Goal: Task Accomplishment & Management: Manage account settings

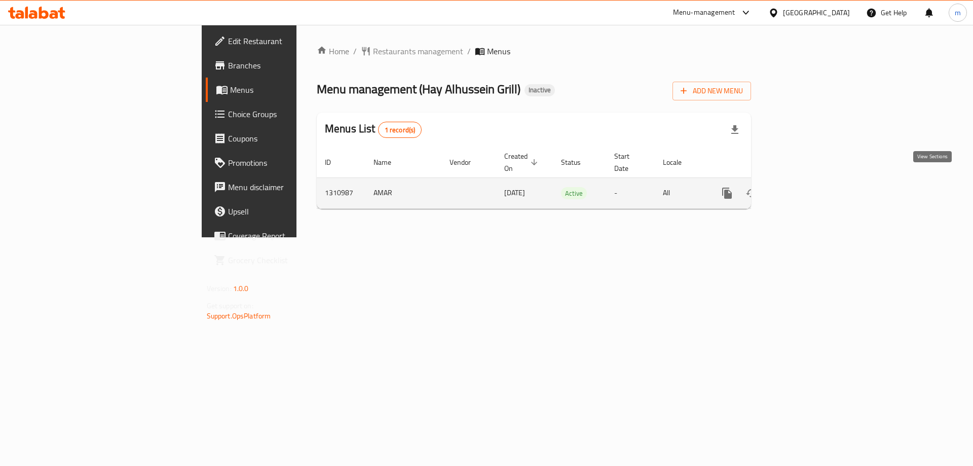
click at [807, 187] on icon "enhanced table" at bounding box center [800, 193] width 12 height 12
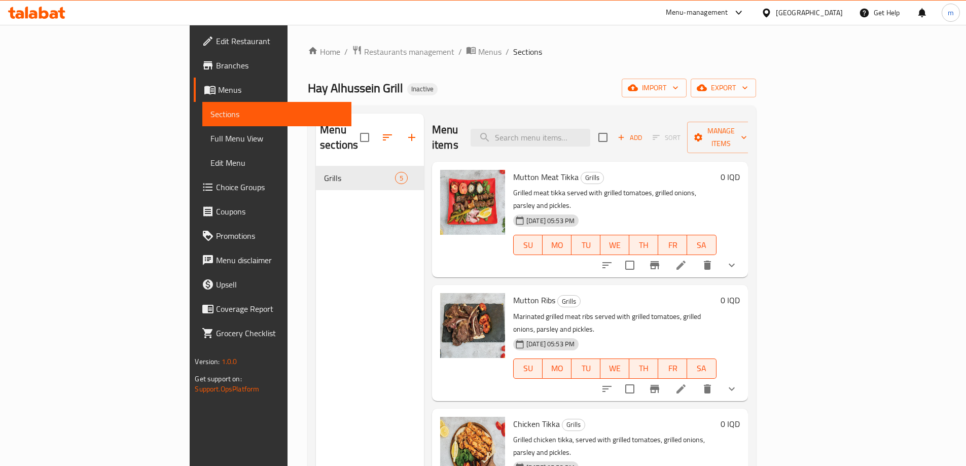
click at [619, 253] on button "sort-choices" at bounding box center [607, 265] width 24 height 24
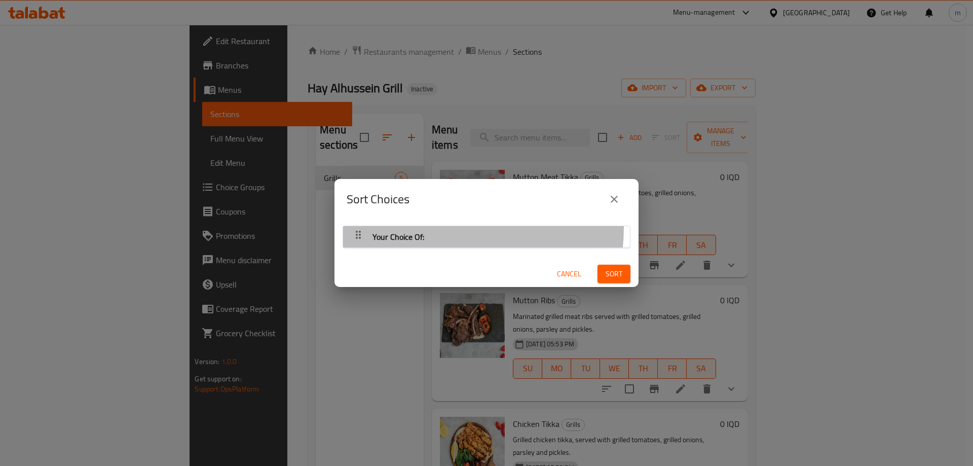
click at [438, 228] on div "Your Choice Of:" at bounding box center [486, 237] width 277 height 24
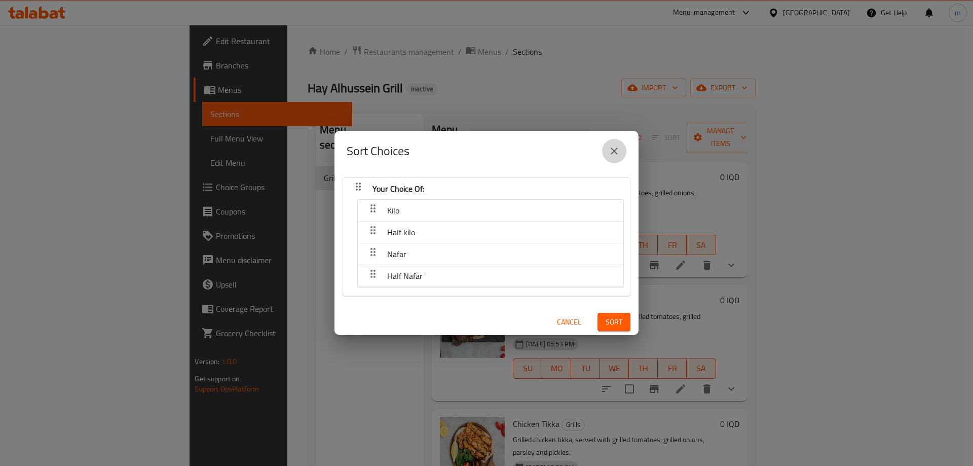
click at [609, 155] on icon "close" at bounding box center [614, 151] width 12 height 12
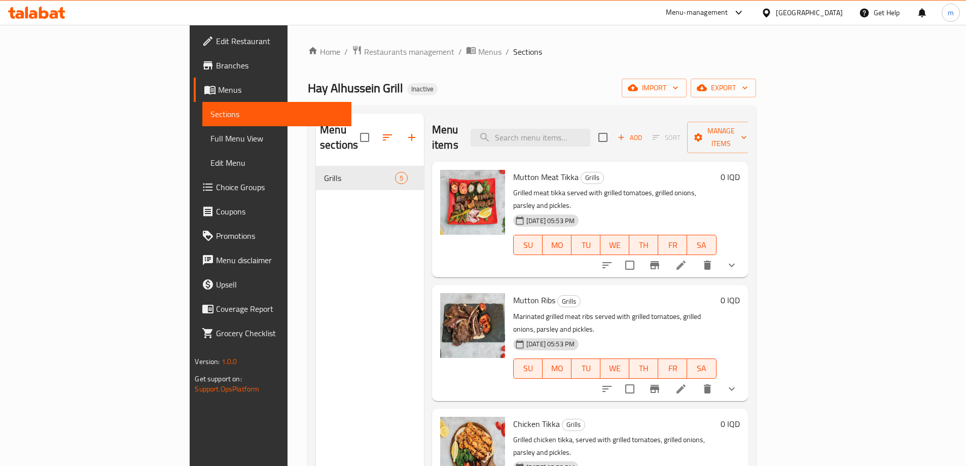
click at [316, 239] on div "Menu sections Grills 5" at bounding box center [370, 347] width 108 height 466
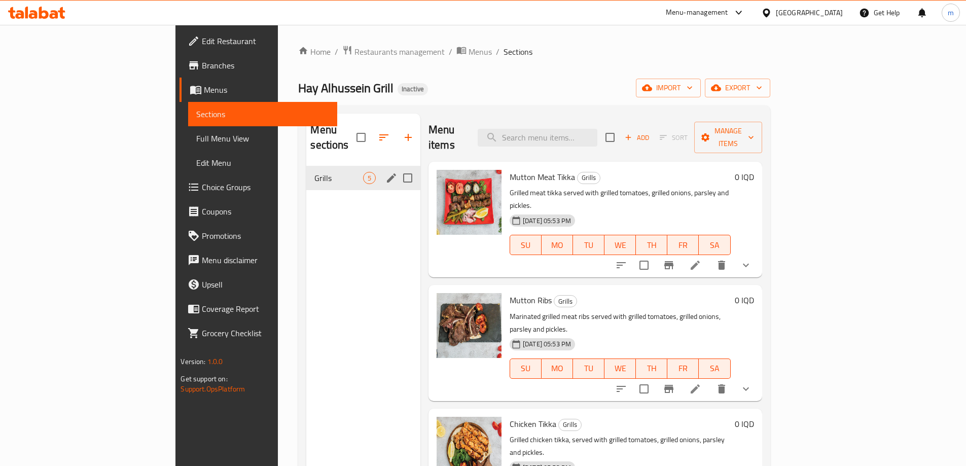
click at [397, 167] on input "Menu sections" at bounding box center [407, 177] width 21 height 21
checkbox input "true"
click at [385, 172] on icon "edit" at bounding box center [391, 178] width 12 height 12
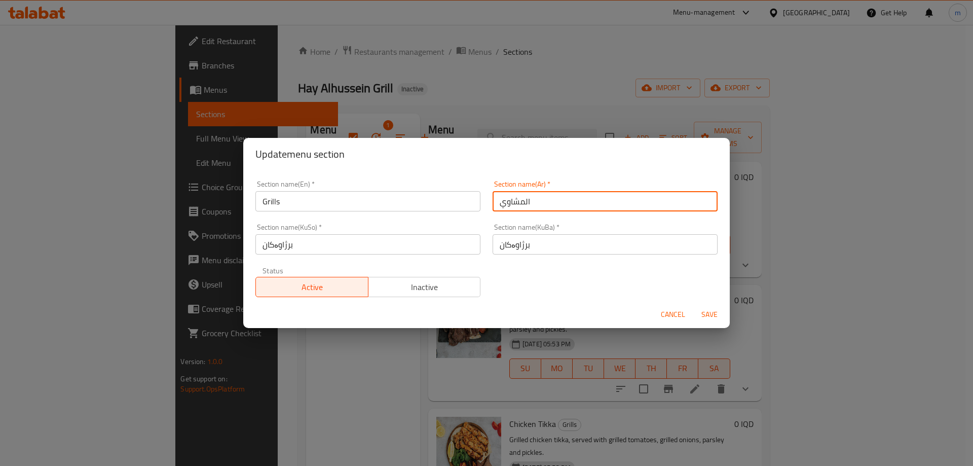
click at [539, 208] on input "المشاوي" at bounding box center [605, 201] width 225 height 20
click at [396, 204] on input "Grills" at bounding box center [368, 201] width 225 height 20
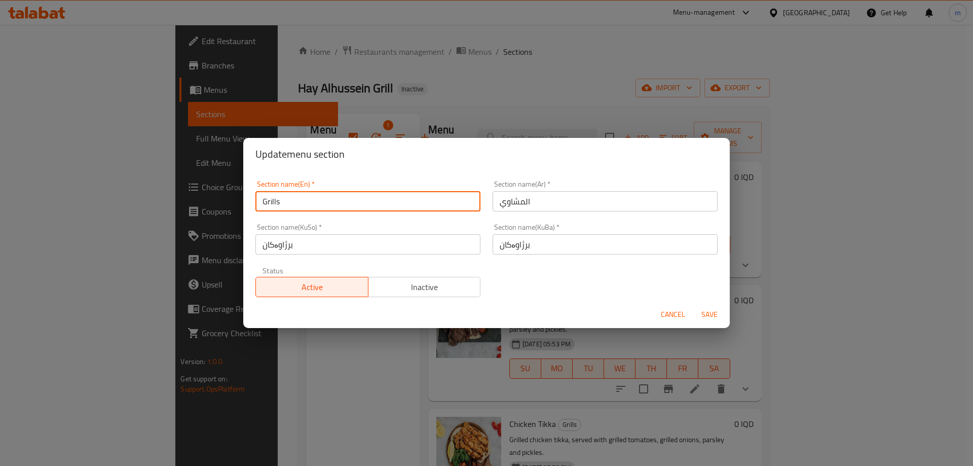
click at [503, 205] on input "المشاوي" at bounding box center [605, 201] width 225 height 20
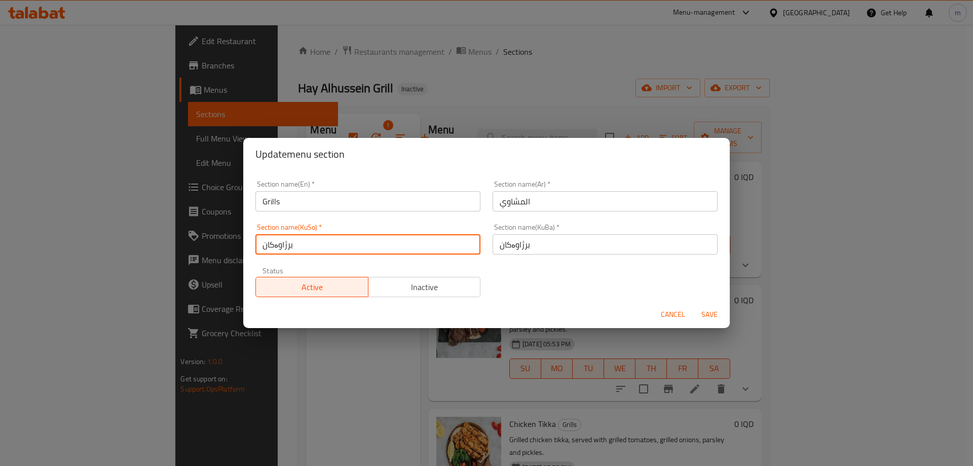
click at [342, 251] on input "برژاوەکان" at bounding box center [368, 244] width 225 height 20
click at [484, 114] on div "Update menu section Section name(En)   * Grills Section name(En) * Section name…" at bounding box center [486, 233] width 973 height 466
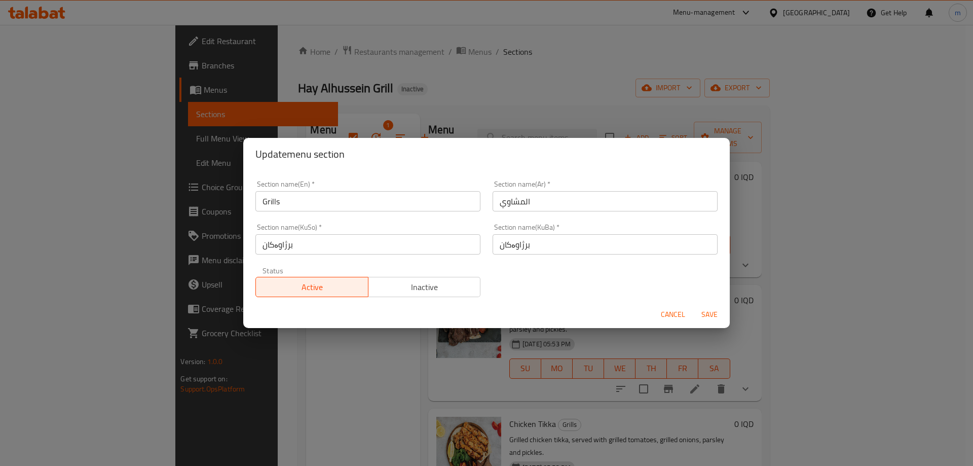
click at [682, 319] on span "Cancel" at bounding box center [673, 314] width 24 height 13
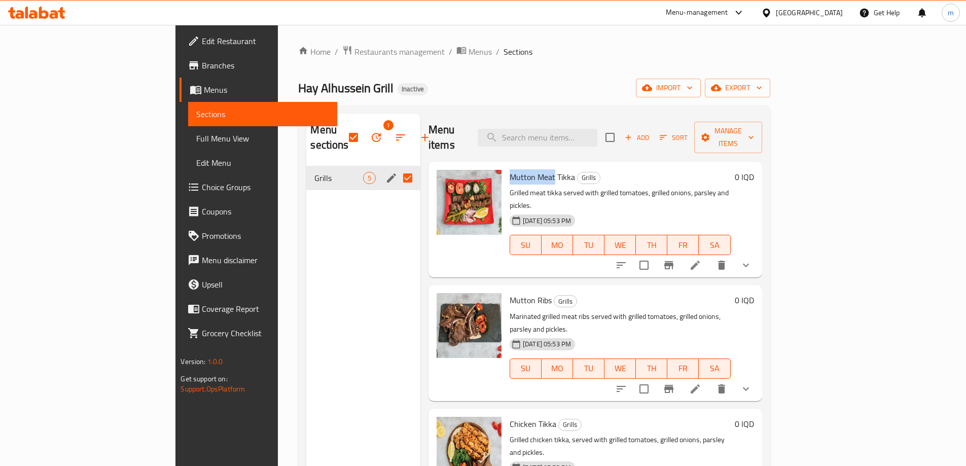
drag, startPoint x: 466, startPoint y: 160, endPoint x: 510, endPoint y: 154, distance: 44.5
click at [510, 169] on span "Mutton Meat Tikka" at bounding box center [541, 176] width 65 height 15
copy span "Mutton Meat"
click at [362, 239] on div "Menu sections 1 Grills 5" at bounding box center [363, 347] width 114 height 466
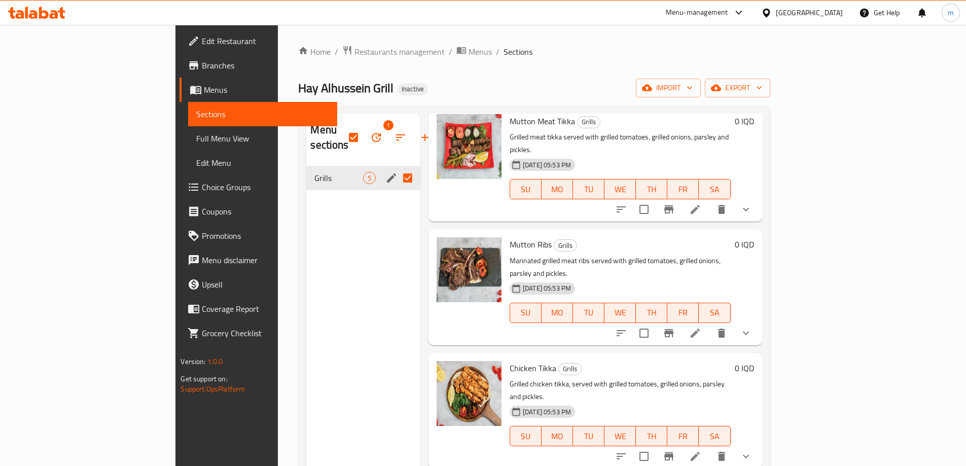
scroll to position [67, 0]
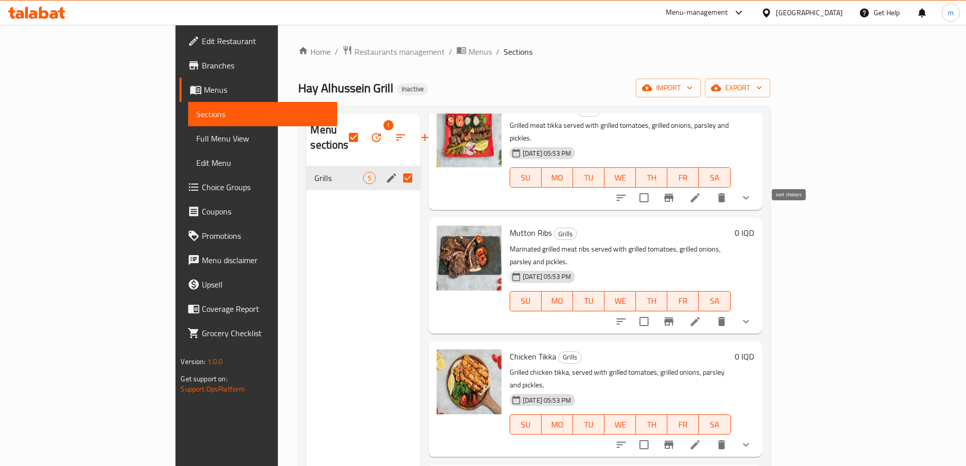
click at [627, 192] on icon "sort-choices" at bounding box center [621, 198] width 12 height 12
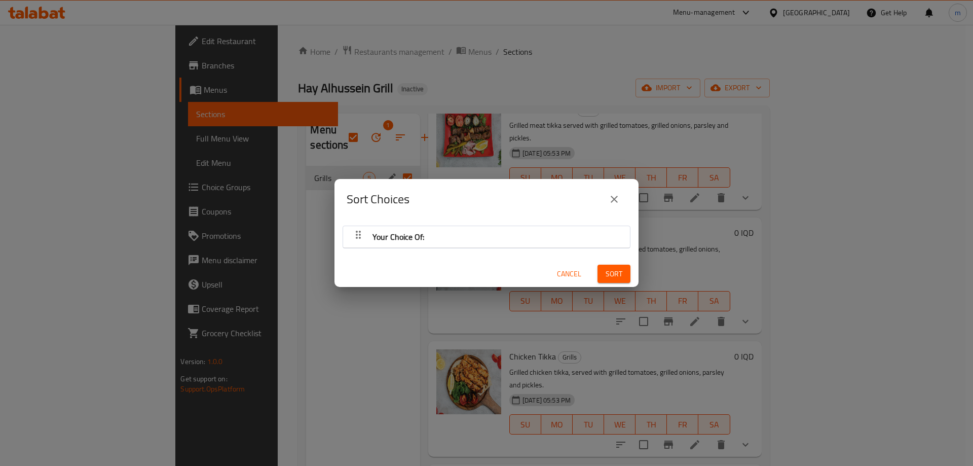
click at [366, 217] on div "Sort Choices" at bounding box center [487, 199] width 304 height 41
click at [369, 232] on div "Your Choice Of:" at bounding box center [399, 237] width 60 height 24
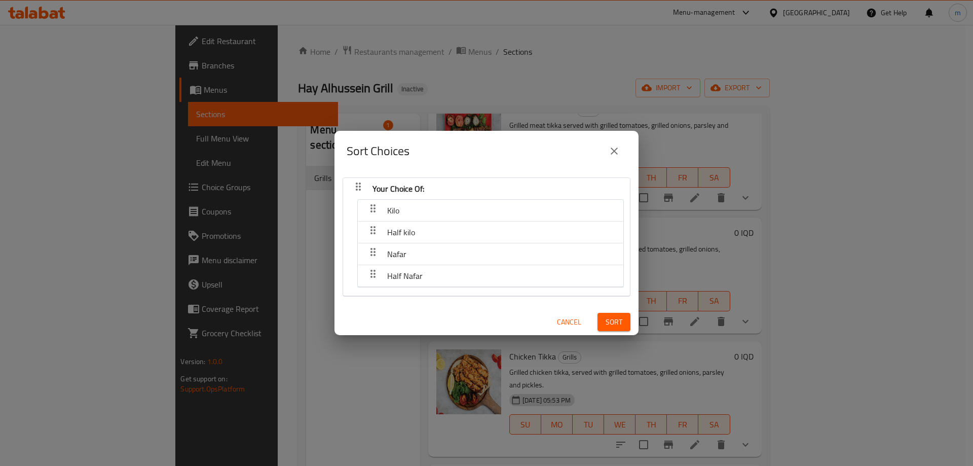
click at [557, 316] on span "Cancel" at bounding box center [569, 322] width 24 height 13
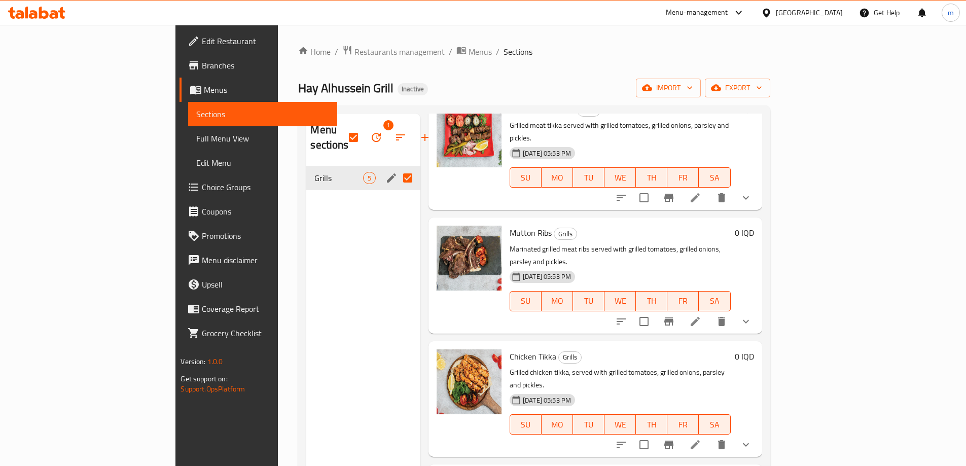
click at [627, 192] on icon "sort-choices" at bounding box center [621, 198] width 12 height 12
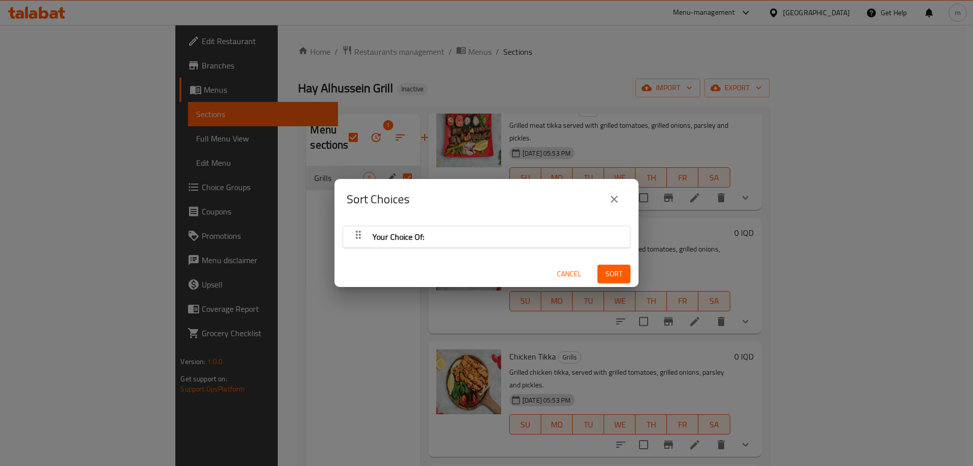
click at [474, 231] on div "Your Choice Of:" at bounding box center [486, 237] width 277 height 24
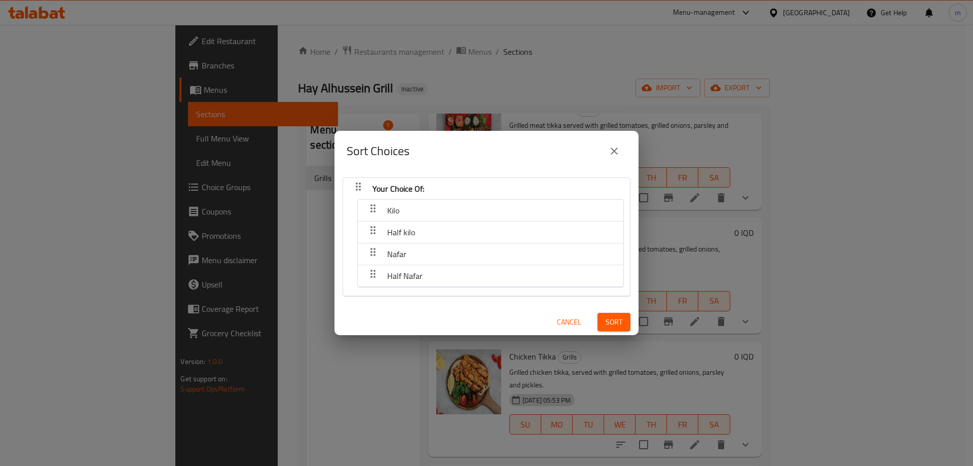
click at [553, 315] on button "Cancel" at bounding box center [569, 322] width 32 height 19
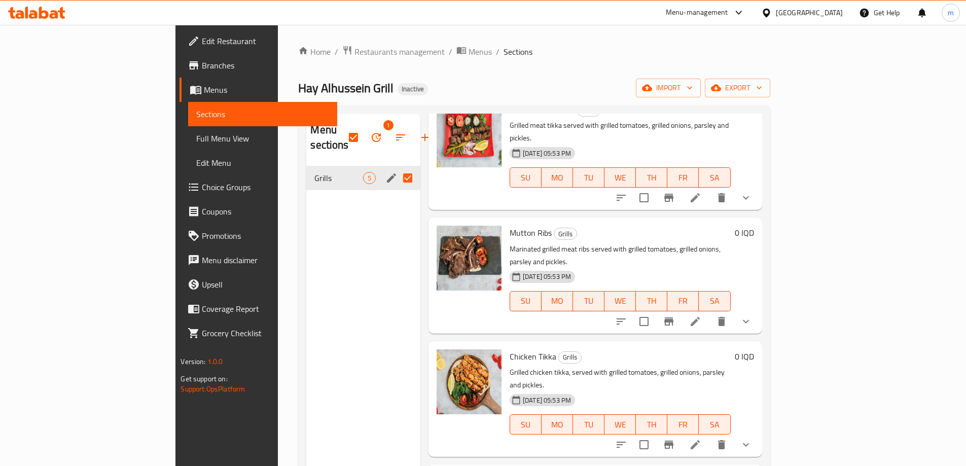
click at [633, 309] on button "sort-choices" at bounding box center [621, 321] width 24 height 24
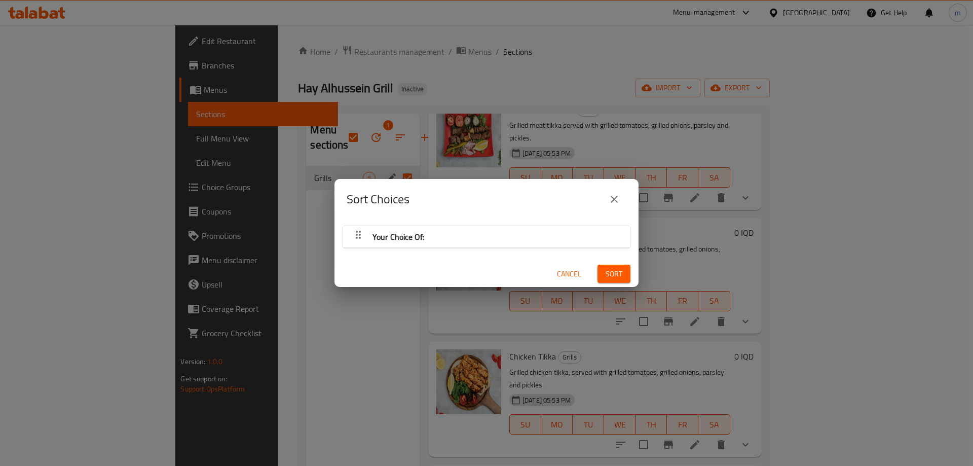
click at [783, 279] on div "Sort Choices Your Choice Of: Cancel Sort" at bounding box center [486, 233] width 973 height 466
click at [452, 231] on div "Your Choice Of:" at bounding box center [486, 237] width 277 height 24
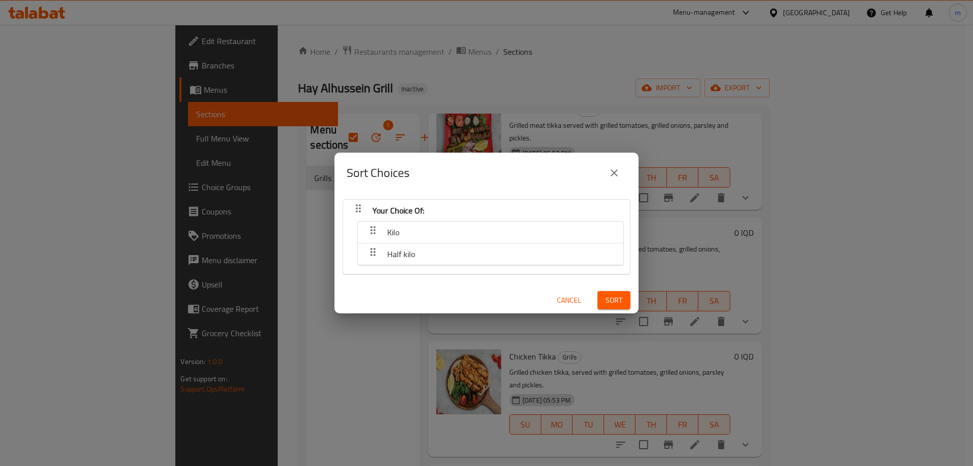
click at [547, 297] on div "Cancel" at bounding box center [569, 300] width 45 height 31
click at [553, 297] on button "Cancel" at bounding box center [569, 300] width 32 height 19
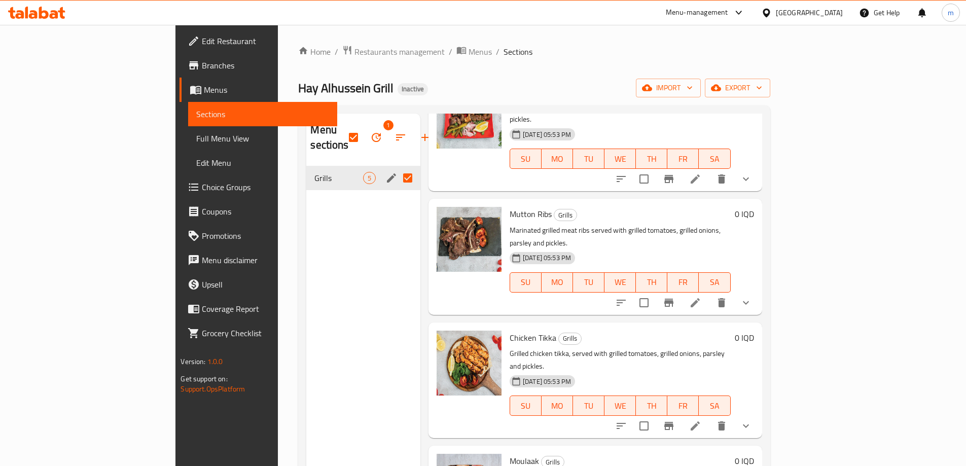
scroll to position [113, 0]
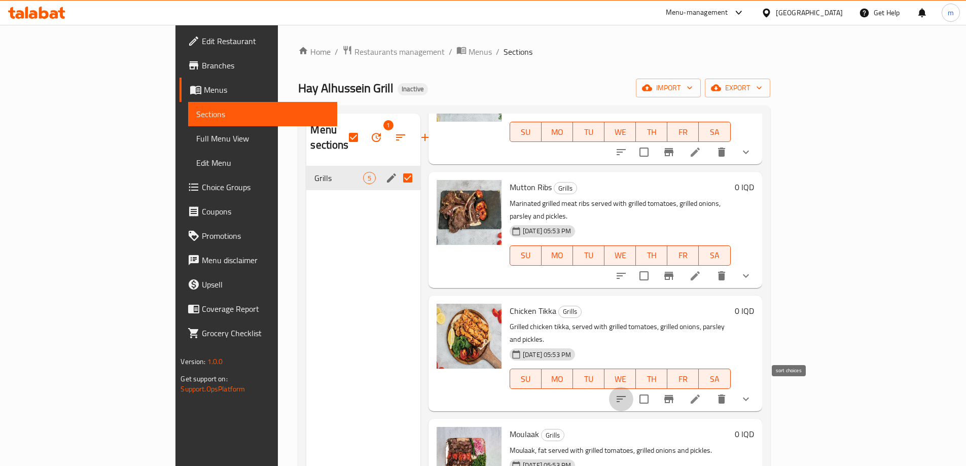
click at [627, 393] on icon "sort-choices" at bounding box center [621, 399] width 12 height 12
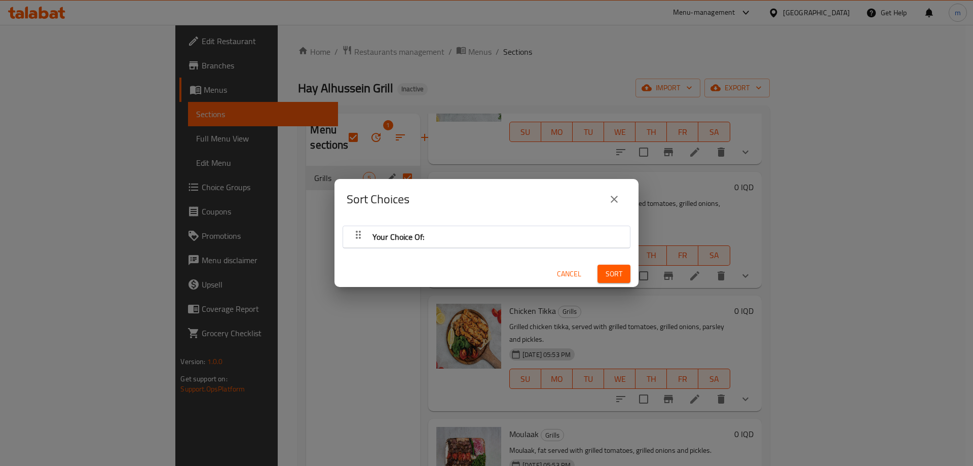
click at [469, 231] on div "Your Choice Of:" at bounding box center [486, 237] width 277 height 24
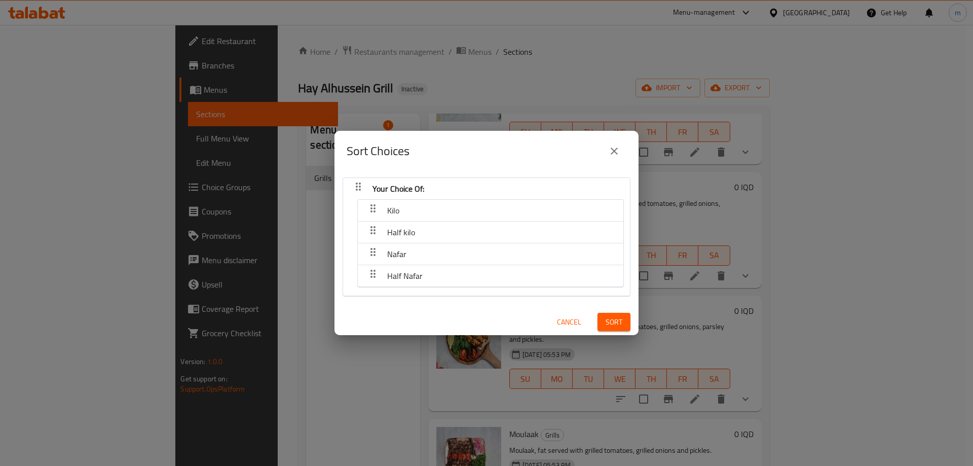
click at [560, 322] on span "Cancel" at bounding box center [569, 322] width 24 height 13
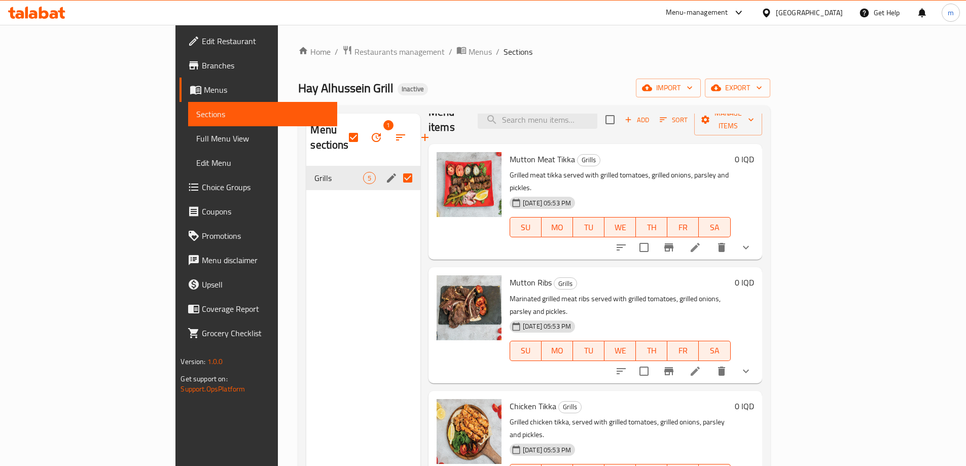
scroll to position [0, 0]
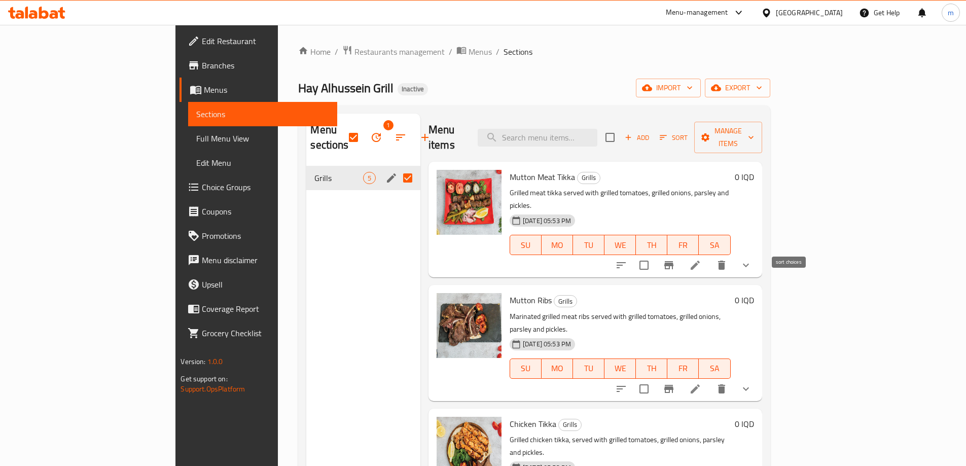
click at [627, 259] on icon "sort-choices" at bounding box center [621, 265] width 12 height 12
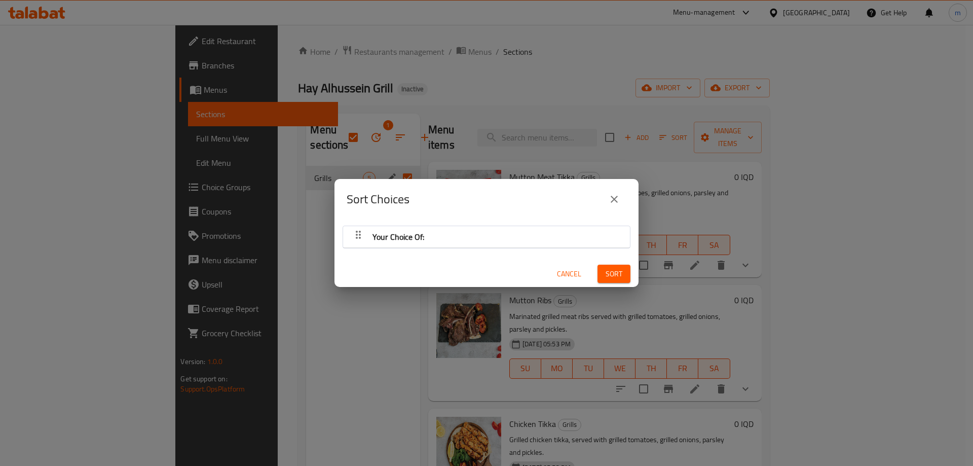
click at [498, 226] on div "Your Choice Of:" at bounding box center [486, 237] width 277 height 24
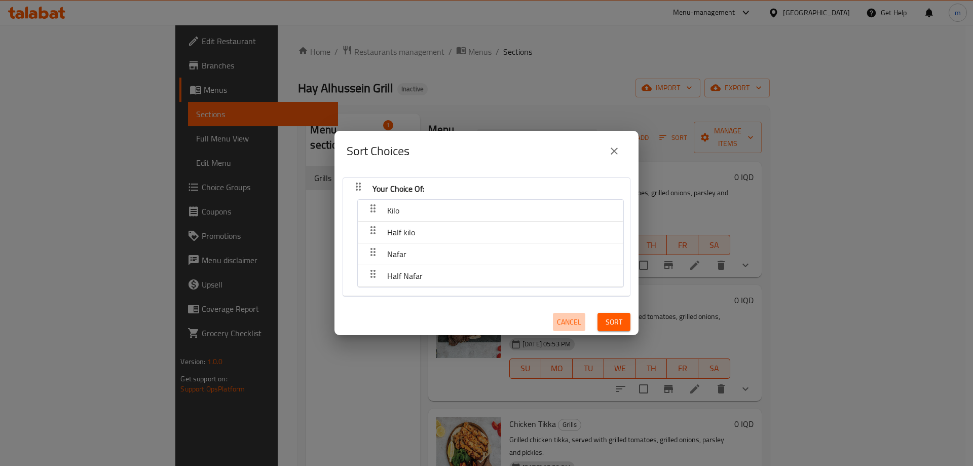
click at [557, 324] on span "Cancel" at bounding box center [569, 322] width 24 height 13
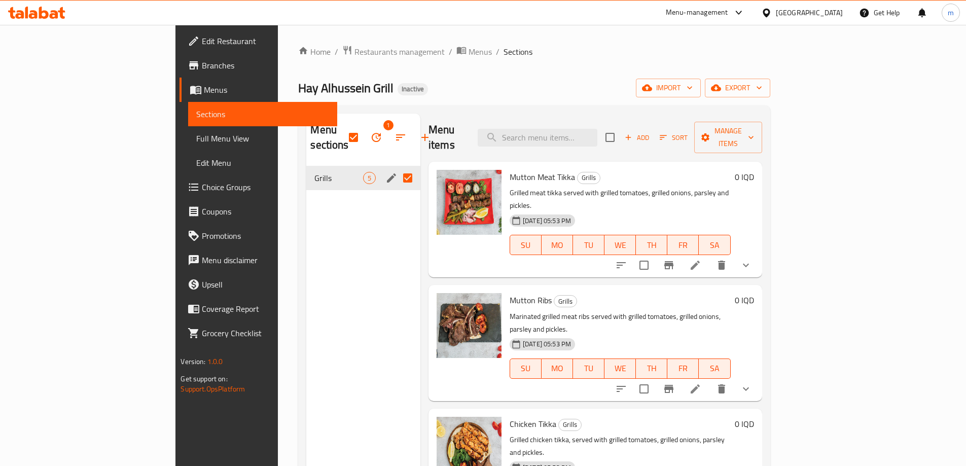
click at [701, 259] on icon at bounding box center [695, 265] width 12 height 12
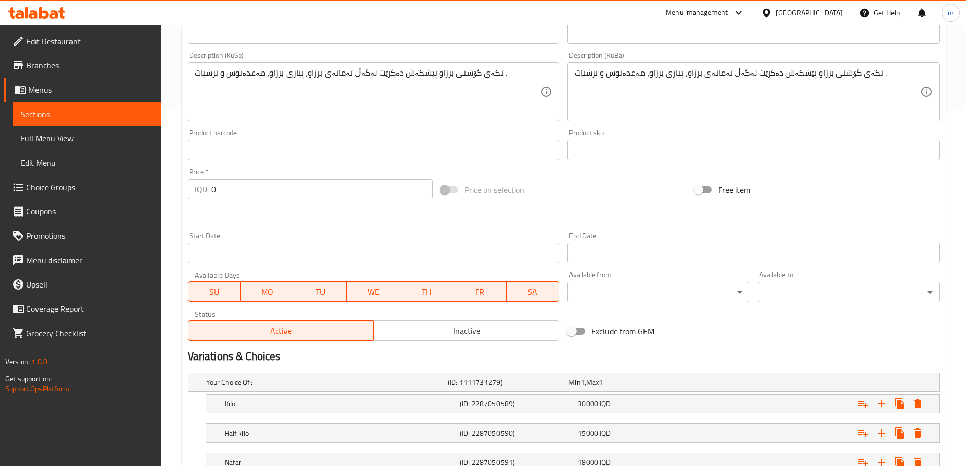
scroll to position [440, 0]
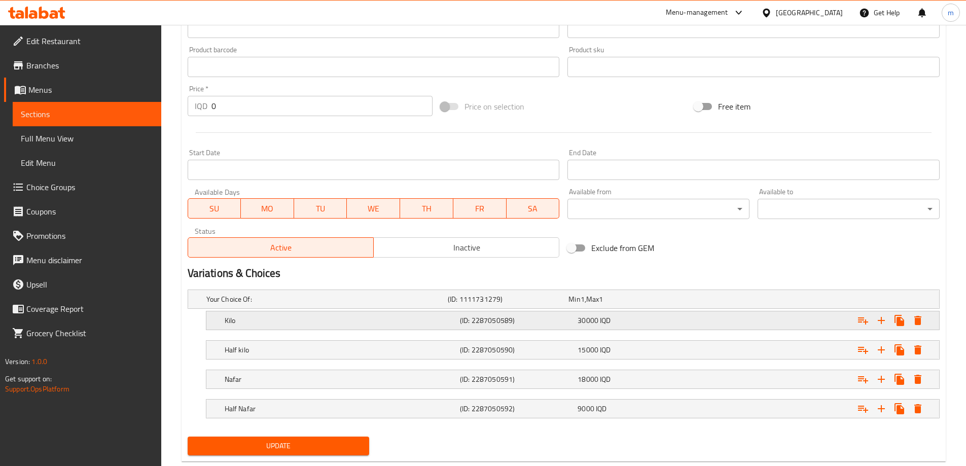
click at [276, 323] on h5 "Kilo" at bounding box center [340, 320] width 231 height 10
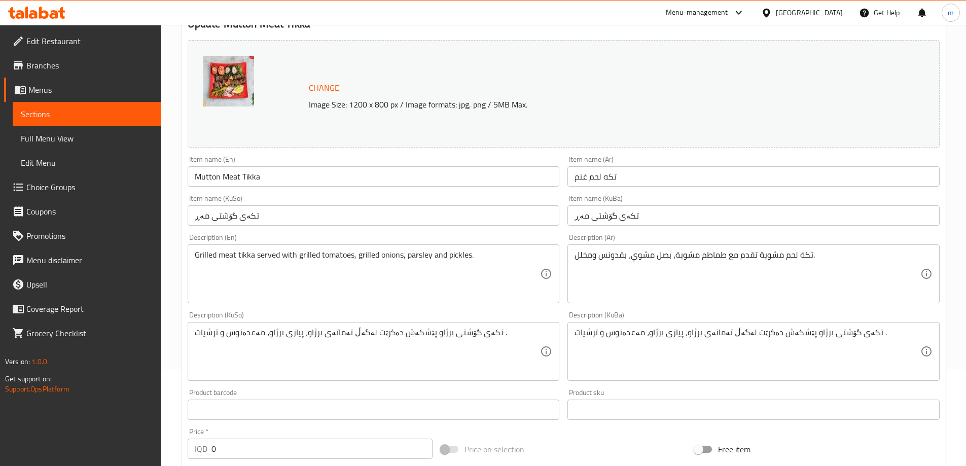
scroll to position [52, 0]
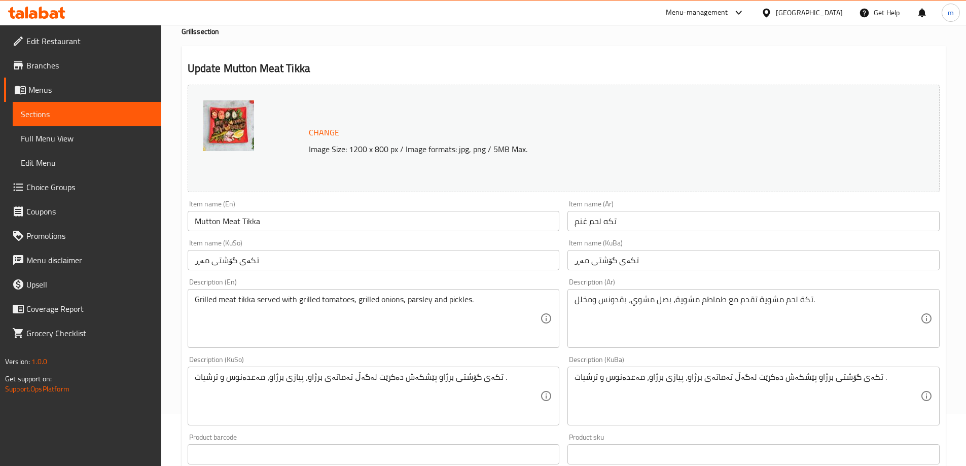
click at [202, 261] on input "تکەی گۆشتی مەڕ" at bounding box center [374, 260] width 372 height 20
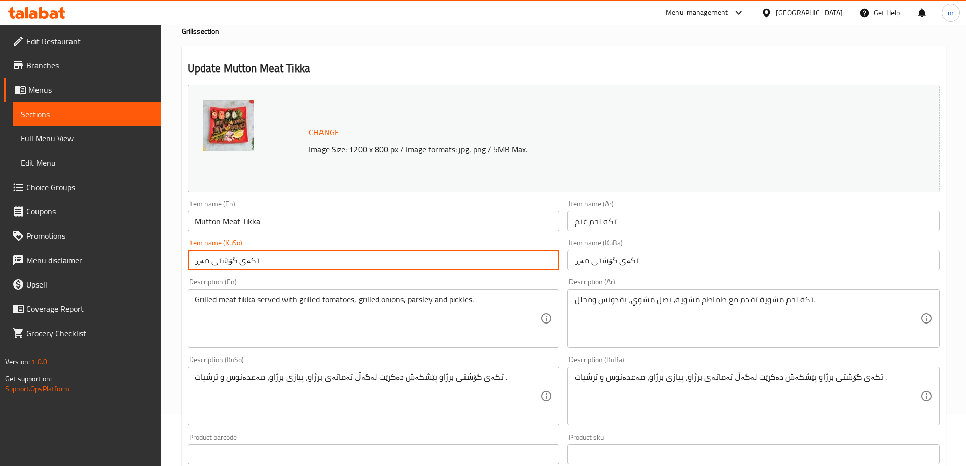
click at [202, 261] on input "تکەی گۆشتی مەڕ" at bounding box center [374, 260] width 372 height 20
click at [561, 279] on div "Description (En) Grilled meat tikka served with grilled tomatoes, grilled onion…" at bounding box center [374, 313] width 380 height 78
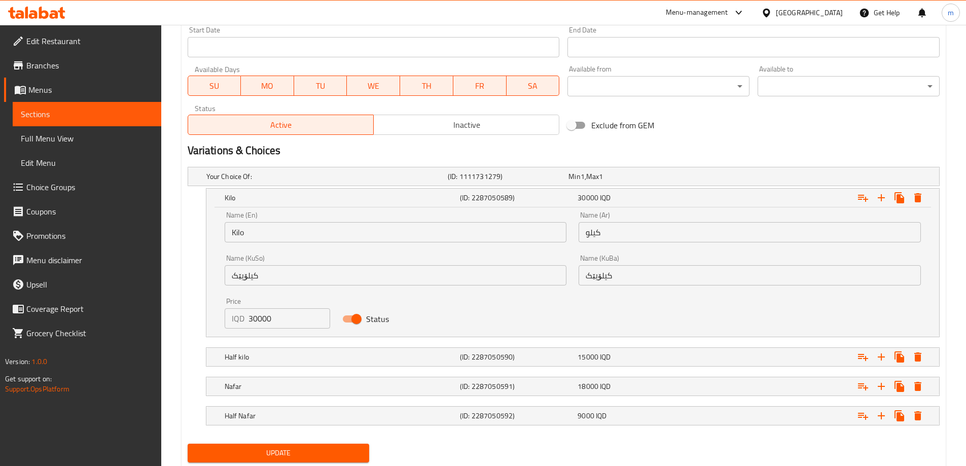
scroll to position [593, 0]
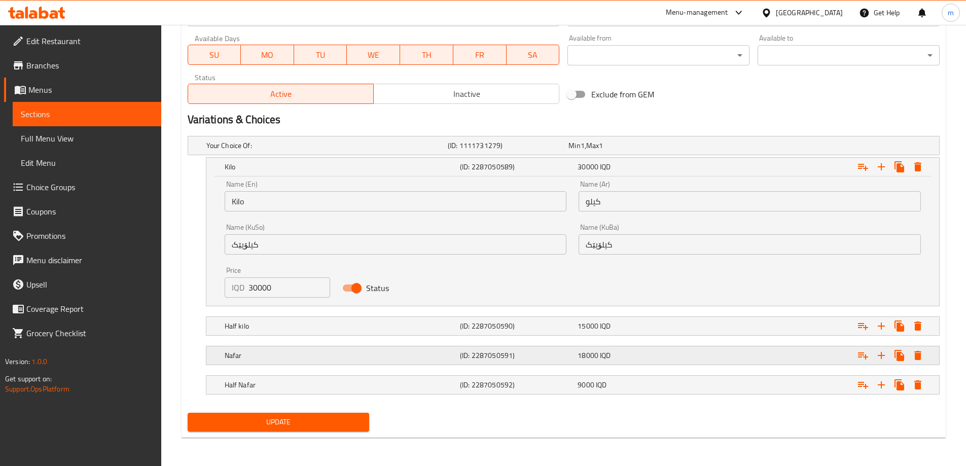
click at [411, 355] on h5 "Nafar" at bounding box center [340, 355] width 231 height 10
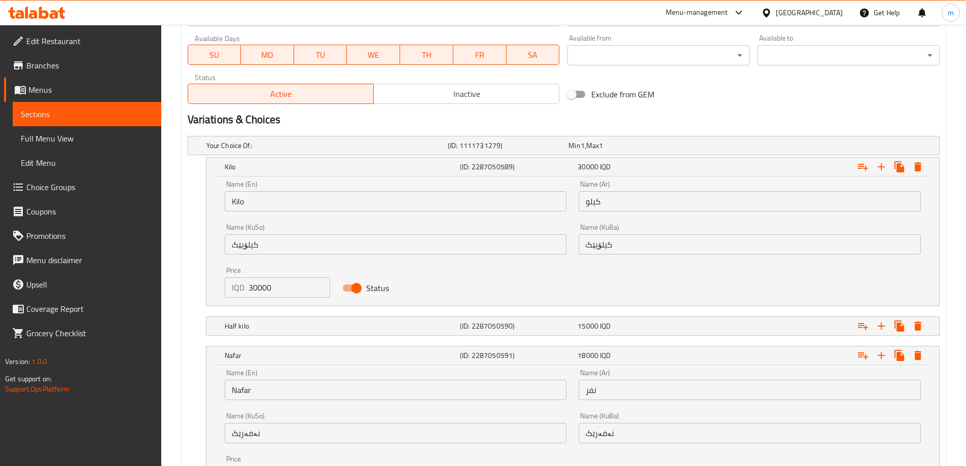
click at [69, 88] on span "Menus" at bounding box center [90, 90] width 125 height 12
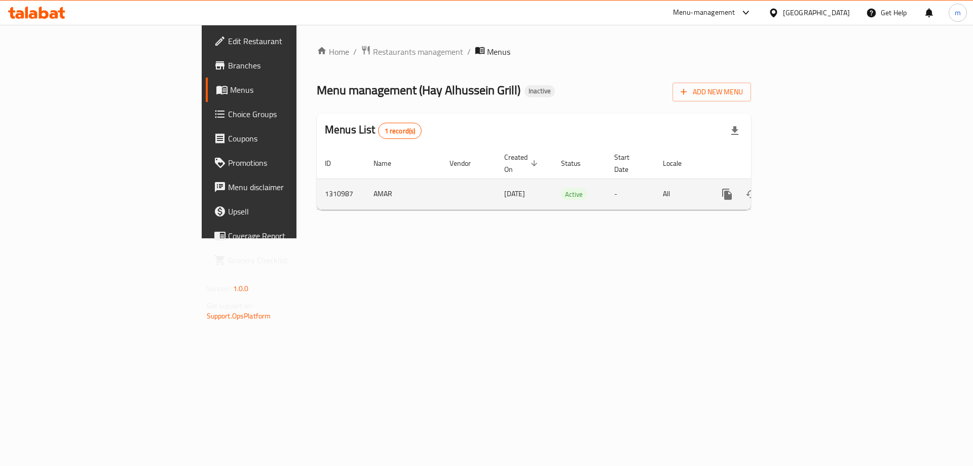
click at [807, 188] on icon "enhanced table" at bounding box center [800, 194] width 12 height 12
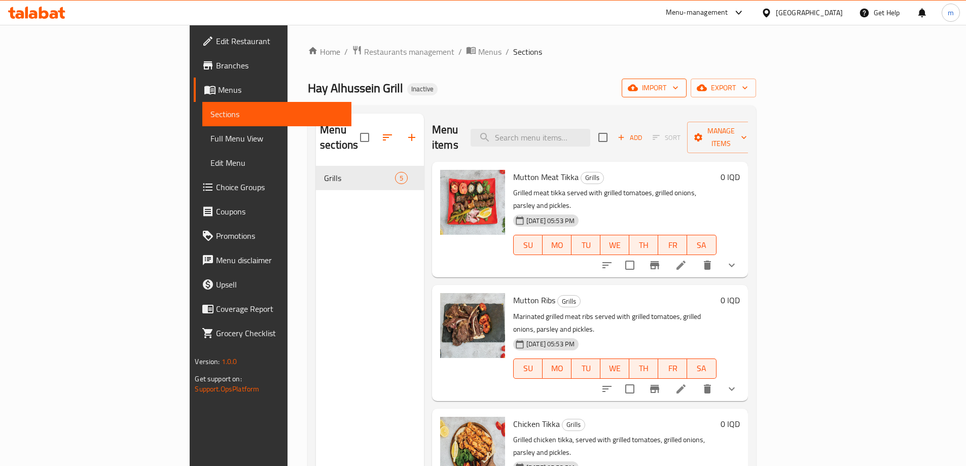
click at [678, 85] on span "import" at bounding box center [654, 88] width 49 height 13
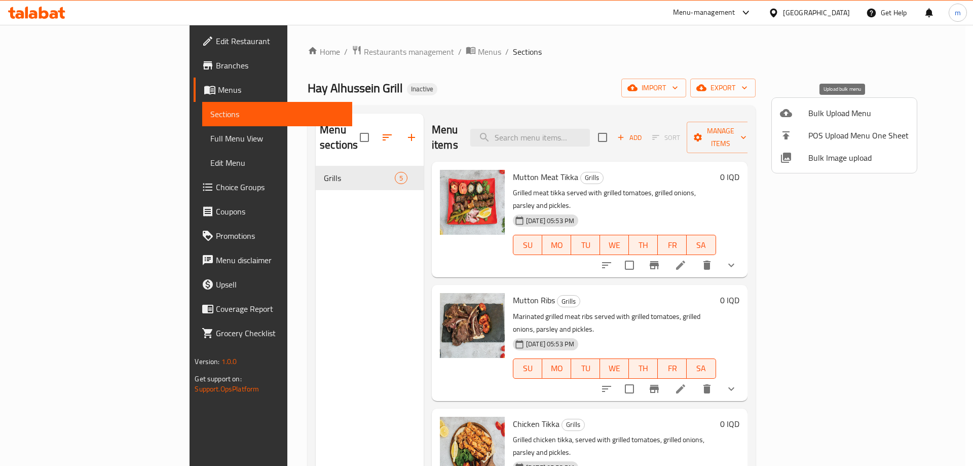
click at [836, 118] on span "Bulk Upload Menu" at bounding box center [859, 113] width 100 height 12
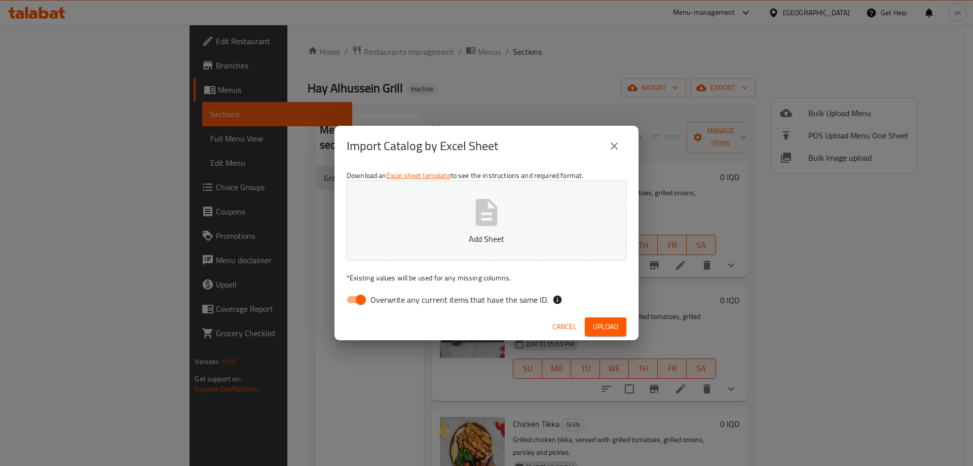
click at [362, 295] on input "Overwrite any current items that have the same ID." at bounding box center [361, 299] width 58 height 19
checkbox input "false"
click at [519, 194] on button "Add Sheet" at bounding box center [487, 220] width 280 height 80
click at [601, 330] on span "Upload" at bounding box center [605, 326] width 25 height 13
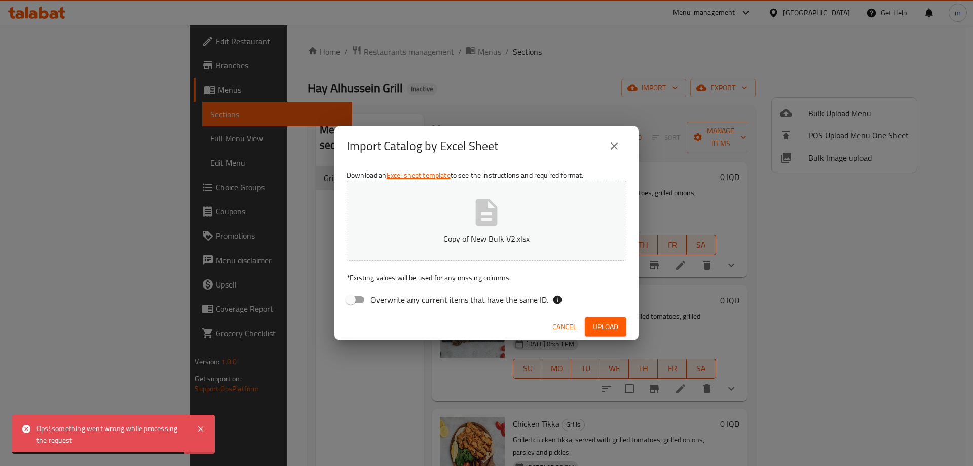
click at [594, 330] on span "Upload" at bounding box center [605, 326] width 25 height 13
click at [612, 148] on icon "close" at bounding box center [614, 146] width 12 height 12
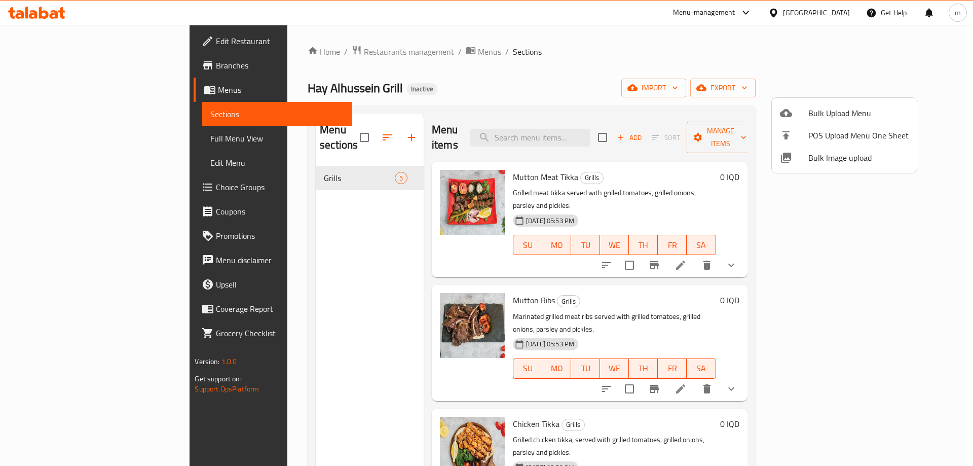
click at [672, 99] on div at bounding box center [486, 233] width 973 height 466
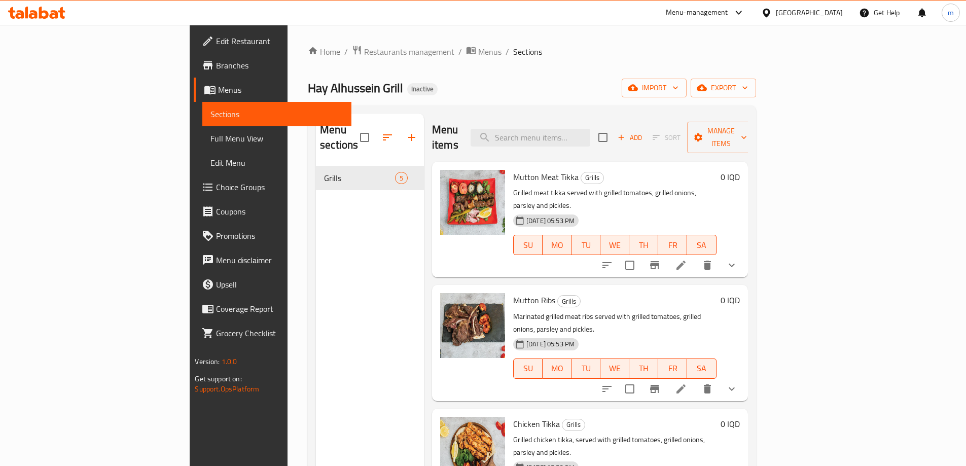
click at [755, 97] on div "Home / Restaurants management / Menus / Sections Hay Alhussein Grill Inactive i…" at bounding box center [532, 316] width 448 height 542
click at [678, 93] on span "import" at bounding box center [654, 88] width 49 height 13
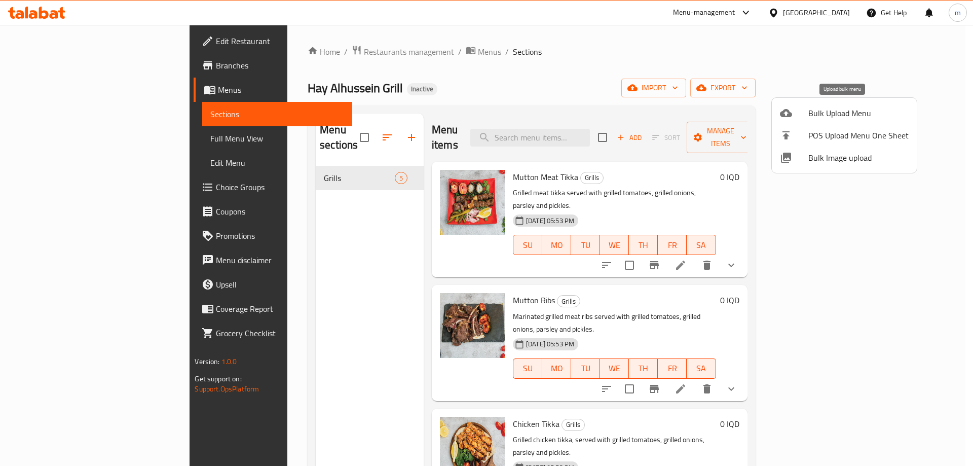
click at [821, 115] on span "Bulk Upload Menu" at bounding box center [859, 113] width 100 height 12
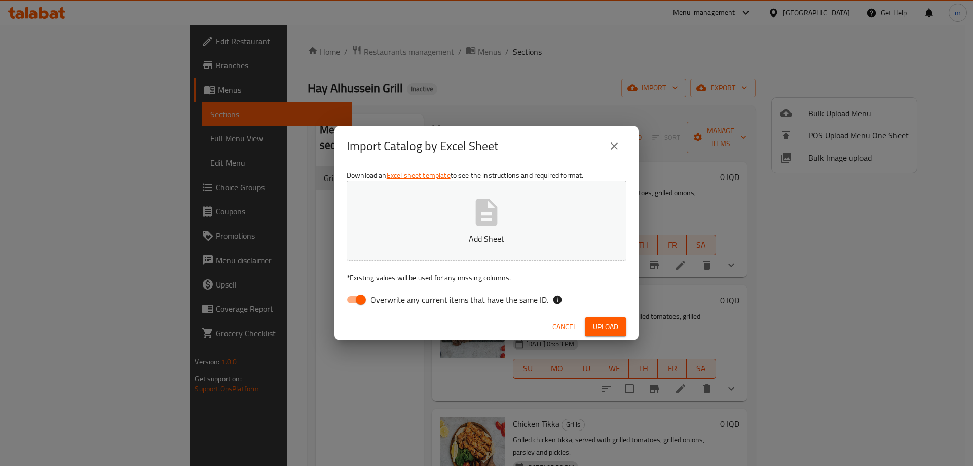
click at [351, 307] on input "Overwrite any current items that have the same ID." at bounding box center [361, 299] width 58 height 19
checkbox input "false"
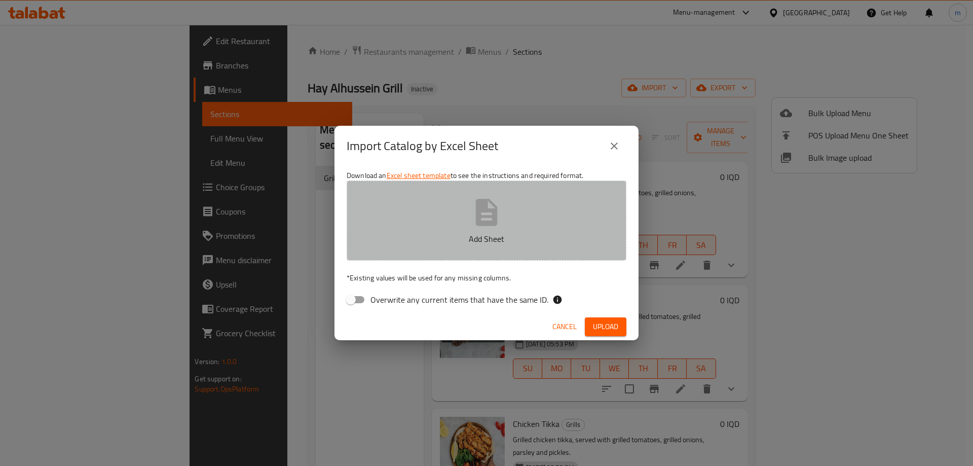
click at [496, 202] on icon "button" at bounding box center [486, 212] width 32 height 32
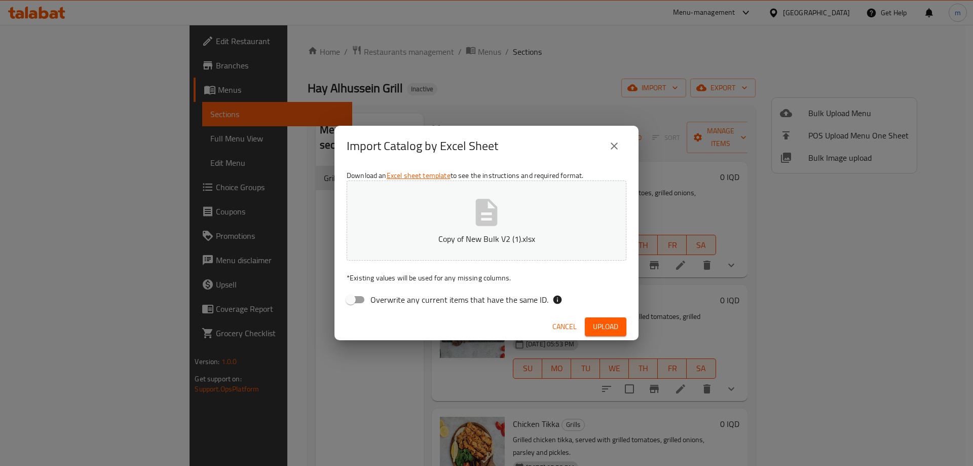
click at [607, 331] on span "Upload" at bounding box center [605, 326] width 25 height 13
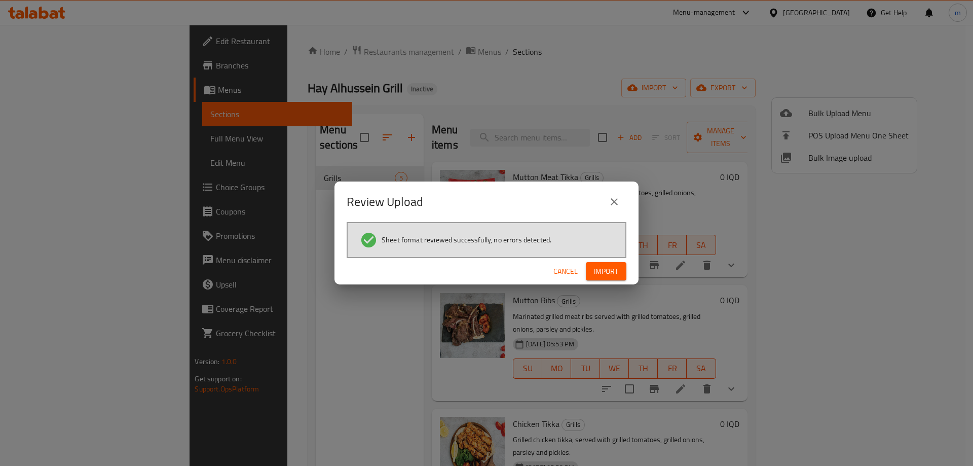
click at [622, 272] on button "Import" at bounding box center [606, 271] width 41 height 19
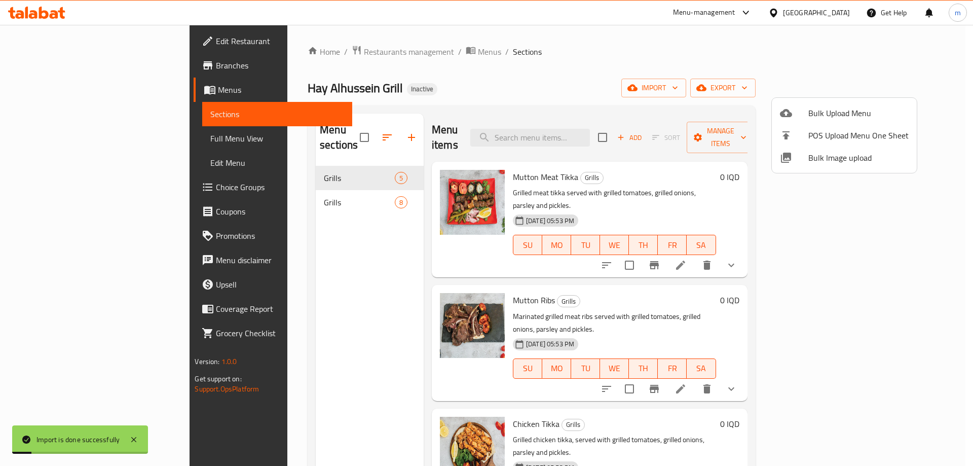
click at [273, 194] on div at bounding box center [486, 233] width 973 height 466
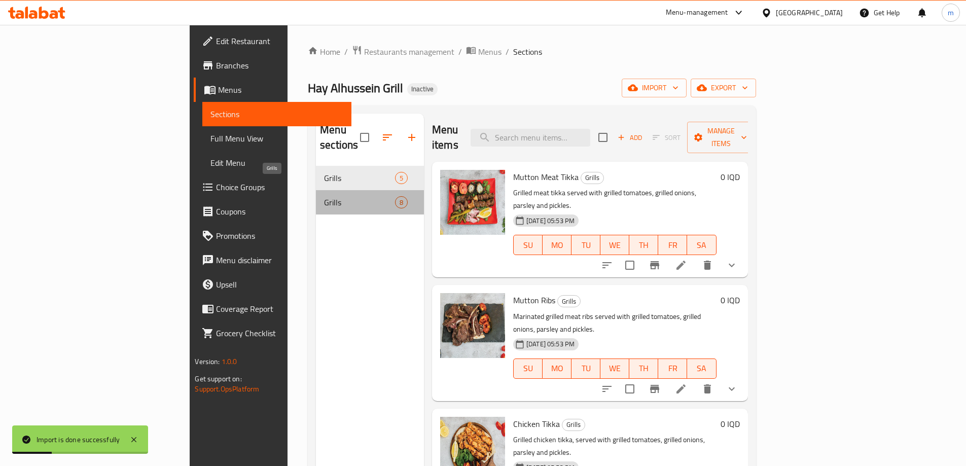
click at [324, 196] on span "Grills" at bounding box center [359, 202] width 71 height 12
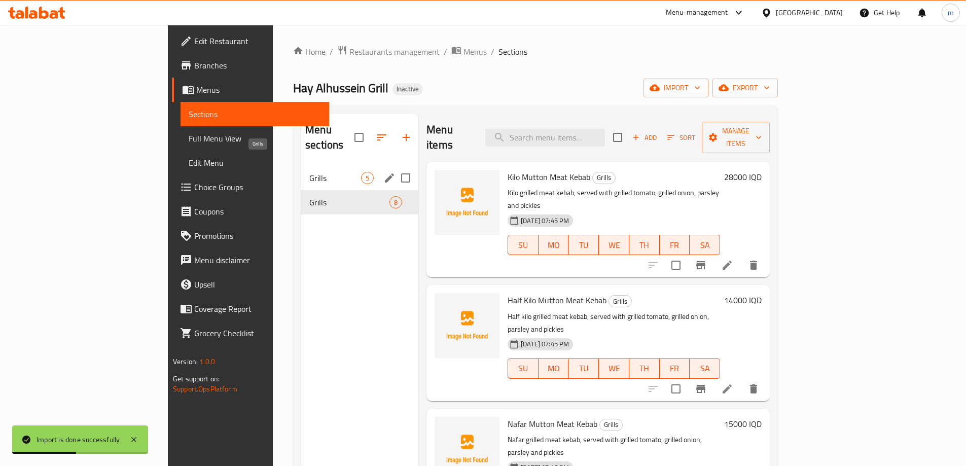
click at [309, 172] on span "Grills" at bounding box center [335, 178] width 52 height 12
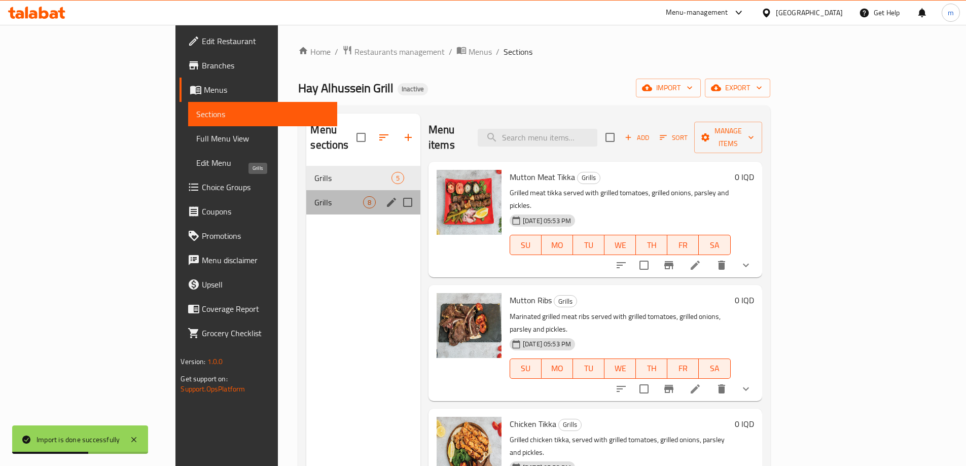
click at [314, 196] on span "Grills" at bounding box center [338, 202] width 48 height 12
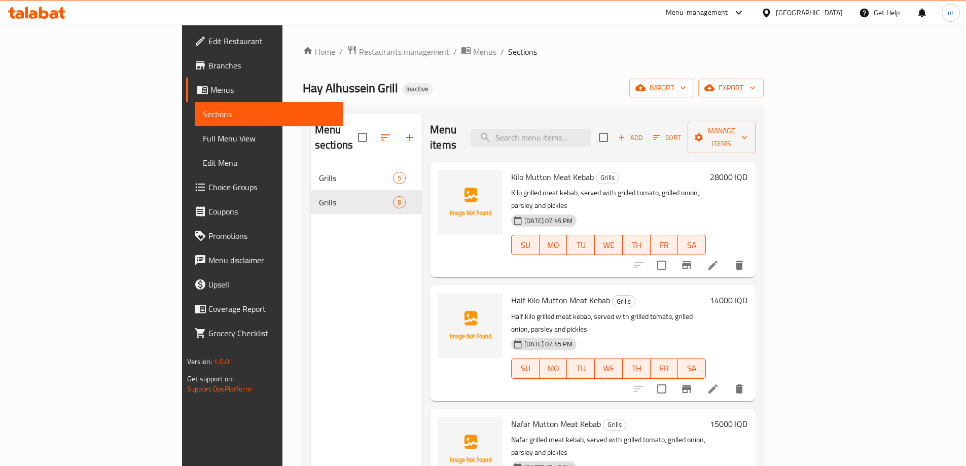
click at [203, 141] on span "Full Menu View" at bounding box center [269, 138] width 132 height 12
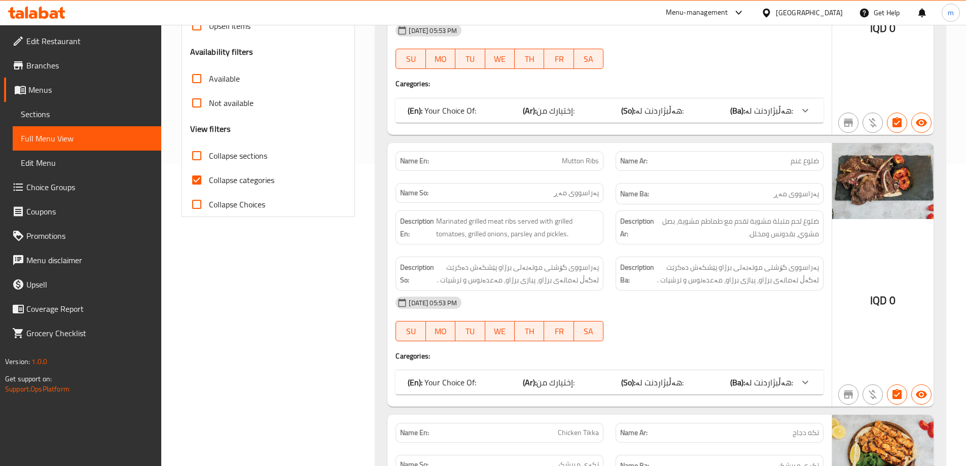
scroll to position [304, 0]
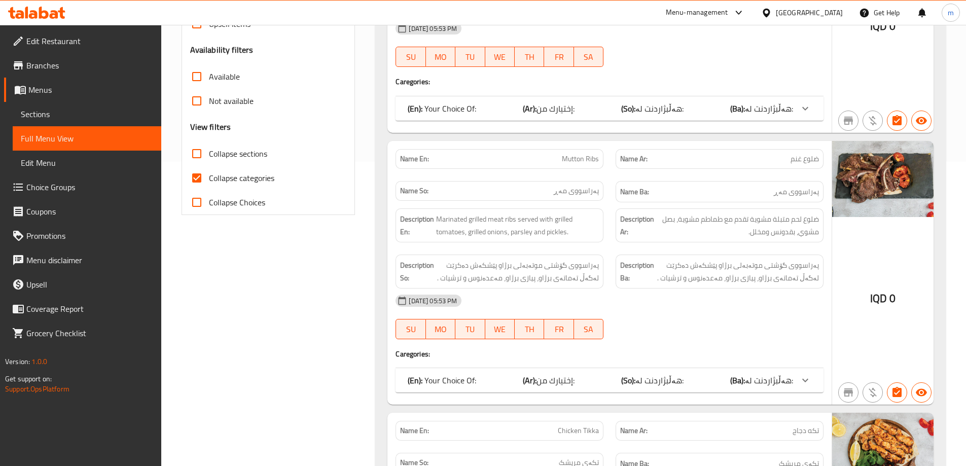
click at [200, 178] on input "Collapse categories" at bounding box center [197, 178] width 24 height 24
checkbox input "false"
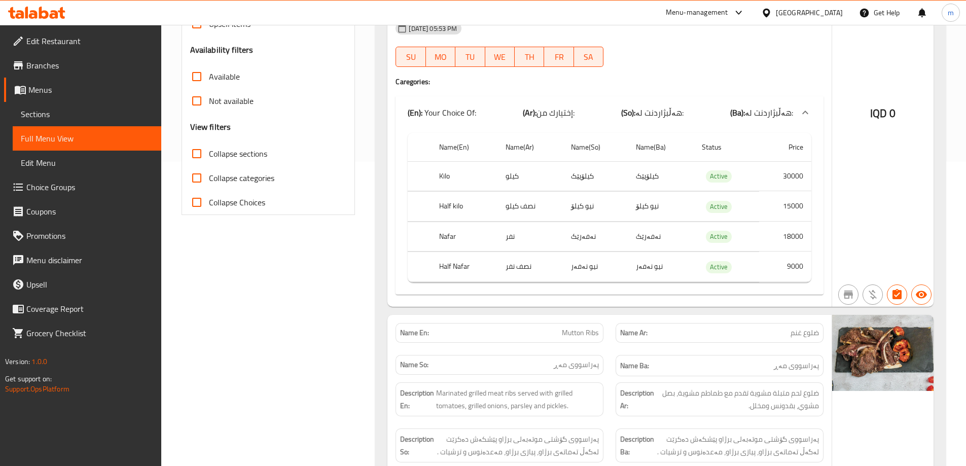
click at [199, 156] on input "Collapse sections" at bounding box center [197, 153] width 24 height 24
checkbox input "true"
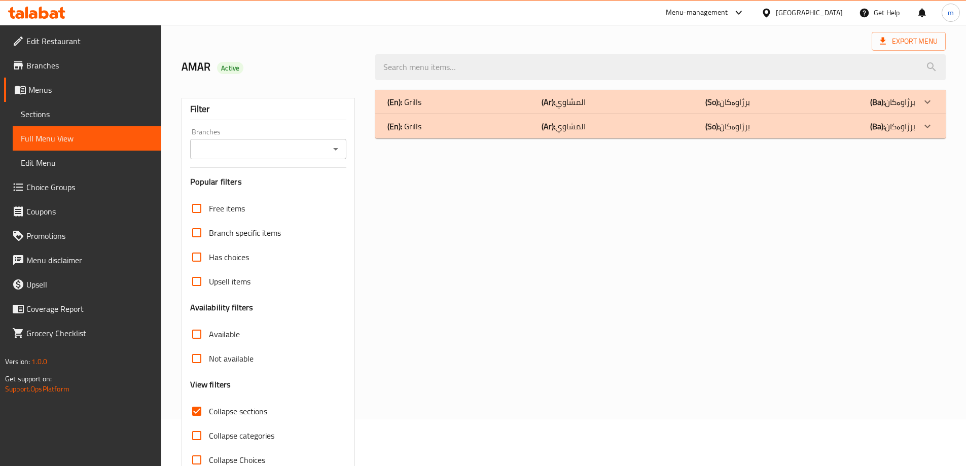
scroll to position [0, 0]
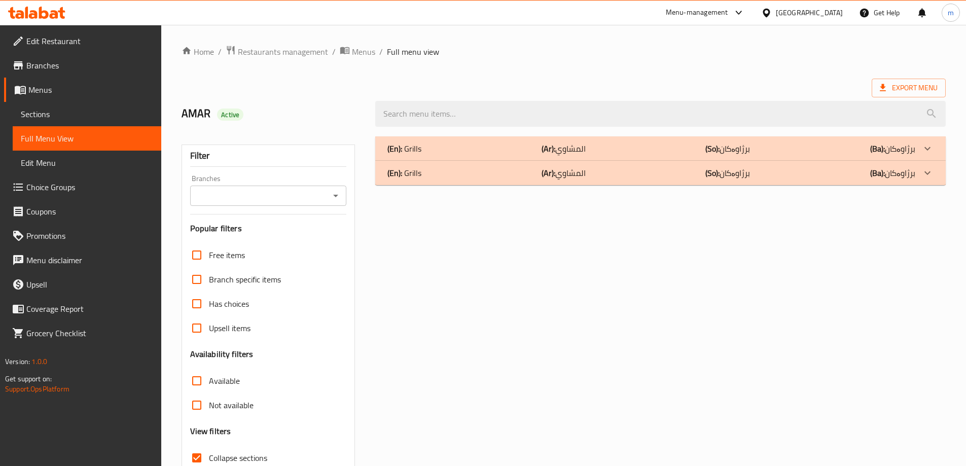
click at [488, 183] on div "(En): Grills (Ar): المشاوي (So): برژاوەکان (Ba): برژاوەکان" at bounding box center [660, 173] width 570 height 24
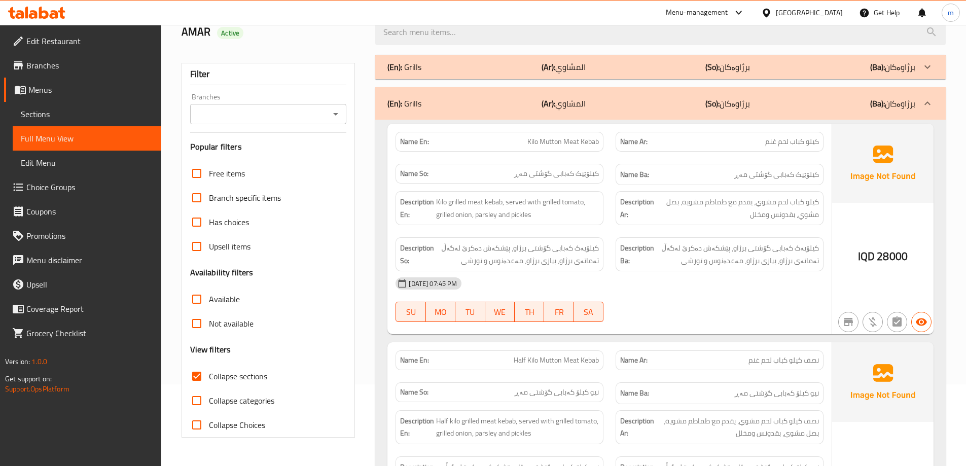
scroll to position [135, 0]
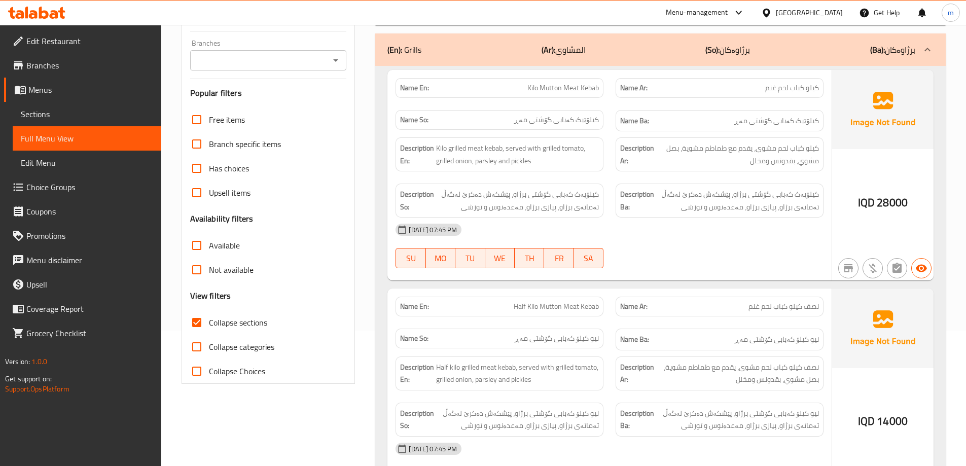
click at [614, 197] on div "Description Ba: کیلۆیەک کەبابی گۆشتی برژاو، پێشکەش دەکرێ لەگەڵ تەماتەی برژاو، پ…" at bounding box center [719, 200] width 220 height 46
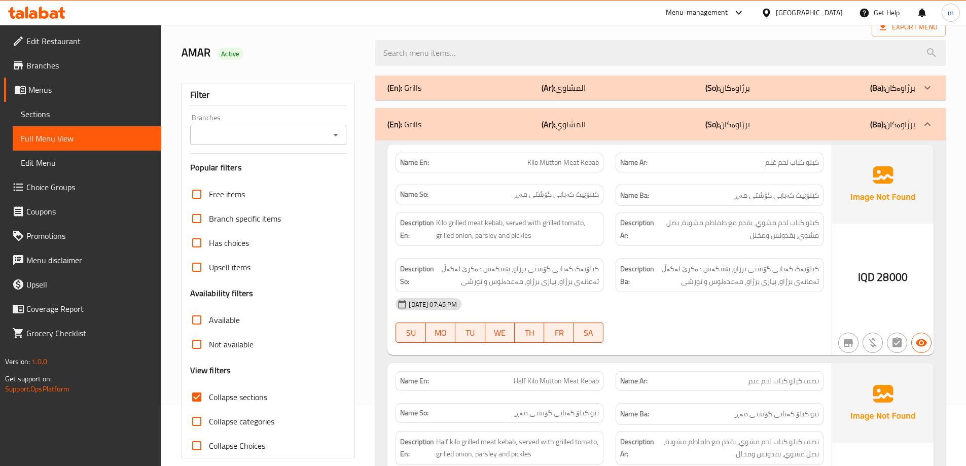
scroll to position [34, 0]
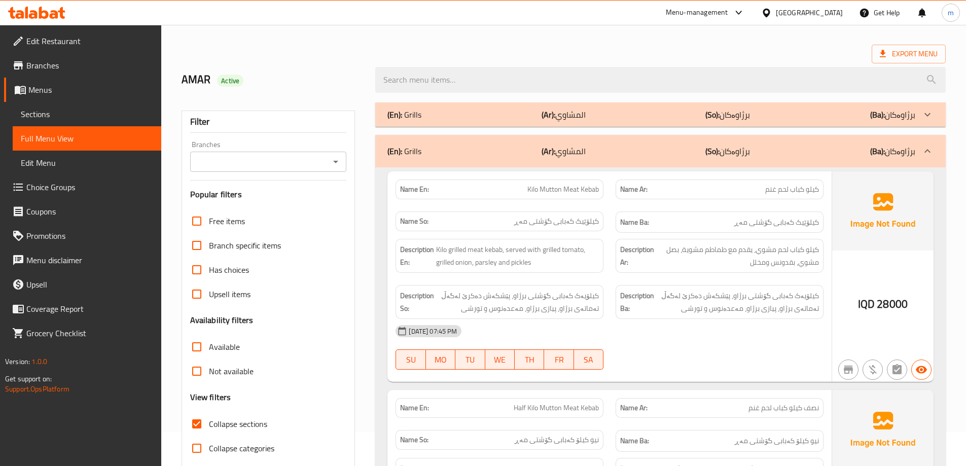
click at [481, 122] on div "(En): Grills (Ar): المشاوي (So): برژاوەکان (Ba): برژاوەکان" at bounding box center [660, 114] width 570 height 24
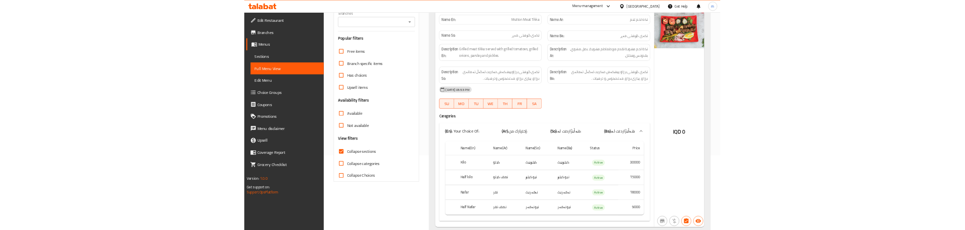
scroll to position [0, 0]
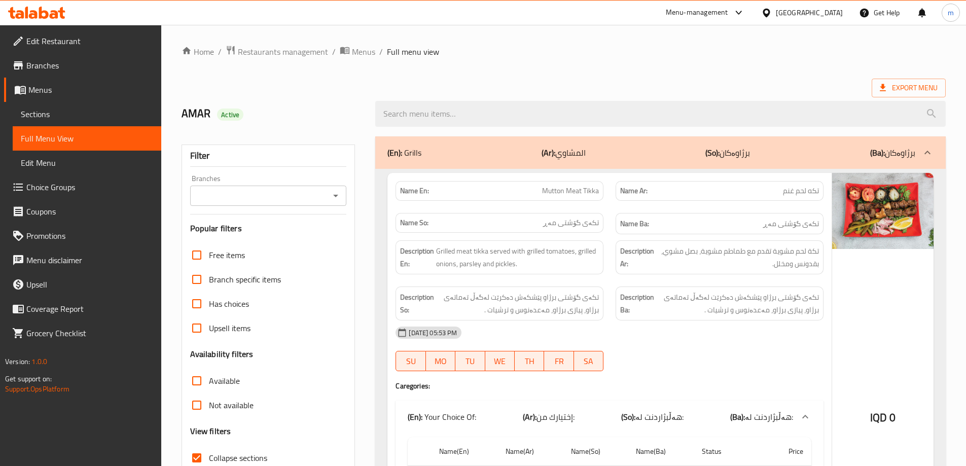
click at [502, 141] on div "(En): Grills (Ar): المشاوي (So): برژاوەکان (Ba): برژاوەکان" at bounding box center [660, 152] width 570 height 32
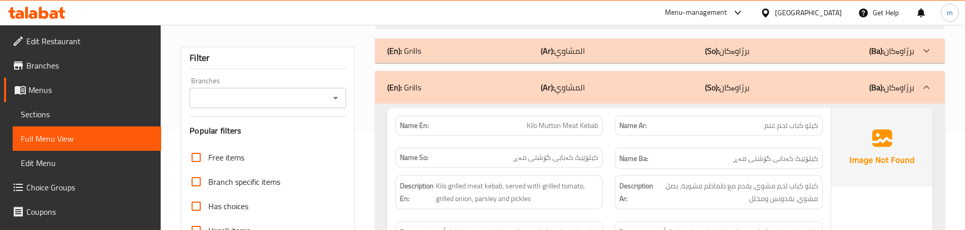
scroll to position [135, 0]
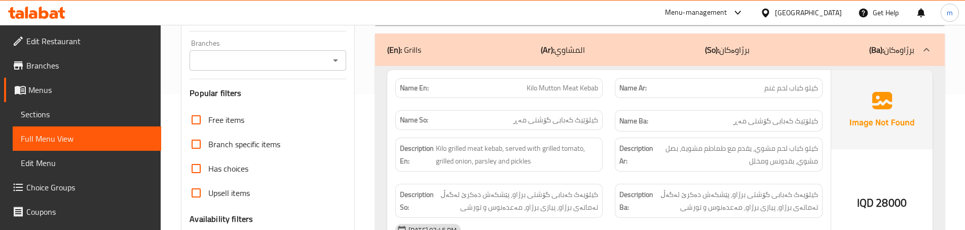
click at [618, 98] on div "Name Ar: كيلو كباب لحم غنم" at bounding box center [719, 88] width 220 height 32
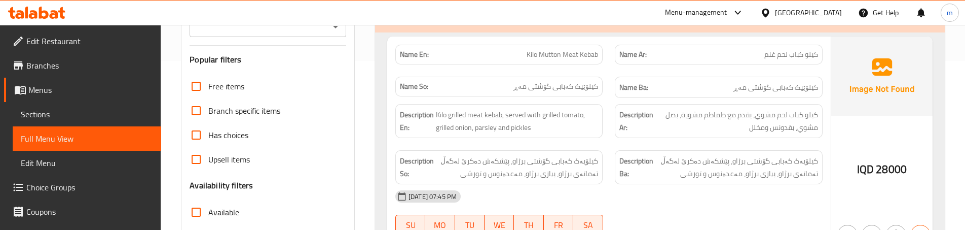
scroll to position [203, 0]
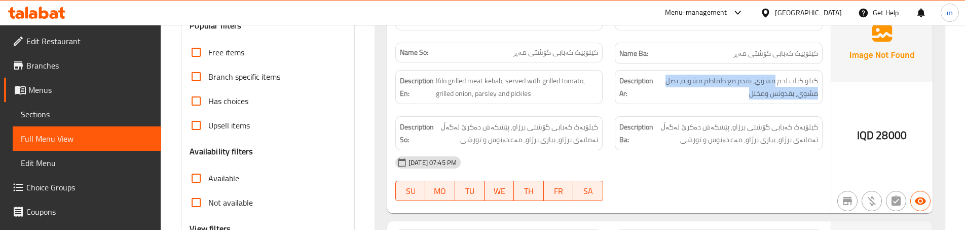
drag, startPoint x: 775, startPoint y: 80, endPoint x: 745, endPoint y: 106, distance: 39.5
click at [745, 106] on div "Description Ar: كيلو كباب لحم مشوي، يقدم مع طماطم مشوية، بصل مشوي، بقدونس ومخلل" at bounding box center [719, 87] width 220 height 46
copy span "مشوي، يقدم مع طماطم مشوية، بصل [PERSON_NAME]، بقدونس ومخلل"
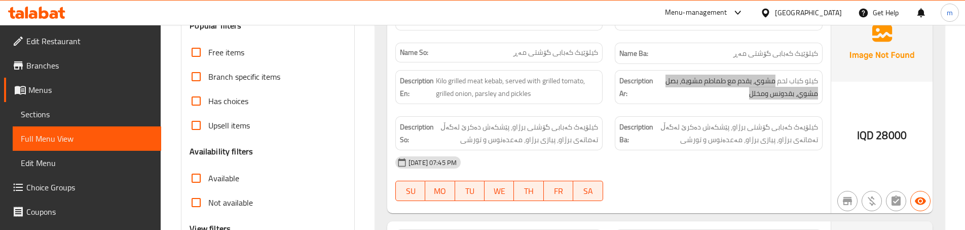
scroll to position [394, 0]
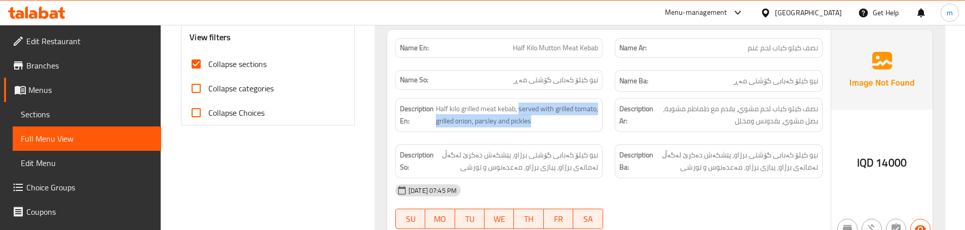
drag, startPoint x: 520, startPoint y: 109, endPoint x: 564, endPoint y: 133, distance: 50.1
click at [564, 133] on div "Description En: Half kilo grilled meat kebab, served with grilled tomato, grill…" at bounding box center [499, 115] width 220 height 46
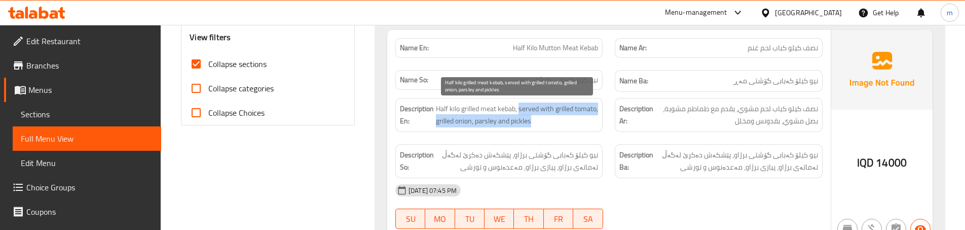
click at [543, 123] on span "Half kilo grilled meat kebab, served with grilled tomato, grilled onion, parsle…" at bounding box center [517, 114] width 162 height 25
drag, startPoint x: 555, startPoint y: 122, endPoint x: 521, endPoint y: 110, distance: 36.1
click at [521, 110] on span "Half kilo grilled meat kebab, served with grilled tomato, grilled onion, parsle…" at bounding box center [517, 114] width 162 height 25
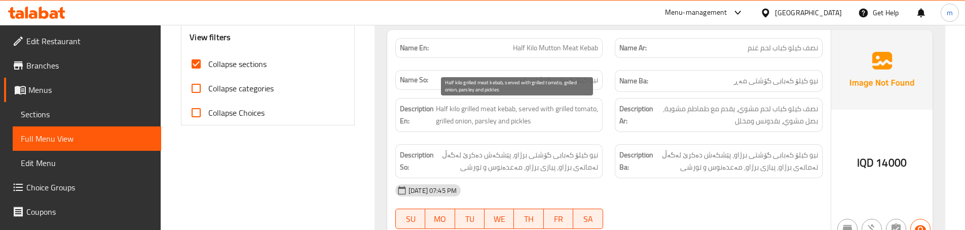
click at [517, 108] on span "Half kilo grilled meat kebab, served with grilled tomato, grilled onion, parsle…" at bounding box center [517, 114] width 162 height 25
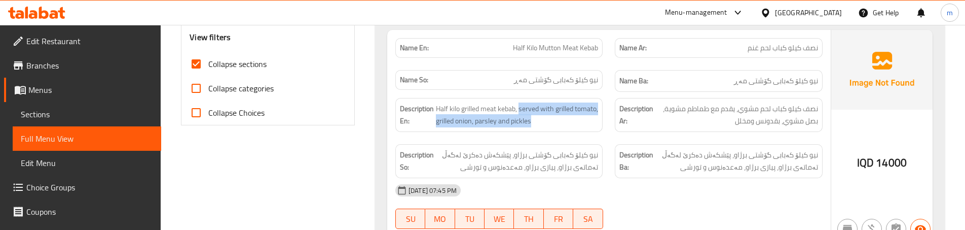
drag, startPoint x: 520, startPoint y: 105, endPoint x: 568, endPoint y: 128, distance: 52.6
click at [568, 128] on div "Description En: Half kilo grilled meat kebab, served with grilled tomato, grill…" at bounding box center [498, 115] width 207 height 34
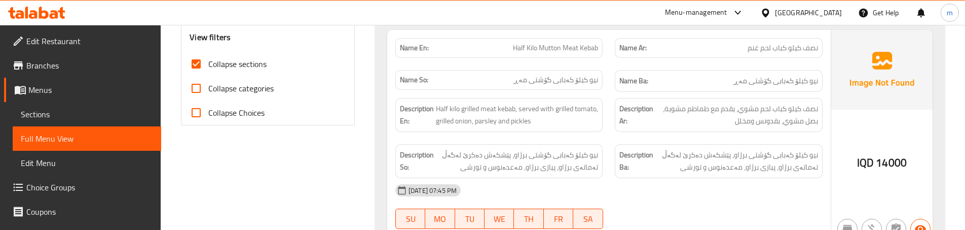
click at [617, 100] on div "Description Ar: نصف كيلو كباب لحم مشوي، يقدم مع طماطم مشوية، بصل مشوي، بقدونس و…" at bounding box center [718, 115] width 207 height 34
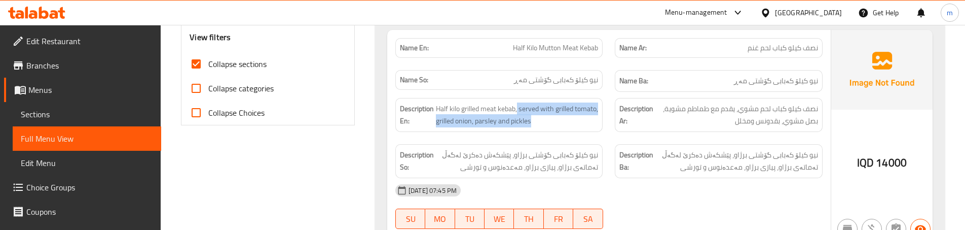
drag, startPoint x: 518, startPoint y: 107, endPoint x: 580, endPoint y: 131, distance: 66.6
click at [580, 131] on div "Description En: Half kilo grilled meat kebab, served with grilled tomato, grill…" at bounding box center [498, 115] width 207 height 34
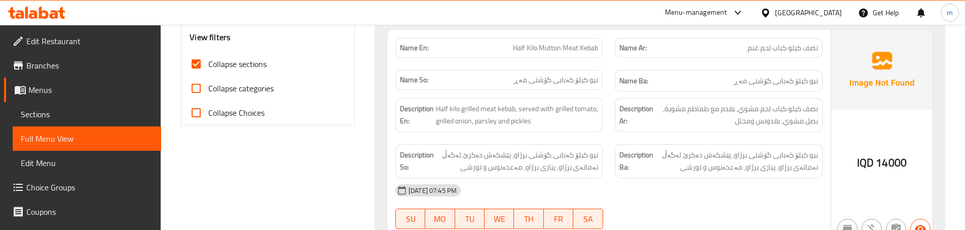
click at [616, 79] on div "Name Ba: نیو کیلۆ کەبابی گۆشتی مەڕ" at bounding box center [718, 81] width 207 height 22
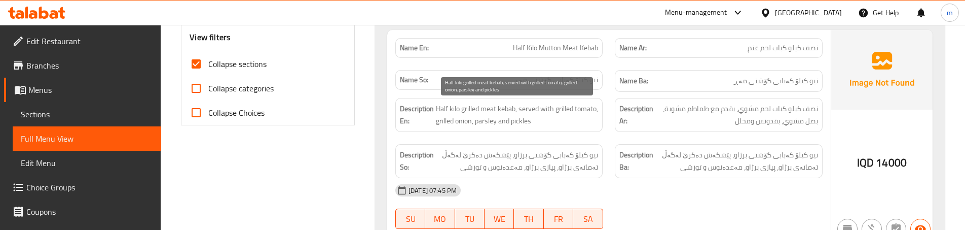
click at [521, 107] on span "Half kilo grilled meat kebab, served with grilled tomato, grilled onion, parsle…" at bounding box center [517, 114] width 162 height 25
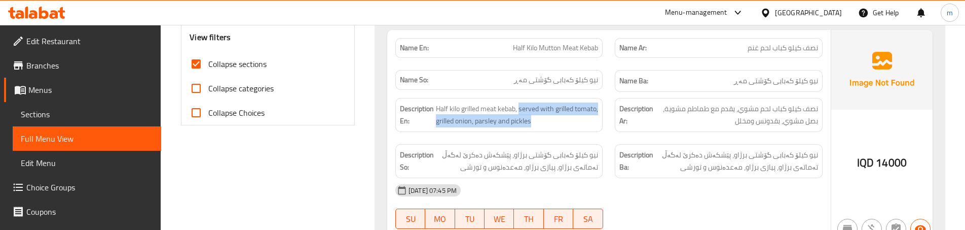
drag, startPoint x: 520, startPoint y: 107, endPoint x: 565, endPoint y: 136, distance: 53.3
click at [565, 136] on div "Description En: Half kilo grilled meat kebab, served with grilled tomato, grill…" at bounding box center [499, 115] width 220 height 46
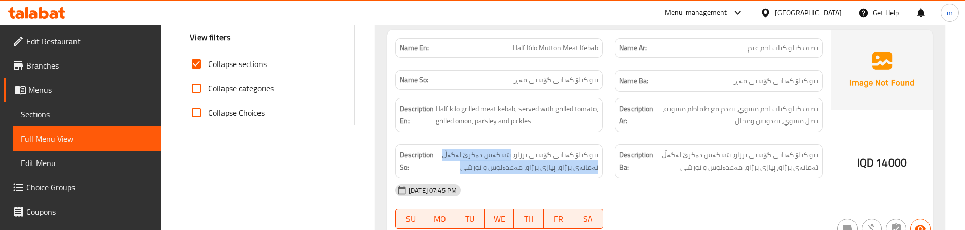
drag, startPoint x: 514, startPoint y: 154, endPoint x: 456, endPoint y: 175, distance: 61.3
click at [456, 175] on div "Description So: نیو کیلۆ کەبابی گۆشتی برژاو، پێشکەش دەکرێ لەگەڵ تەماتەی برژاو، …" at bounding box center [498, 161] width 207 height 34
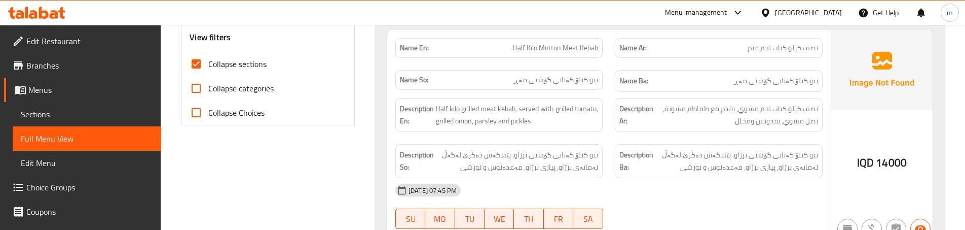
click at [610, 103] on div "Description Ar: نصف كيلو كباب لحم مشوي، يقدم مع طماطم مشوية، بصل مشوي، بقدونس و…" at bounding box center [719, 115] width 220 height 46
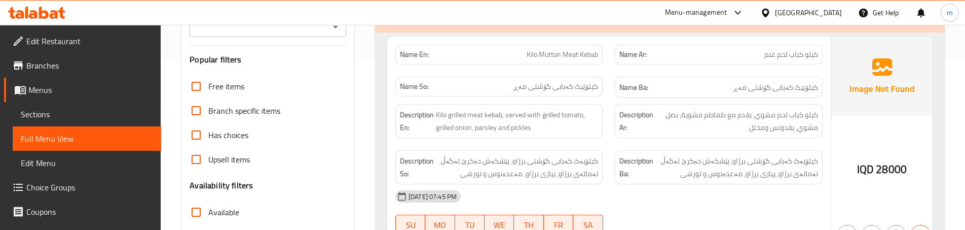
scroll to position [157, 0]
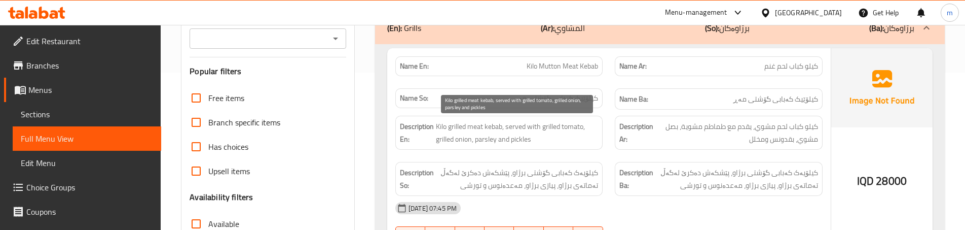
click at [486, 136] on span "Kilo grilled meat kebab, served with grilled tomato, grilled onion, parsley and…" at bounding box center [517, 132] width 162 height 25
copy span "parsley"
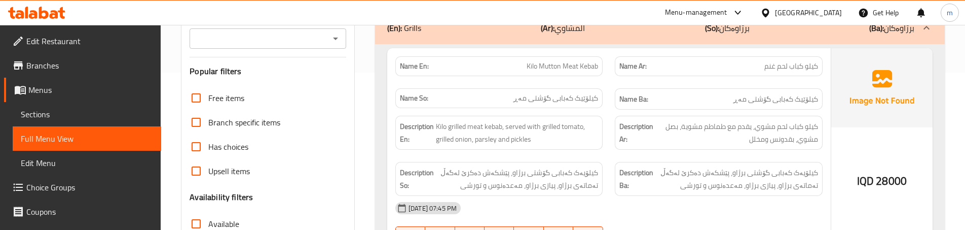
click at [622, 161] on div "Description Ba: کیلۆیەک کەبابی گۆشتی برژاو، پێشکەش دەکرێ لەگەڵ تەماتەی برژاو، پ…" at bounding box center [719, 179] width 220 height 46
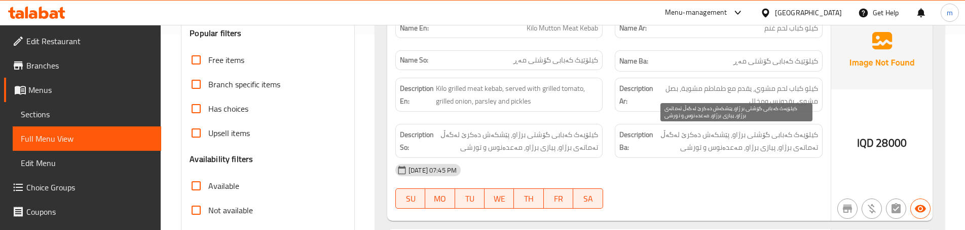
scroll to position [191, 0]
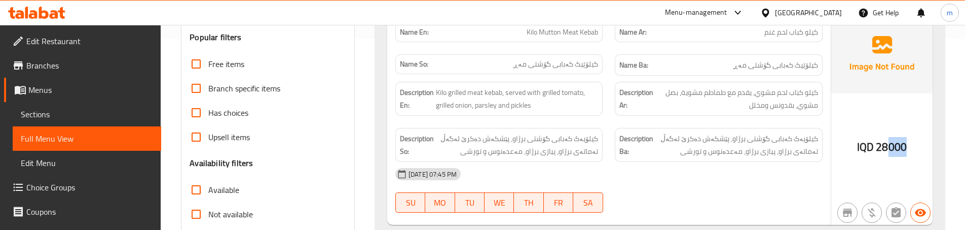
drag, startPoint x: 888, startPoint y: 143, endPoint x: 915, endPoint y: 145, distance: 26.9
click at [915, 145] on div "IQD 28000" at bounding box center [881, 119] width 101 height 211
click at [615, 109] on div "Description Ar: كيلو كباب لحم مشوي، يقدم مع طماطم مشوية، بصل مشوي، بقدونس ومخلل" at bounding box center [718, 99] width 207 height 34
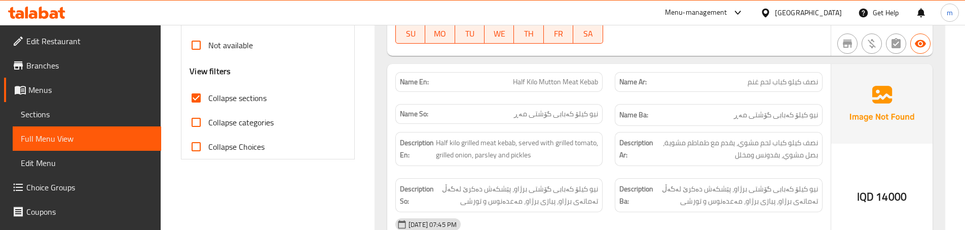
scroll to position [394, 0]
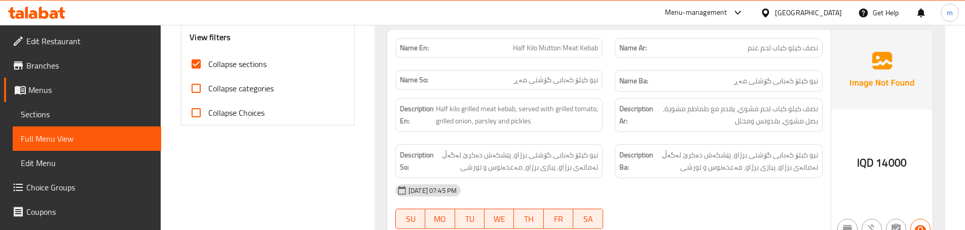
click at [612, 131] on div "Description Ar: نصف كيلو كباب لحم مشوي، يقدم مع طماطم مشوية، بصل مشوي، بقدونس و…" at bounding box center [719, 115] width 220 height 46
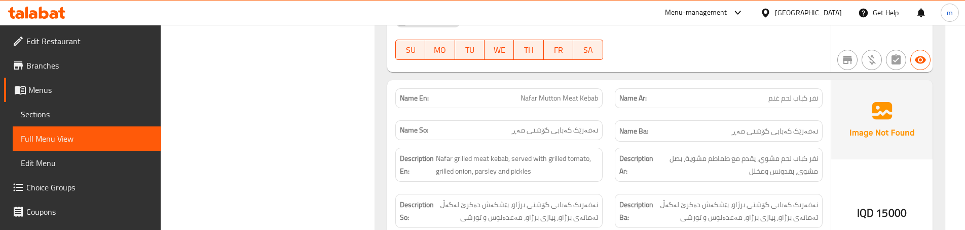
scroll to position [597, 0]
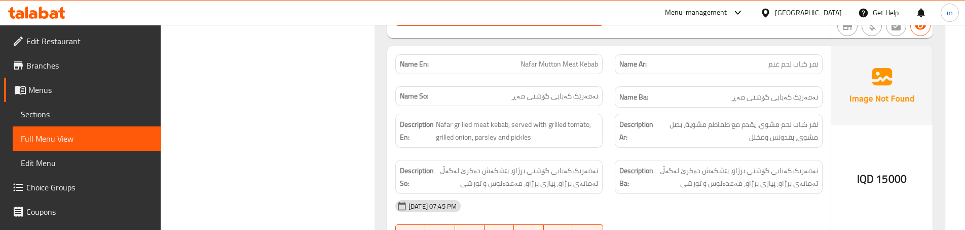
click at [612, 79] on div "Name Ar: نفر كباب لحم غنم" at bounding box center [719, 64] width 220 height 32
click at [613, 149] on div "Description Ar: نفر كباب لحم مشوي، يقدم مع طماطم مشوية، بصل مشوي، بقدونس ومخلل" at bounding box center [719, 130] width 220 height 46
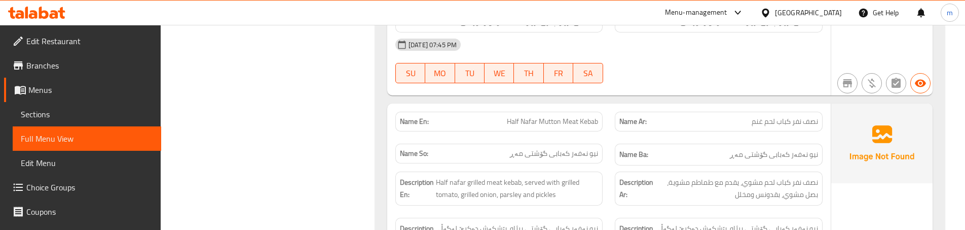
scroll to position [765, 0]
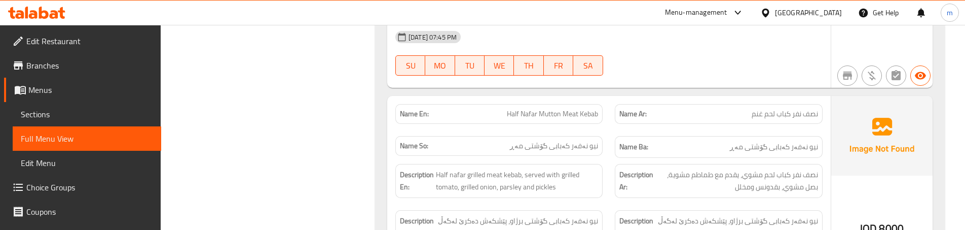
click at [608, 130] on div "Name So: نیو نەفەر کەبابی گۆشتی مەڕ" at bounding box center [499, 147] width 220 height 34
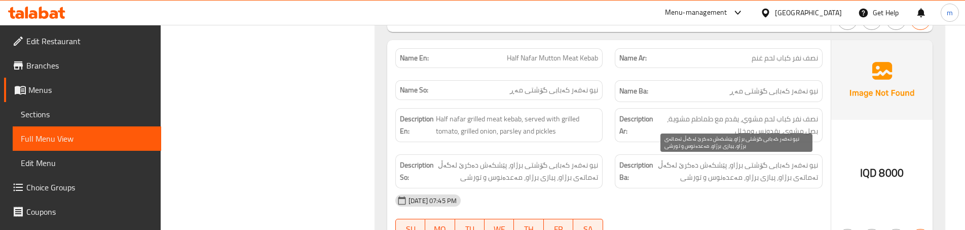
scroll to position [833, 0]
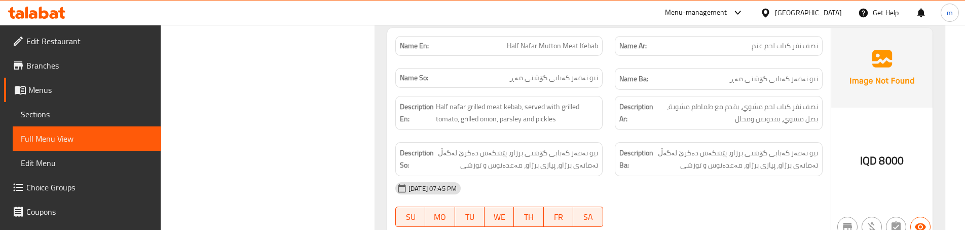
click at [602, 113] on div "Description En: Half nafar grilled meat kebab, served with grilled tomato, gril…" at bounding box center [498, 113] width 207 height 34
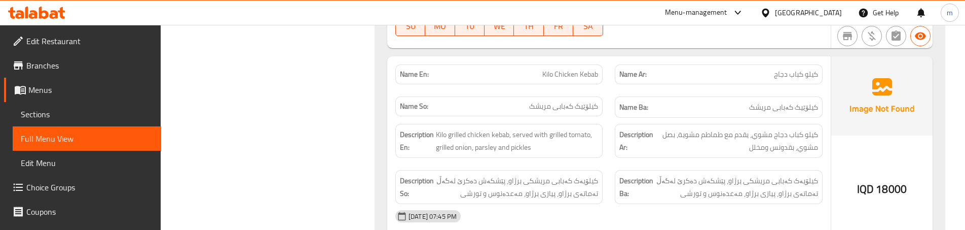
scroll to position [1036, 0]
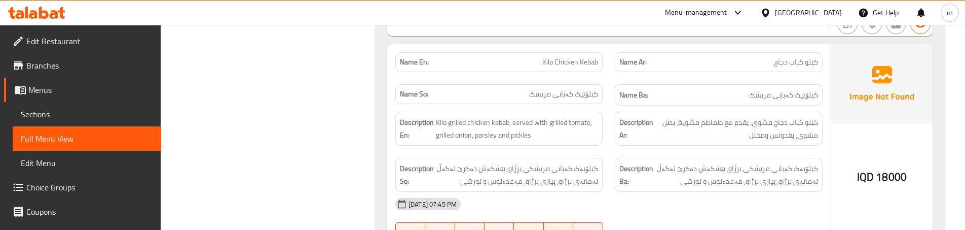
click at [621, 150] on div "Description Ar: كيلو كباب دجاج مشوي، يقدم مع طماطم مشوية، بصل مشوي، بقدونس ومخلل" at bounding box center [719, 128] width 220 height 46
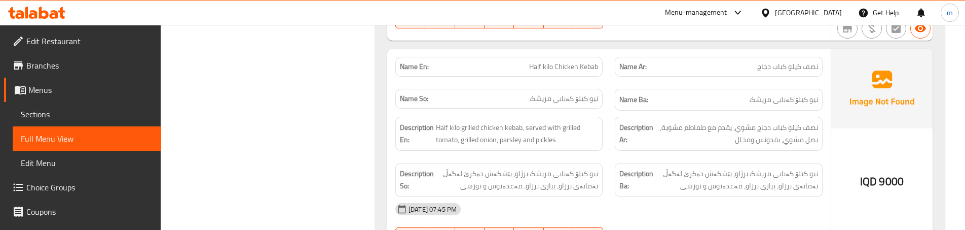
scroll to position [1272, 0]
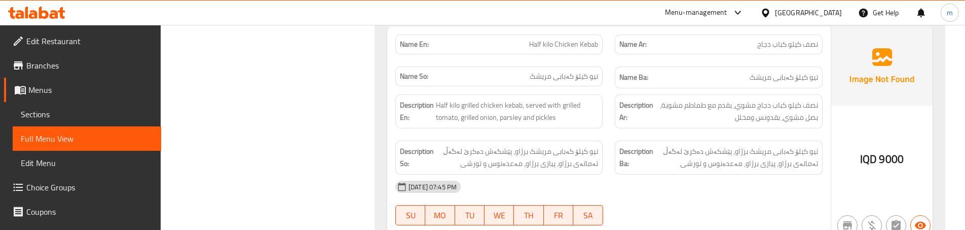
click at [606, 65] on div "Name So: نیو کیلۆ کەبابی مریشک" at bounding box center [499, 77] width 220 height 34
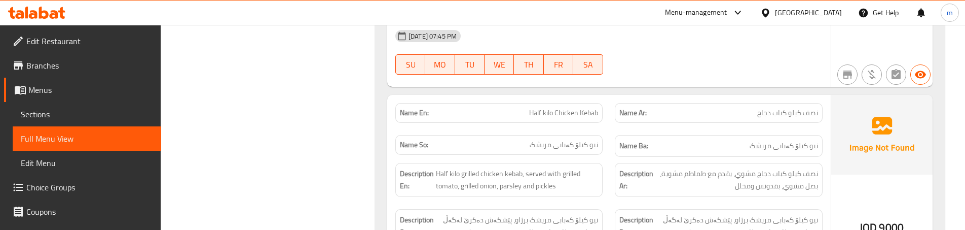
scroll to position [1205, 0]
click at [564, 108] on span "Half kilo Chicken Kebab" at bounding box center [563, 111] width 69 height 11
copy span "Half kilo Chicken Kebab"
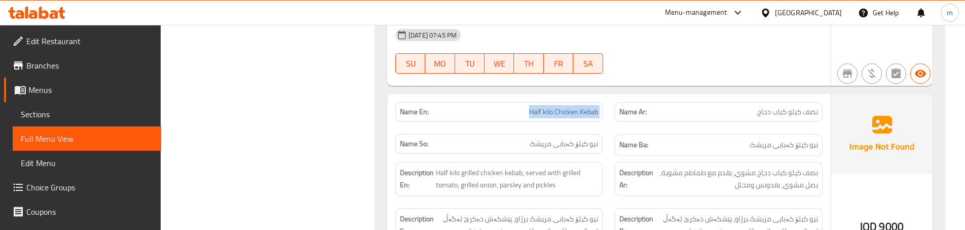
click at [72, 116] on span "Sections" at bounding box center [87, 114] width 132 height 12
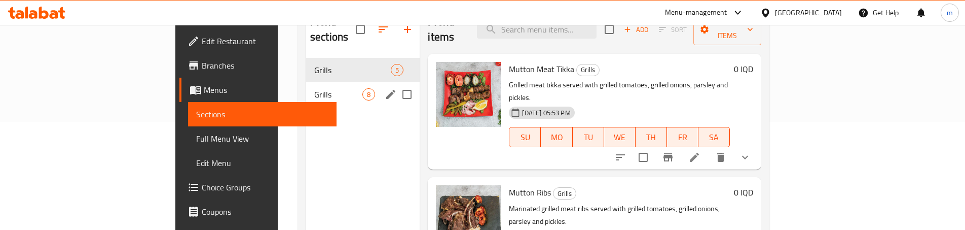
click at [314, 88] on span "Grills" at bounding box center [338, 94] width 48 height 12
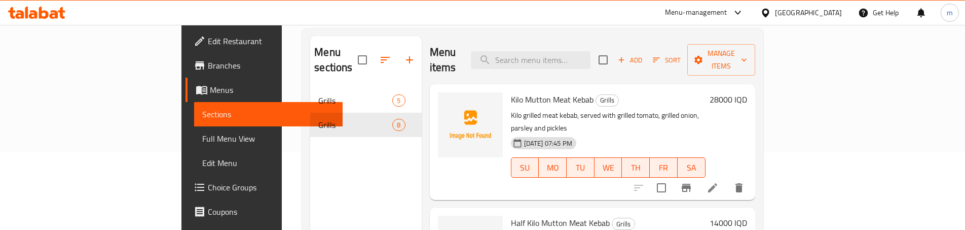
scroll to position [7, 0]
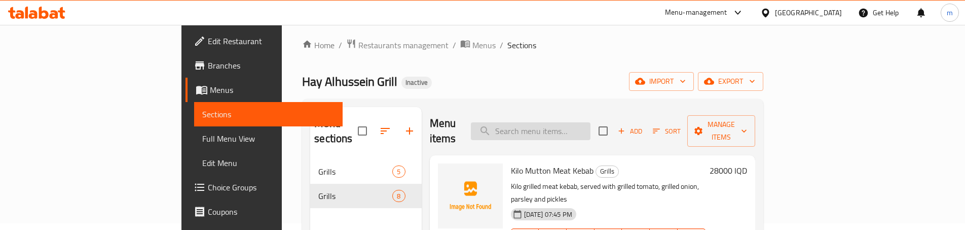
click at [587, 122] on input "search" at bounding box center [531, 131] width 120 height 18
paste input "Half kilo Chicken Kebab"
type input "Half kilo Chicken Kebab"
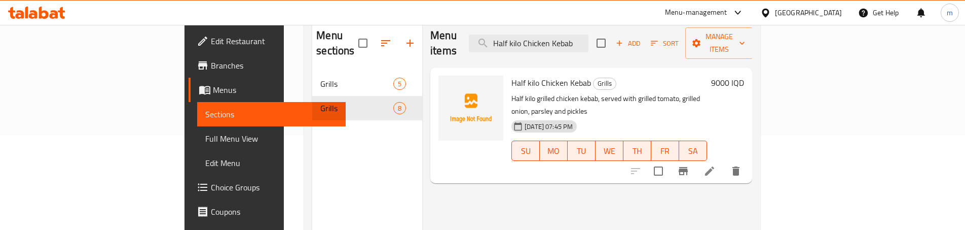
scroll to position [108, 0]
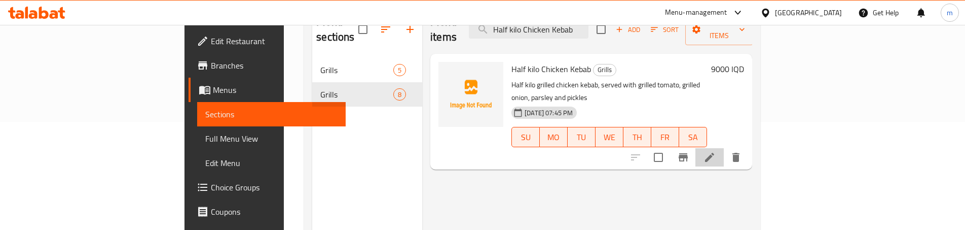
click at [714, 153] on icon at bounding box center [709, 157] width 9 height 9
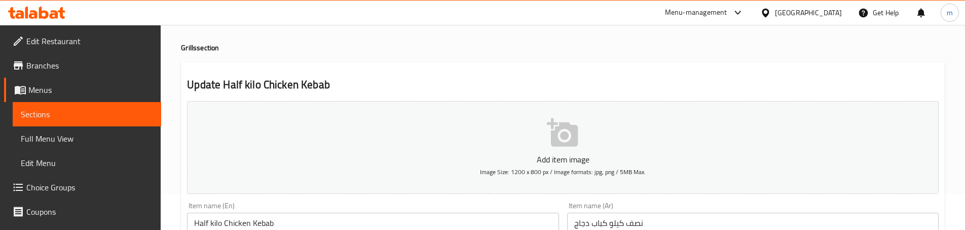
scroll to position [135, 0]
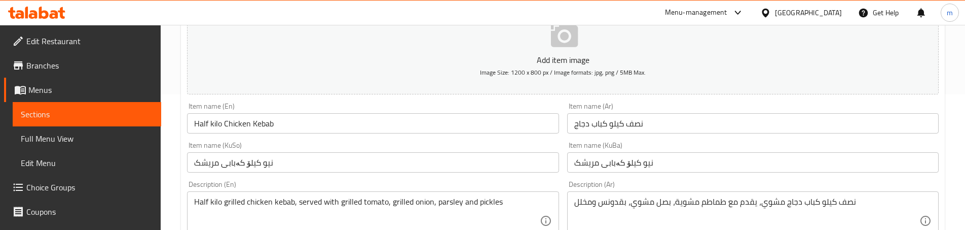
click at [214, 124] on input "Half kilo Chicken Kebab" at bounding box center [373, 123] width 372 height 20
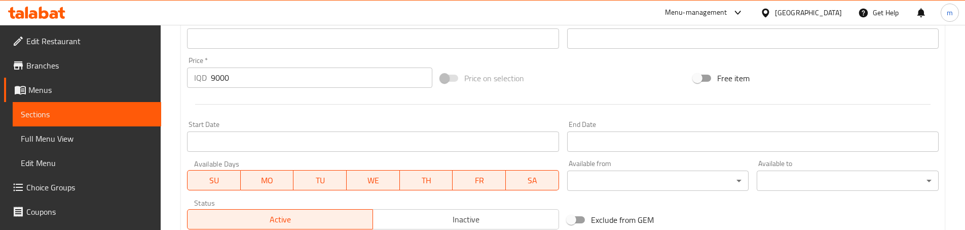
scroll to position [574, 0]
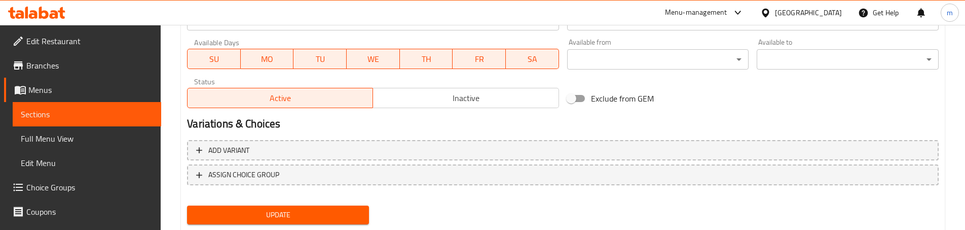
type input "Half Kilo Chicken Kebab"
click at [302, 206] on button "Update" at bounding box center [278, 214] width 182 height 19
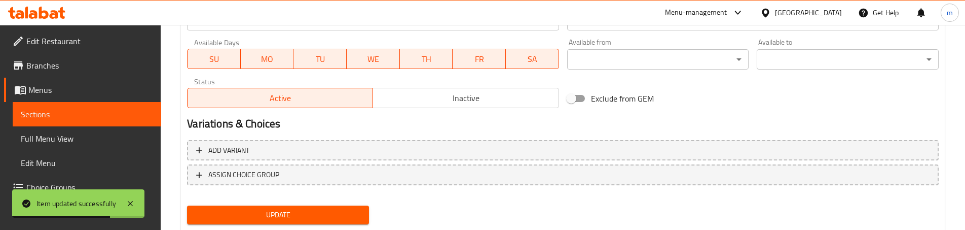
click at [100, 129] on link "Full Menu View" at bounding box center [87, 138] width 149 height 24
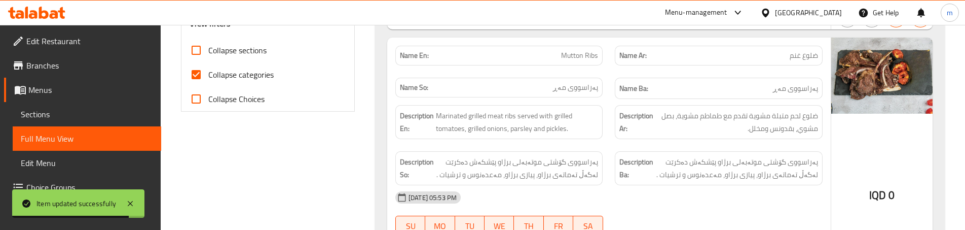
scroll to position [406, 0]
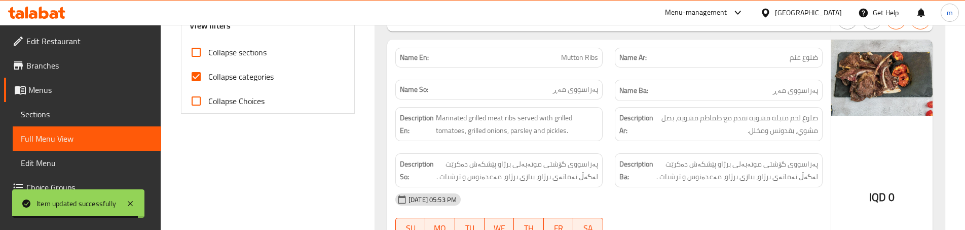
click at [235, 83] on span "Collapse categories" at bounding box center [240, 76] width 65 height 12
click at [208, 83] on input "Collapse categories" at bounding box center [196, 76] width 24 height 24
checkbox input "false"
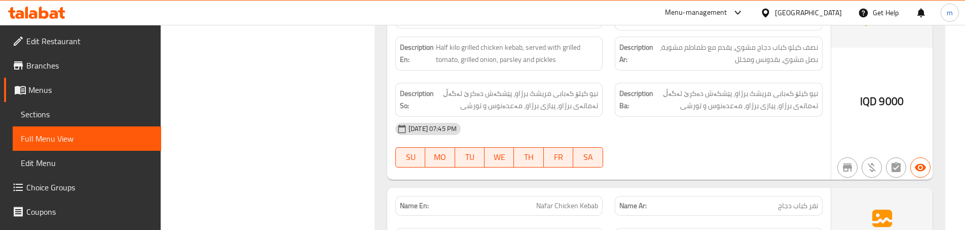
scroll to position [3512, 0]
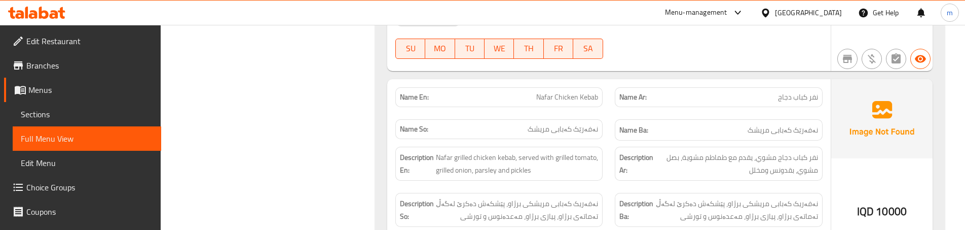
click at [612, 100] on div "Name Ar: نفر كباب دجاج" at bounding box center [719, 97] width 220 height 32
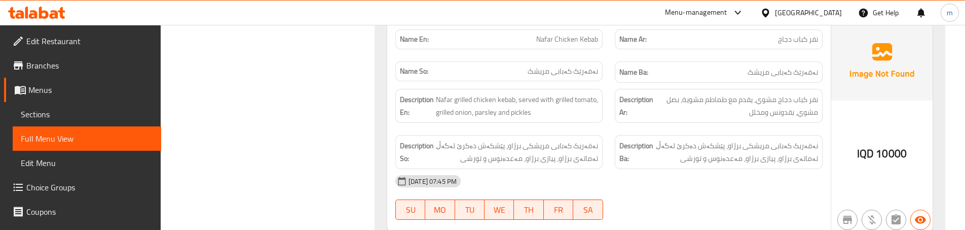
scroll to position [3580, 0]
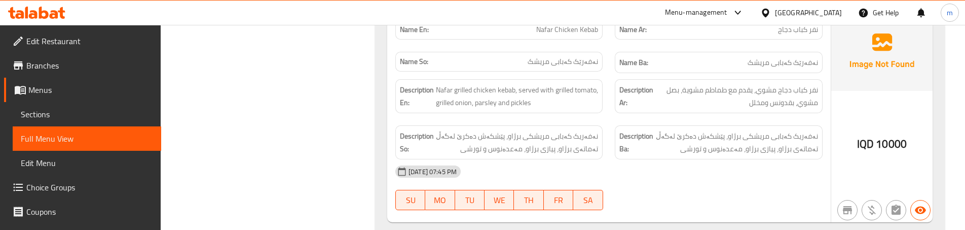
click at [604, 108] on div "Description En: Nafar grilled chicken kebab, served with grilled tomato, grille…" at bounding box center [499, 96] width 220 height 46
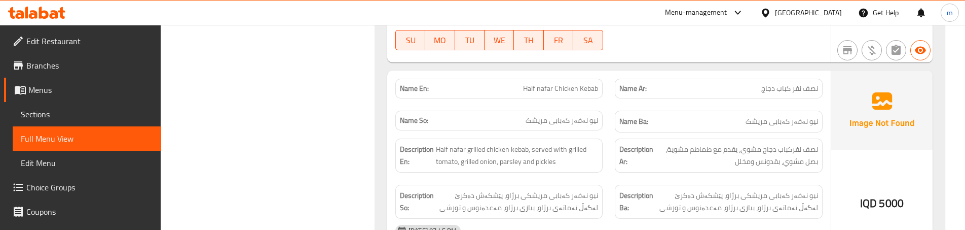
scroll to position [3748, 0]
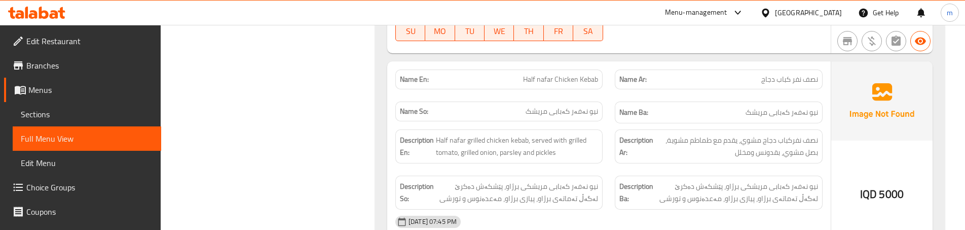
click at [576, 78] on span "Half nafar Chicken Kebab" at bounding box center [560, 79] width 75 height 11
copy span "Half nafar Chicken Kebab"
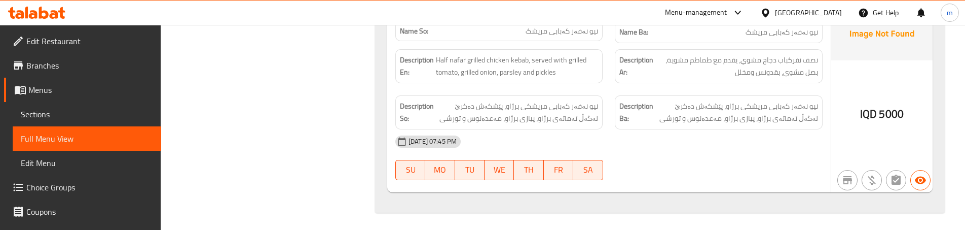
scroll to position [3832, 0]
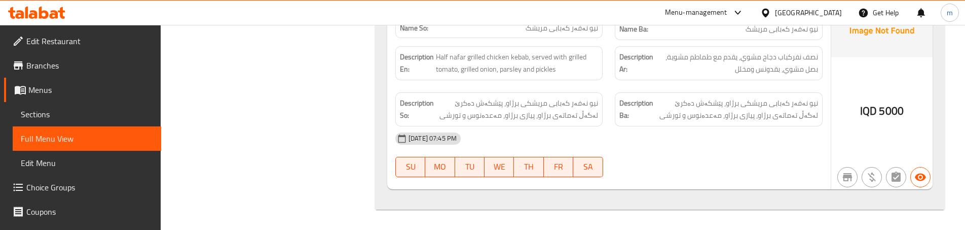
click at [127, 120] on link "Sections" at bounding box center [87, 114] width 149 height 24
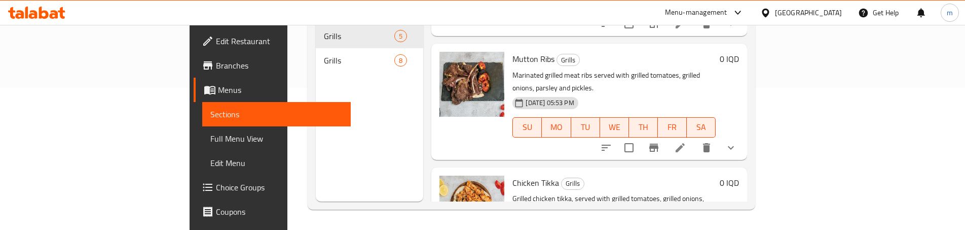
scroll to position [101, 0]
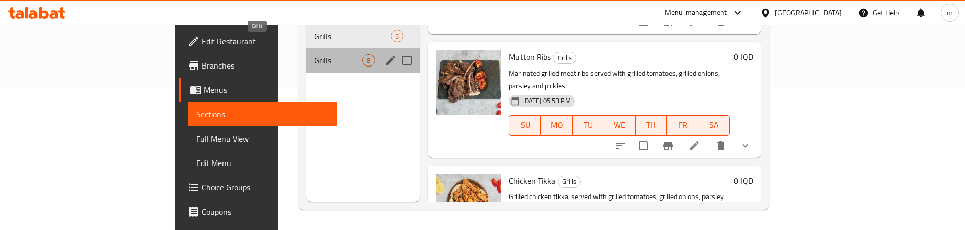
click at [314, 54] on span "Grills" at bounding box center [338, 60] width 48 height 12
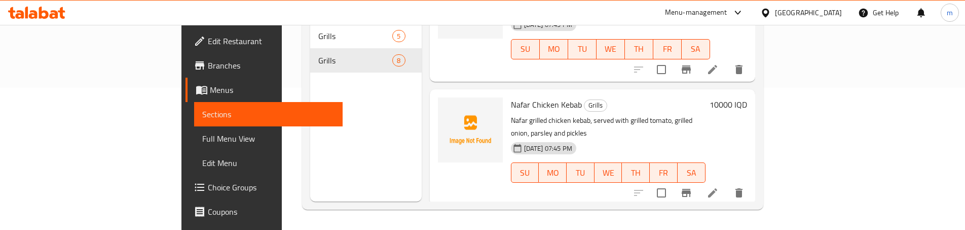
scroll to position [682, 0]
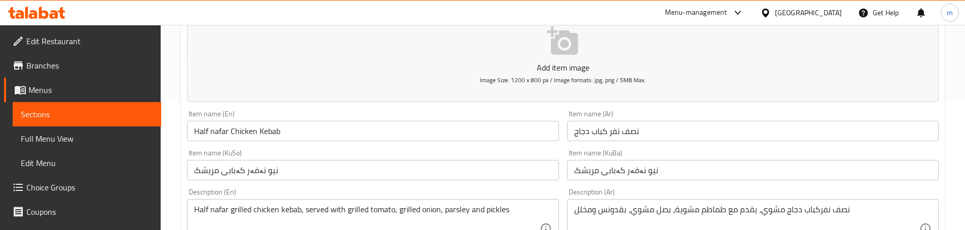
scroll to position [135, 0]
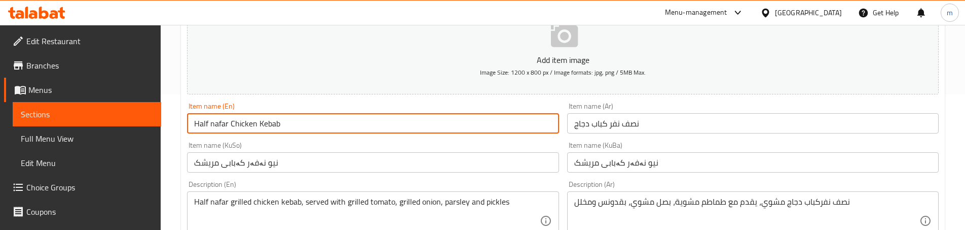
click at [213, 123] on input "Half nafar Chicken Kebab" at bounding box center [373, 123] width 372 height 20
type input "Half Nafar Chicken Kebab"
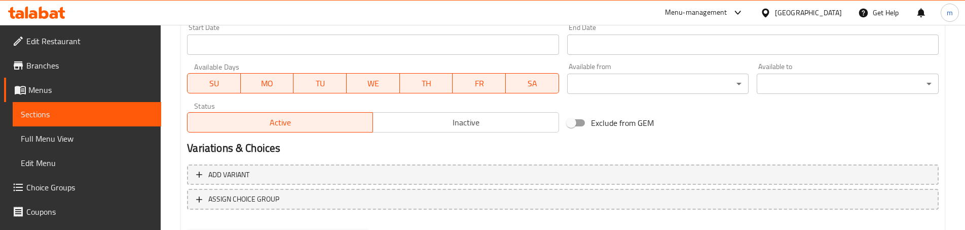
scroll to position [603, 0]
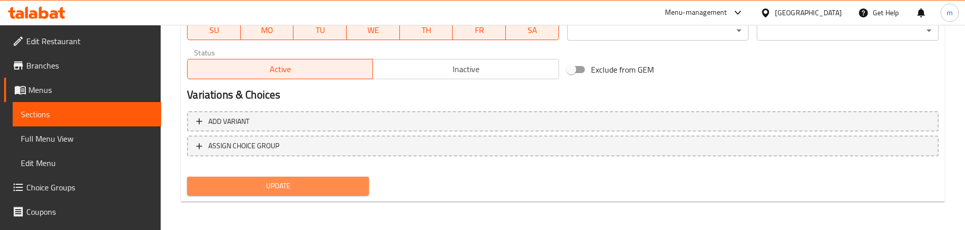
click at [349, 183] on span "Update" at bounding box center [278, 185] width 166 height 13
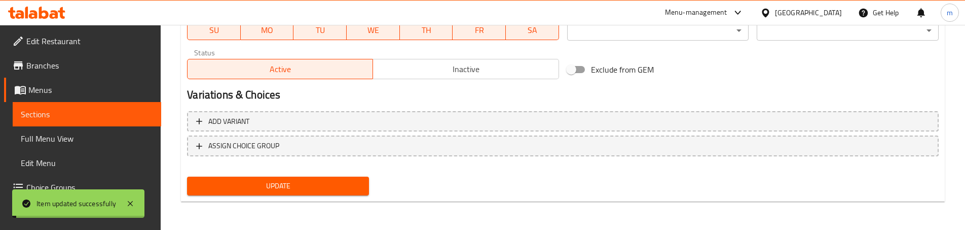
click at [68, 111] on span "Sections" at bounding box center [87, 114] width 132 height 12
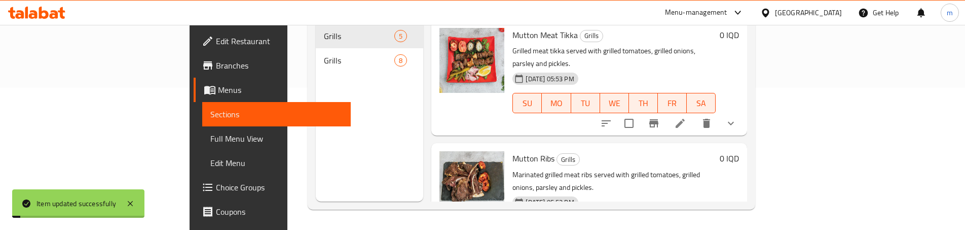
scroll to position [142, 0]
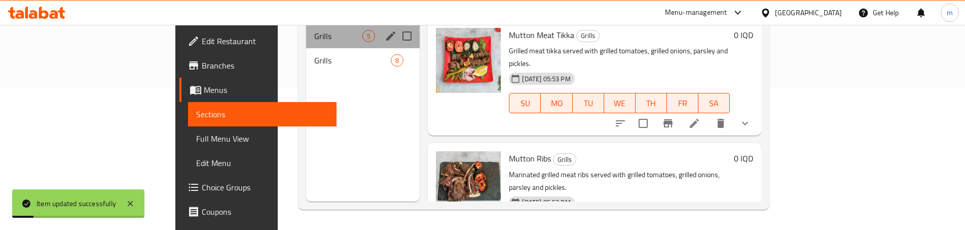
click at [306, 30] on div "Grills 5" at bounding box center [363, 36] width 114 height 24
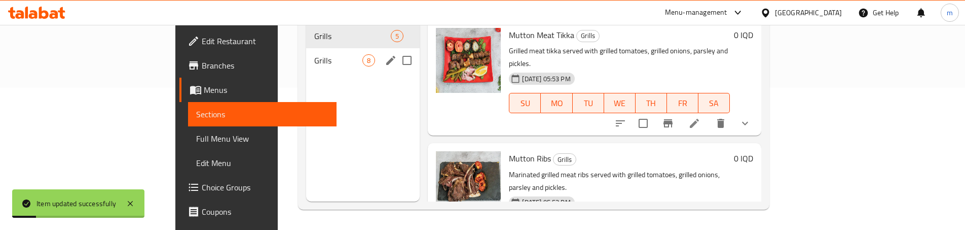
click at [314, 54] on span "Grills" at bounding box center [338, 60] width 48 height 12
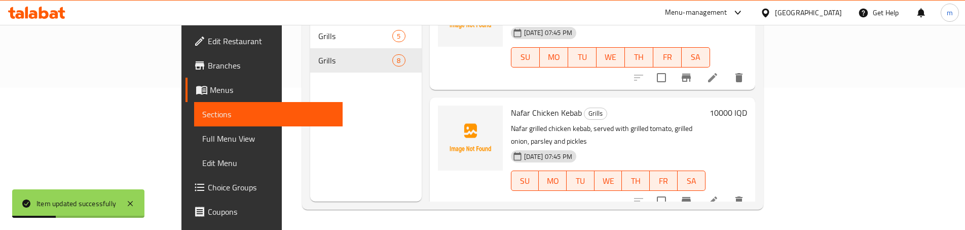
scroll to position [682, 0]
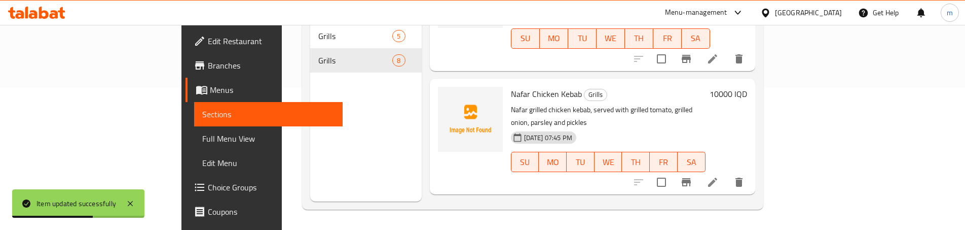
click at [194, 127] on link "Full Menu View" at bounding box center [268, 138] width 149 height 24
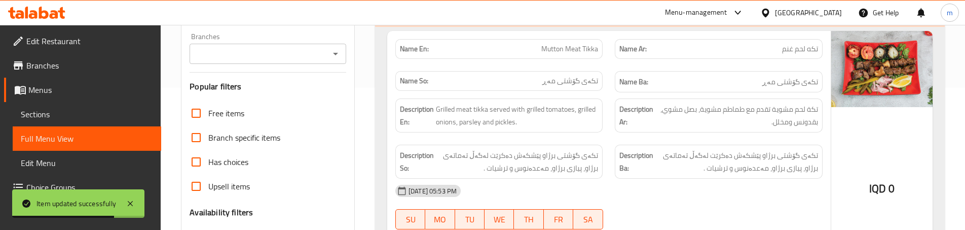
click at [600, 53] on div "Name En: Mutton Meat Tikka" at bounding box center [498, 49] width 207 height 20
click at [531, 112] on span "Grilled meat tikka served with grilled tomatoes, grilled onions, parsley and pi…" at bounding box center [517, 115] width 162 height 25
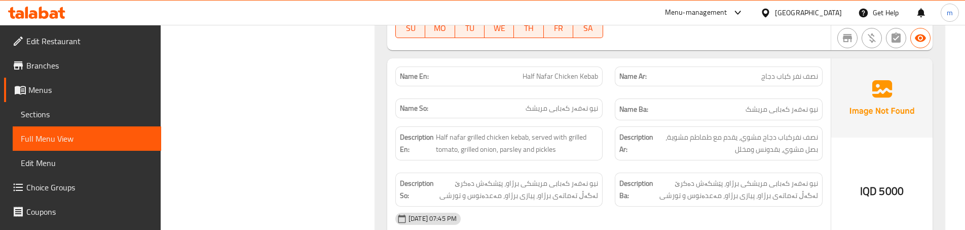
scroll to position [3042, 0]
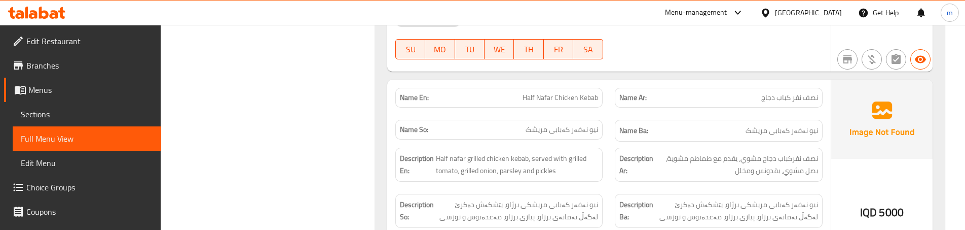
click at [535, 100] on span "Half Nafar Chicken Kebab" at bounding box center [561, 97] width 76 height 11
copy span "Half Nafar Chicken Kebab"
click at [70, 112] on span "Sections" at bounding box center [87, 114] width 132 height 12
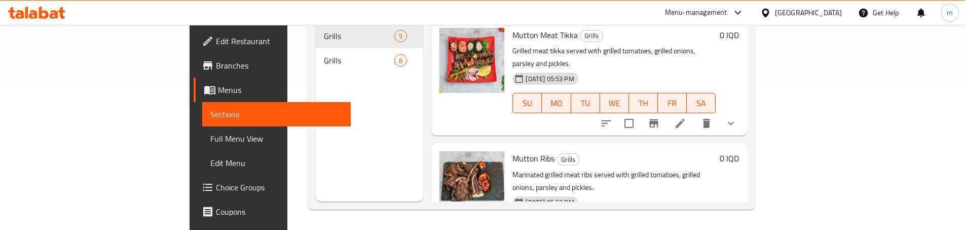
scroll to position [142, 0]
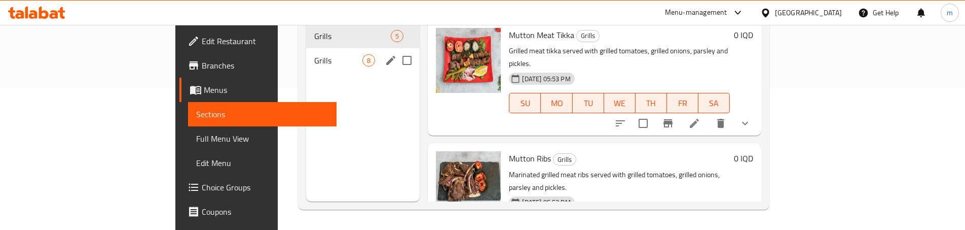
click at [314, 54] on span "Grills" at bounding box center [338, 60] width 48 height 12
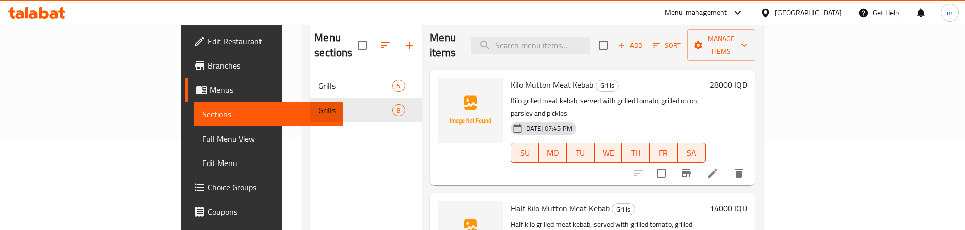
scroll to position [7, 0]
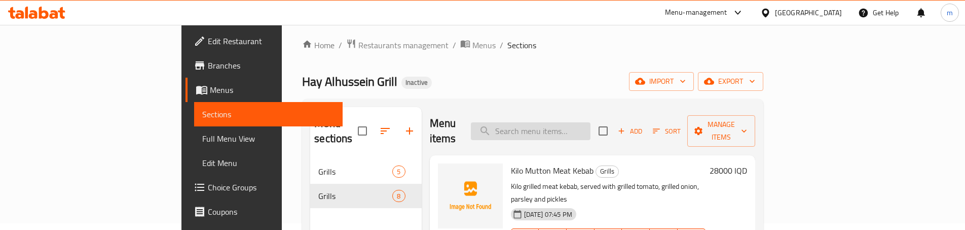
click at [591, 122] on input "search" at bounding box center [531, 131] width 120 height 18
paste input "Half Nafar Chicken Kebab"
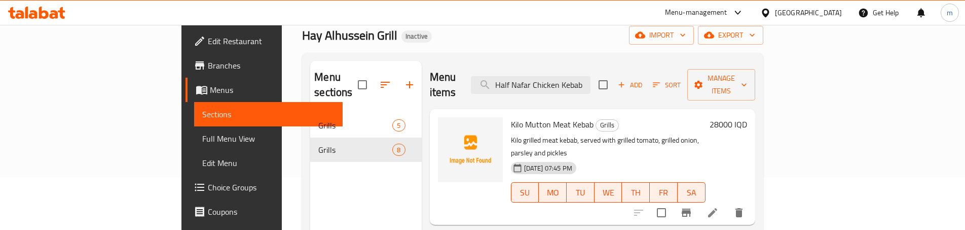
scroll to position [142, 0]
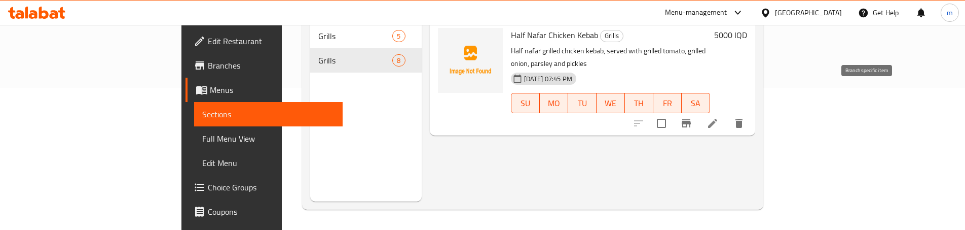
type input "Half Nafar Chicken Kebab"
click at [717, 119] on icon at bounding box center [712, 123] width 9 height 9
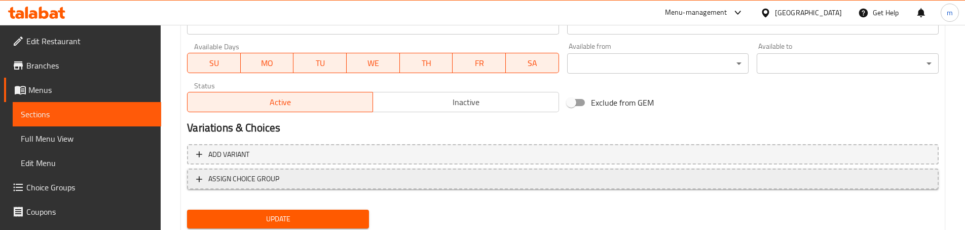
scroll to position [603, 0]
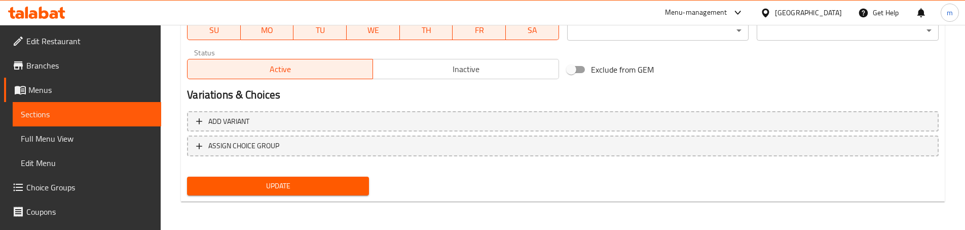
type textarea "نصف نفر كباب دجاج مشوي، يقدم مع طماطم مشوية، بصل مشوي، بقدونس ومخلل"
click at [276, 181] on span "Update" at bounding box center [278, 185] width 166 height 13
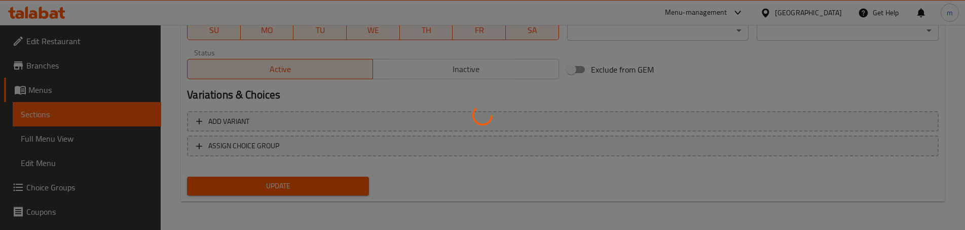
click at [53, 139] on div at bounding box center [482, 115] width 965 height 230
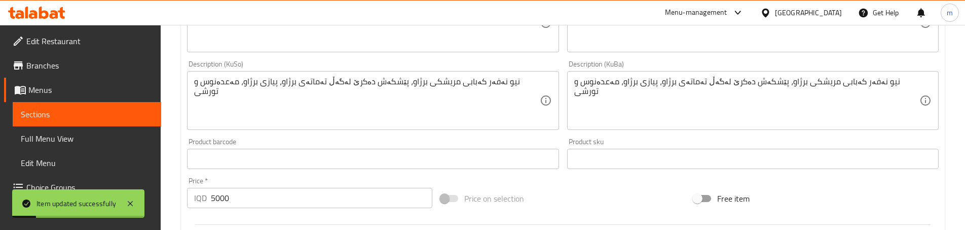
scroll to position [299, 0]
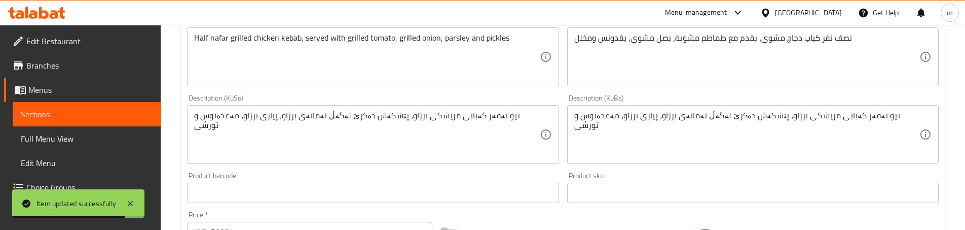
click at [583, 88] on div "Description (Ar) نصف نفر كباب دجاج مشوي، يقدم مع طماطم مشوية، بصل مشوي، بقدونس …" at bounding box center [753, 52] width 380 height 78
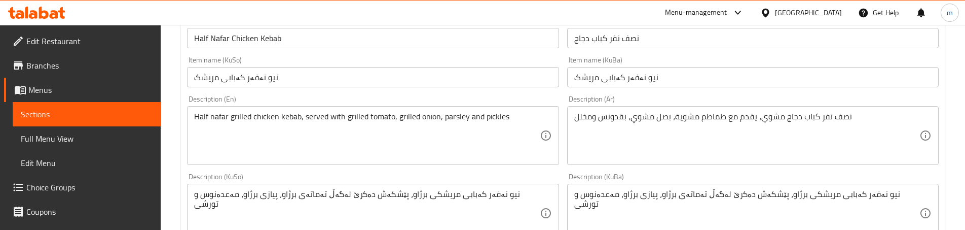
scroll to position [232, 0]
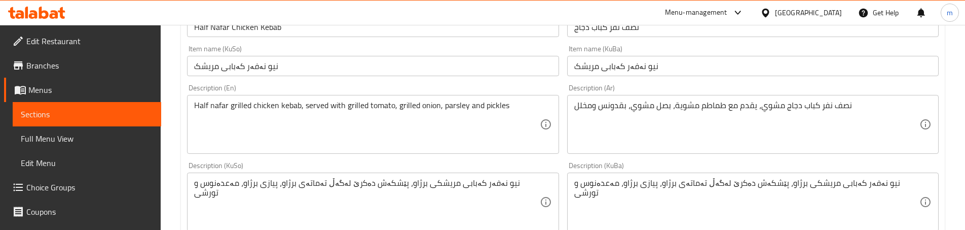
click at [560, 165] on div "Description (KuSo) نیو نەفەر کەبابی مریشکی برژاو، پێشکەش دەکرێ لەگەڵ تەماتەی بر…" at bounding box center [373, 197] width 380 height 78
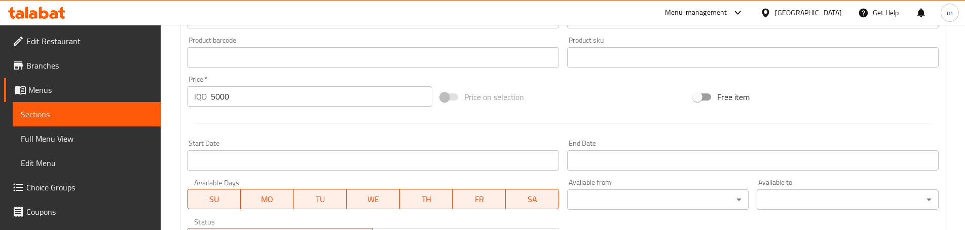
scroll to position [603, 0]
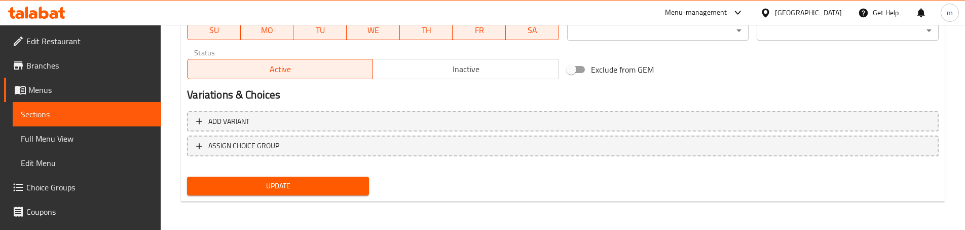
click at [280, 180] on span "Update" at bounding box center [278, 185] width 166 height 13
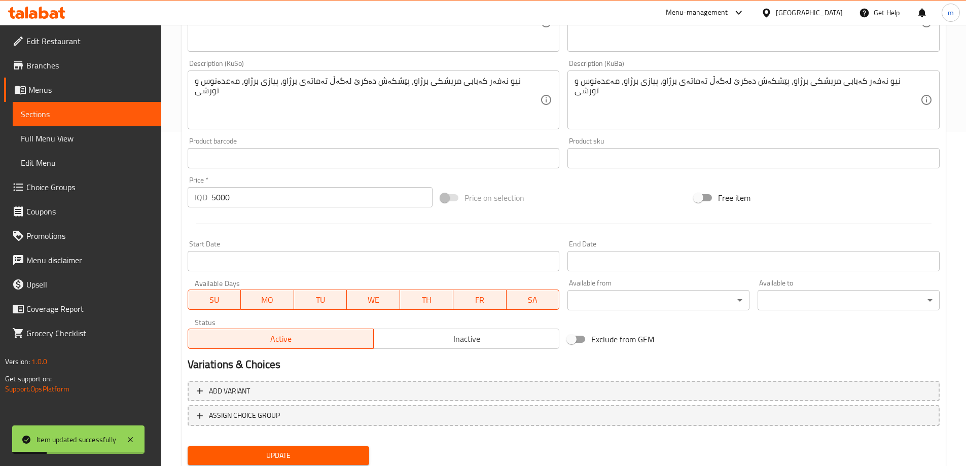
scroll to position [333, 0]
click at [84, 130] on link "Full Menu View" at bounding box center [87, 138] width 149 height 24
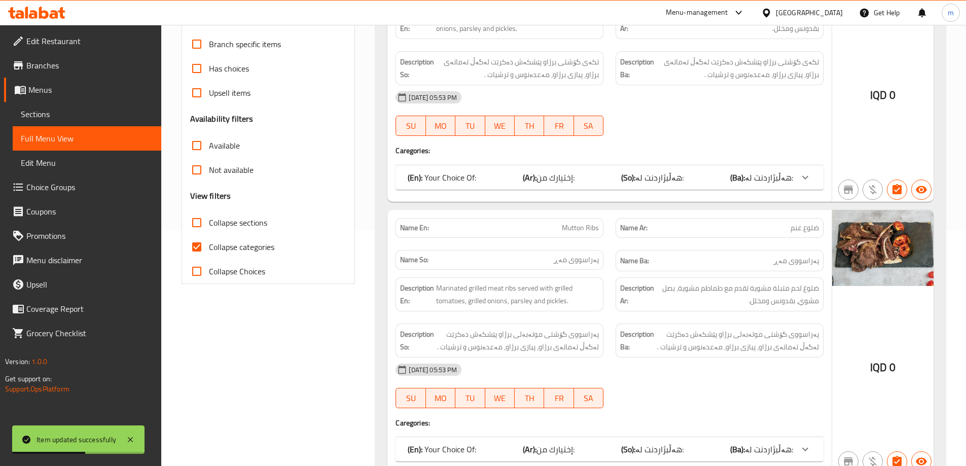
scroll to position [198, 0]
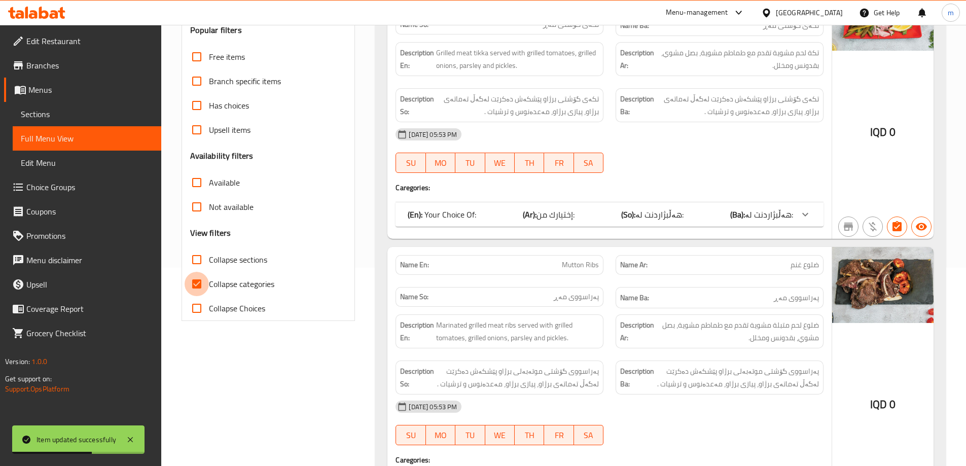
click at [201, 276] on input "Collapse categories" at bounding box center [197, 284] width 24 height 24
checkbox input "false"
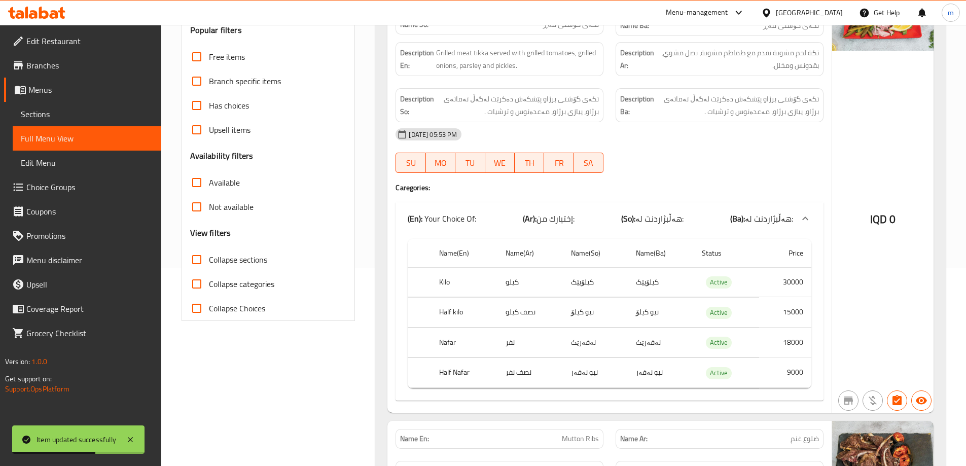
click at [199, 261] on input "Collapse sections" at bounding box center [197, 259] width 24 height 24
checkbox input "true"
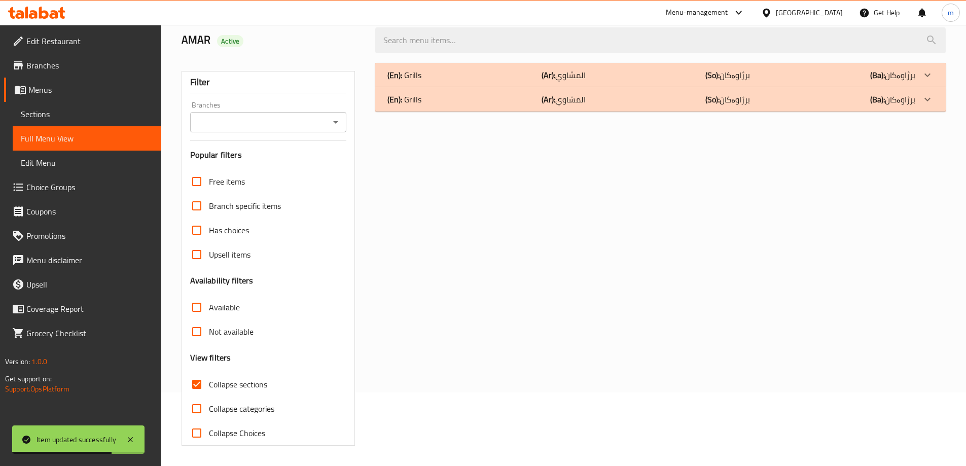
click at [556, 97] on p "(Ar): المشاوي" at bounding box center [563, 99] width 44 height 12
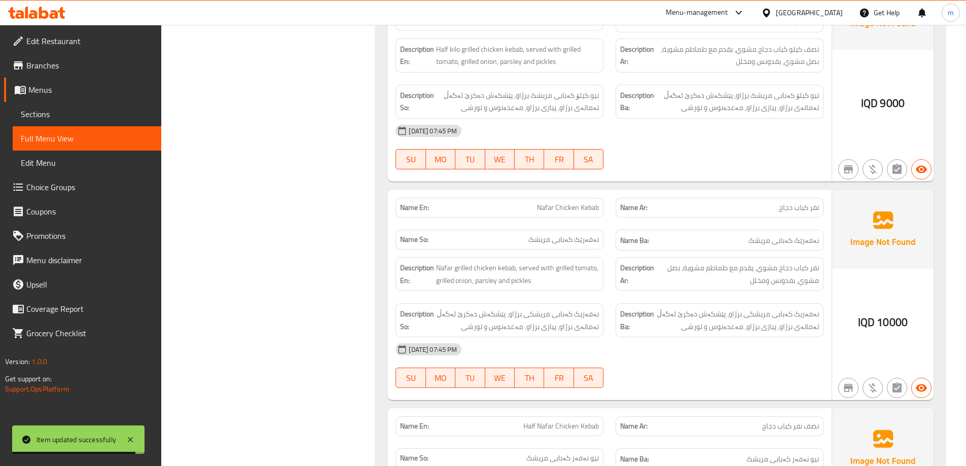
scroll to position [1522, 0]
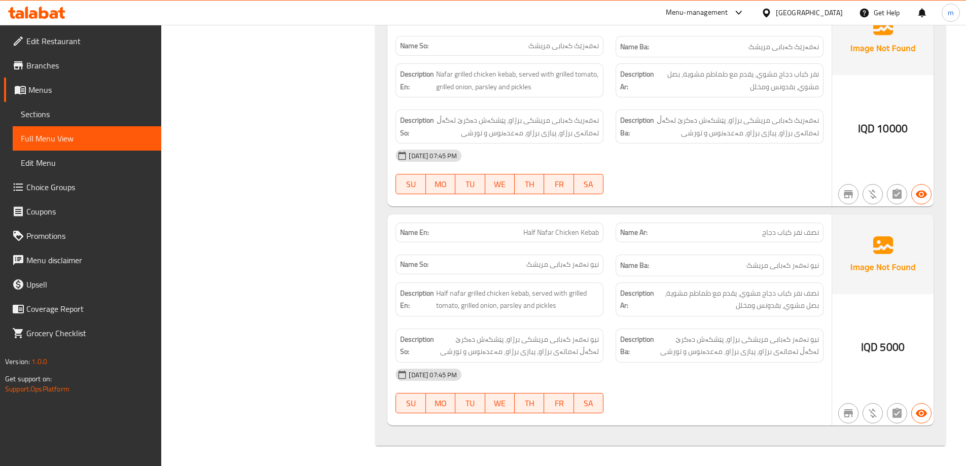
click at [640, 141] on div "Description Ba: نەفەریک کەبابی مریشکی برژاو، پێشکەش دەکرێ لەگەڵ تەماتەی برژاو، …" at bounding box center [719, 127] width 208 height 34
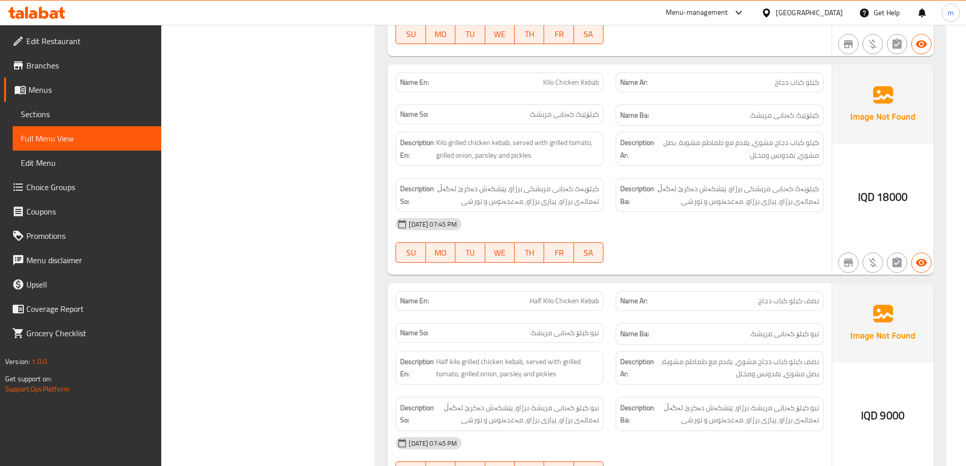
scroll to position [1015, 0]
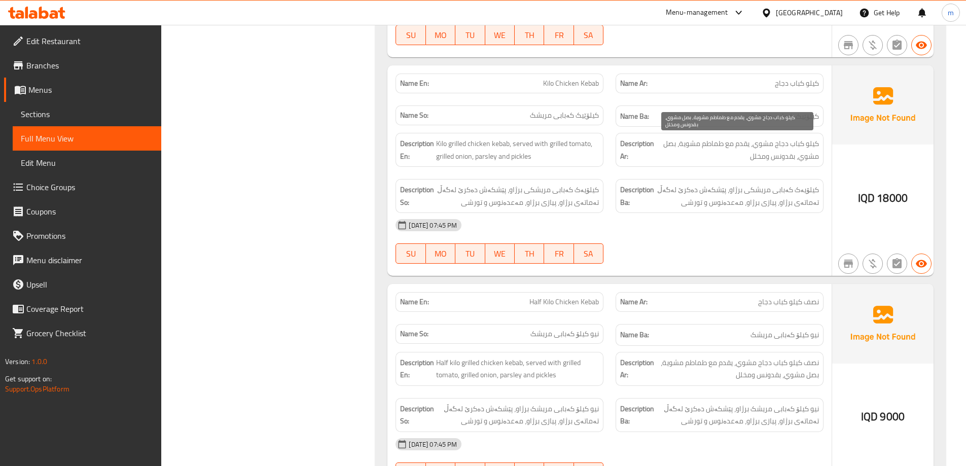
click at [670, 138] on span "كيلو كباب دجاج مشوي، يقدم مع طماطم مشوية، بصل مشوي، بقدونس ومخلل" at bounding box center [737, 149] width 163 height 25
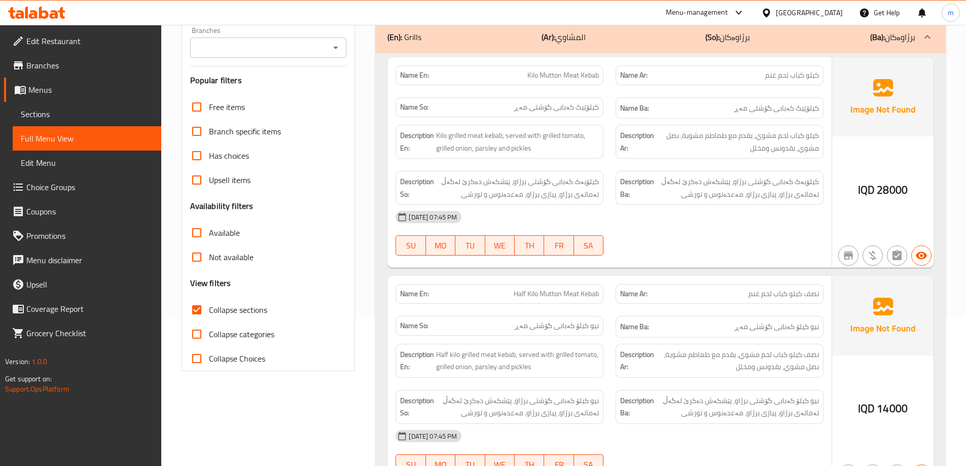
scroll to position [136, 0]
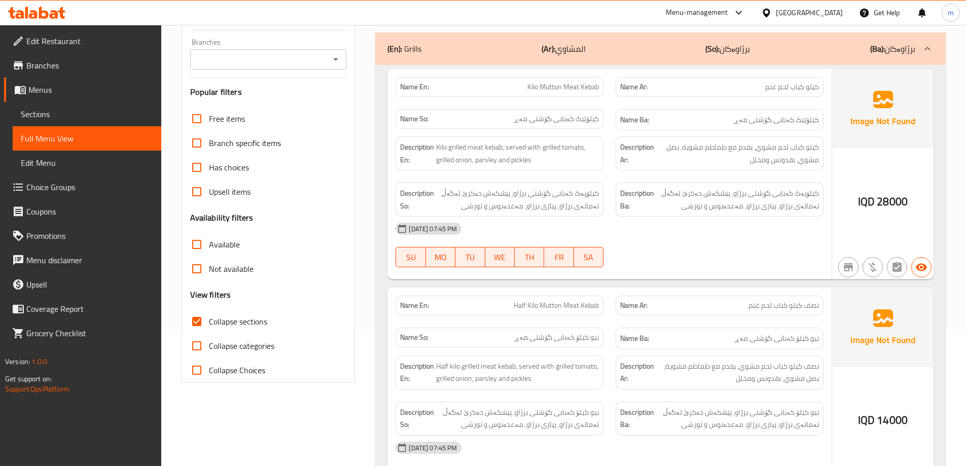
click at [76, 110] on span "Sections" at bounding box center [87, 114] width 132 height 12
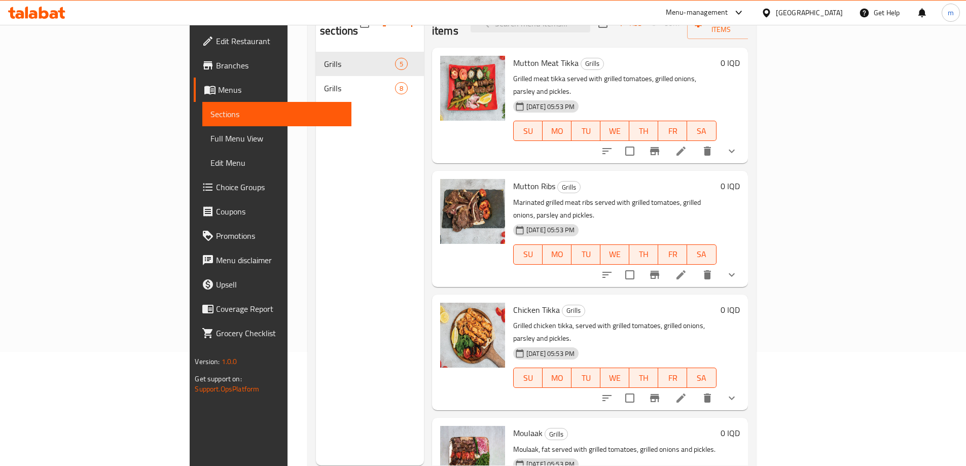
scroll to position [102, 0]
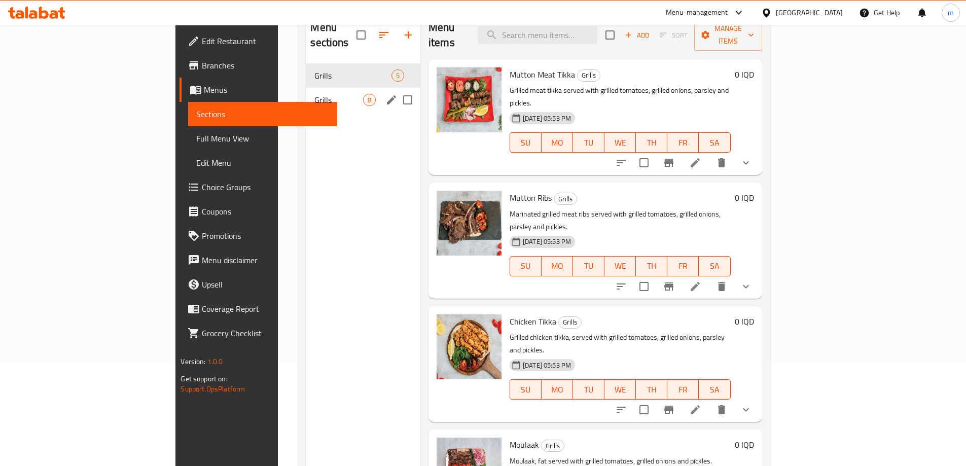
click at [314, 94] on span "Grills" at bounding box center [338, 100] width 48 height 12
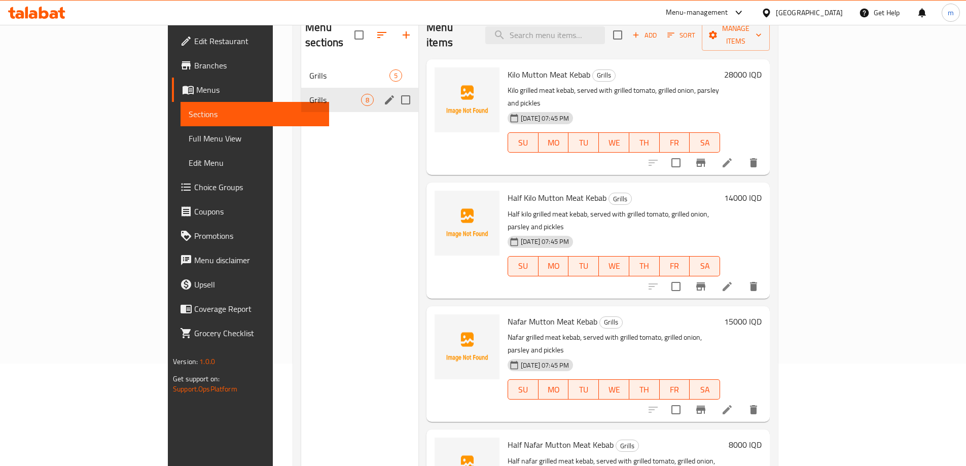
click at [395, 89] on input "Menu sections" at bounding box center [405, 99] width 21 height 21
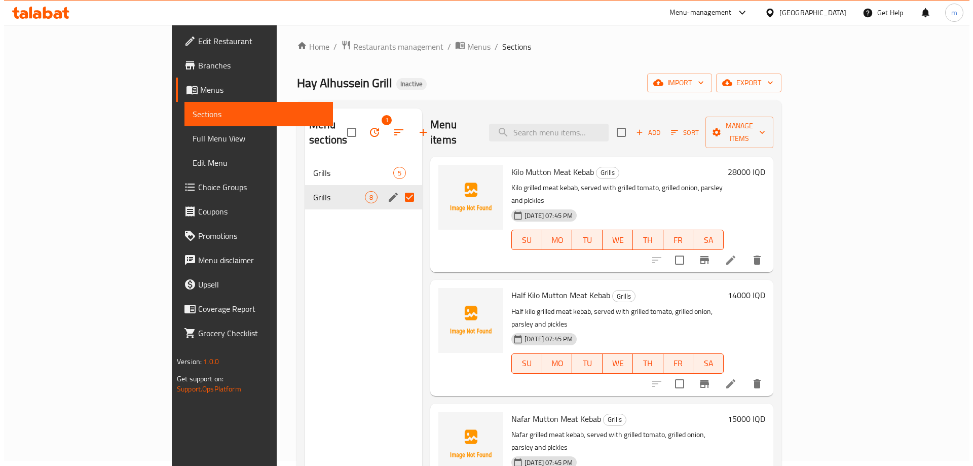
scroll to position [1, 0]
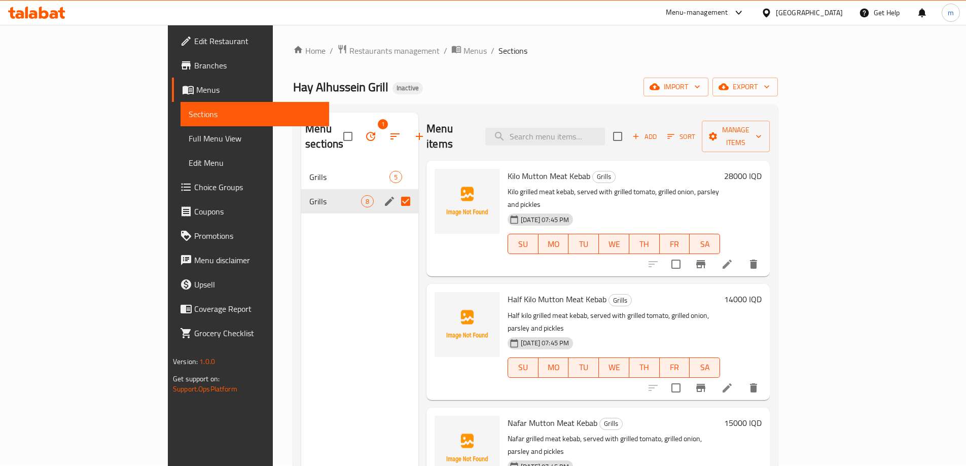
click at [395, 191] on input "Menu sections" at bounding box center [405, 201] width 21 height 21
checkbox input "false"
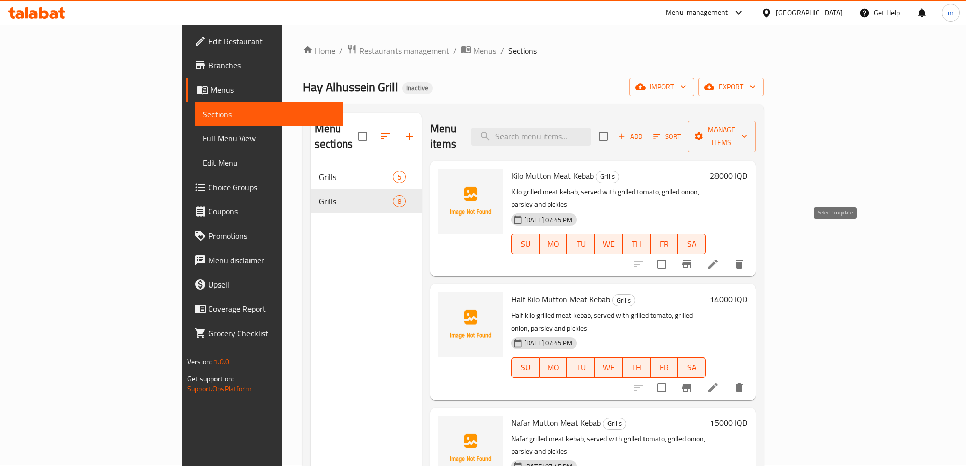
click at [672, 253] on input "checkbox" at bounding box center [661, 263] width 21 height 21
checkbox input "false"
click at [614, 130] on input "checkbox" at bounding box center [603, 136] width 21 height 21
checkbox input "true"
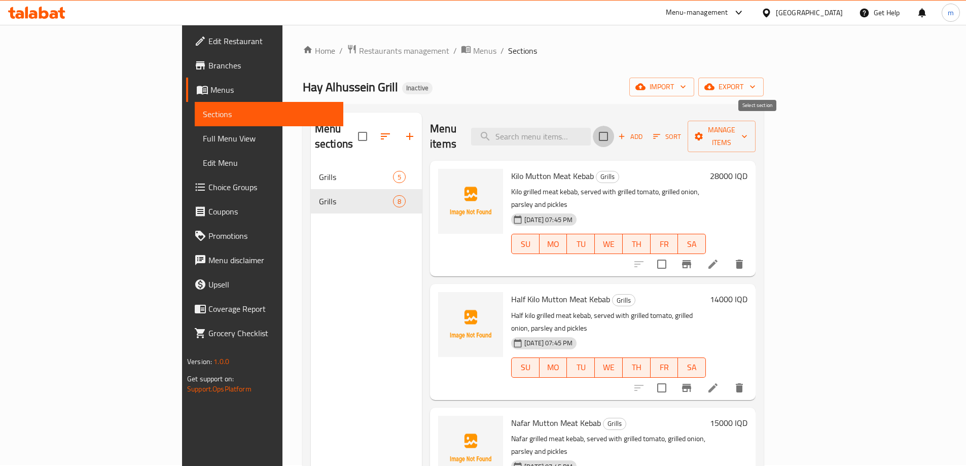
checkbox input "true"
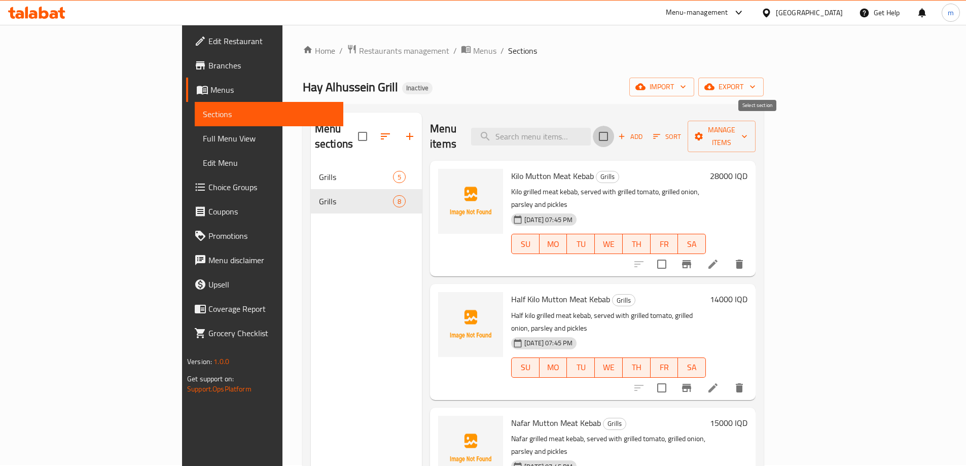
checkbox input "true"
click at [747, 126] on span "Manage items" at bounding box center [722, 136] width 52 height 25
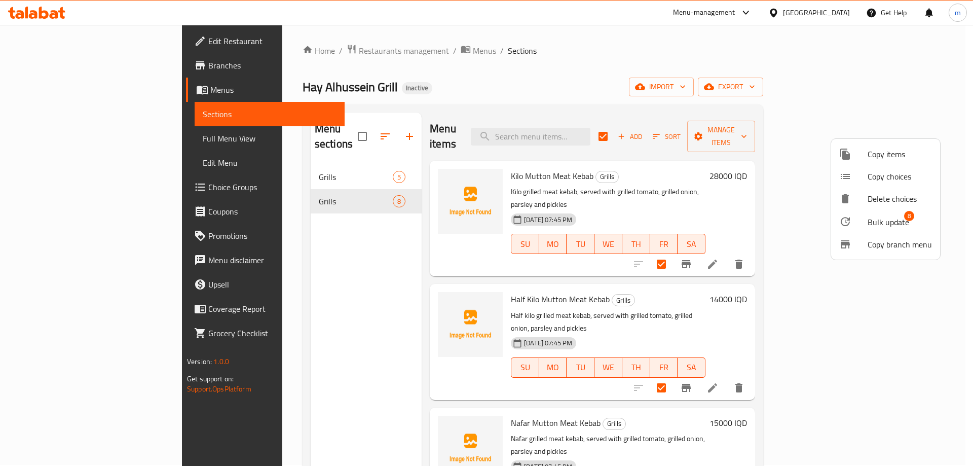
click at [891, 156] on span "Copy items" at bounding box center [900, 154] width 64 height 12
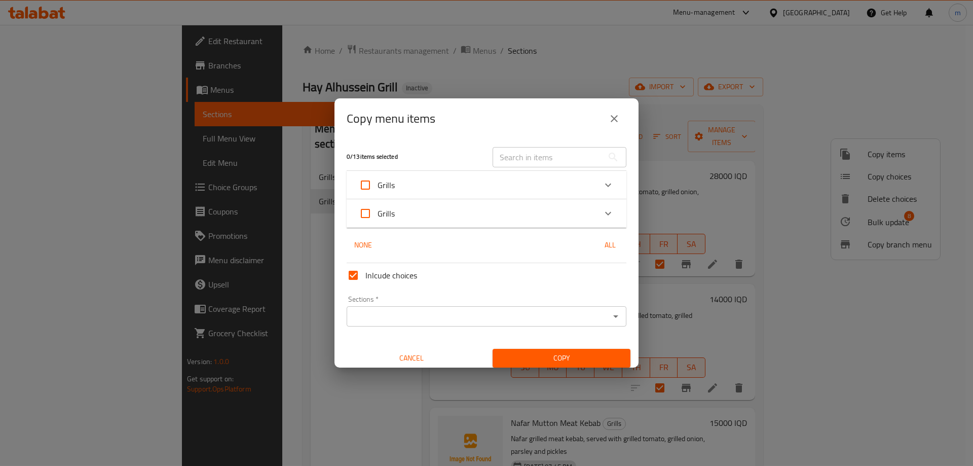
click at [426, 192] on div "Grills" at bounding box center [477, 185] width 237 height 24
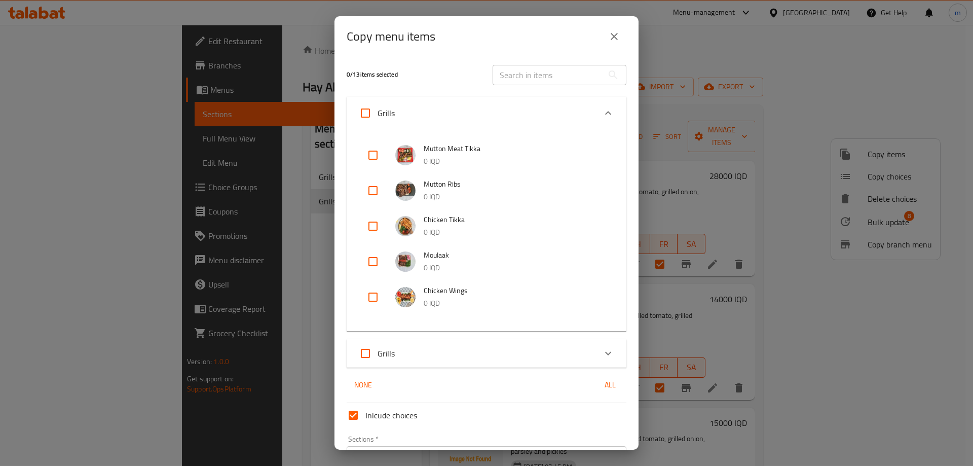
click at [386, 112] on span "Grills" at bounding box center [386, 112] width 17 height 15
click at [378, 112] on input "Grills" at bounding box center [365, 113] width 24 height 24
checkbox input "true"
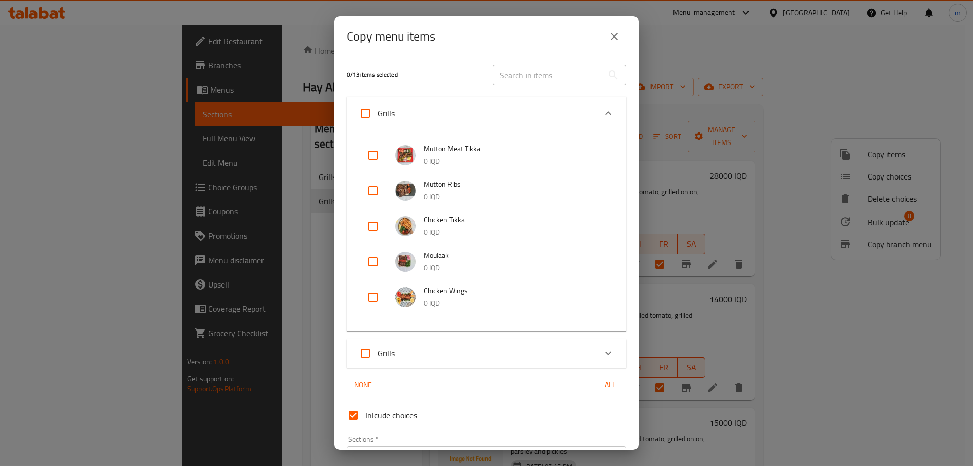
checkbox input "true"
click at [408, 108] on div "Grills" at bounding box center [477, 113] width 237 height 24
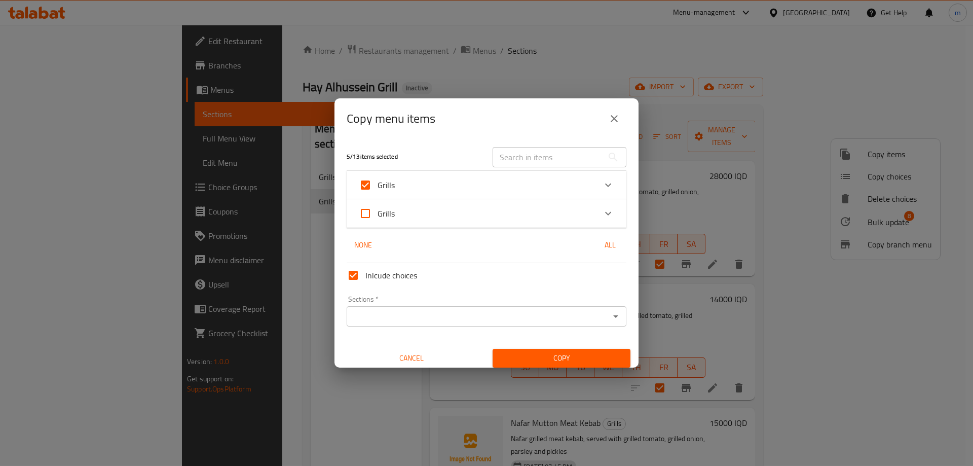
click at [428, 210] on div "Grills" at bounding box center [477, 213] width 237 height 24
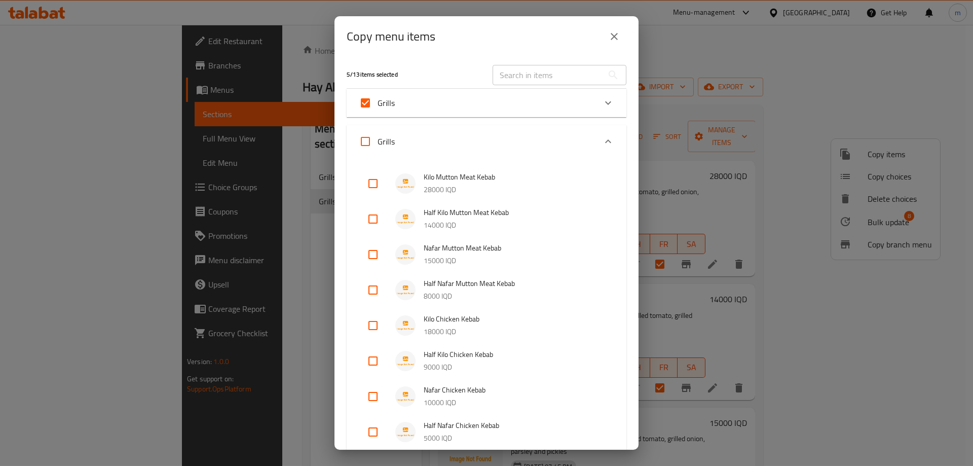
click at [365, 100] on input "Grills" at bounding box center [365, 103] width 24 height 24
checkbox input "false"
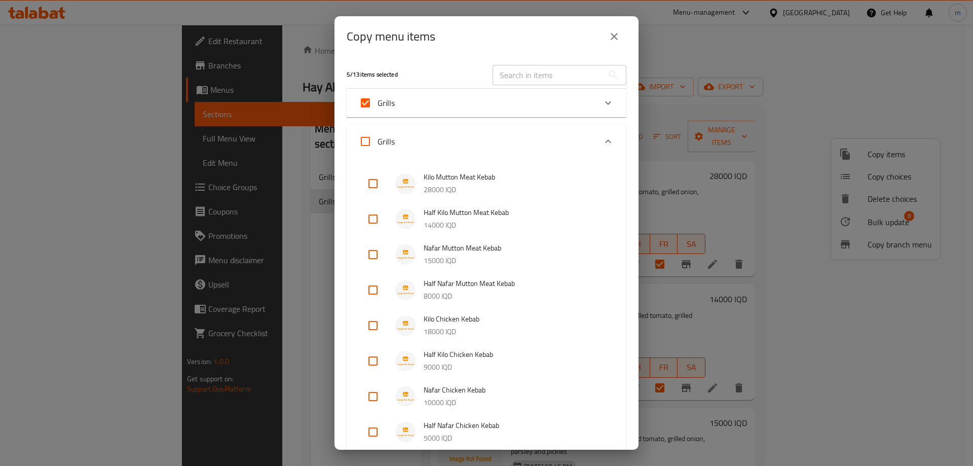
checkbox input "false"
click at [367, 144] on input "Grills" at bounding box center [365, 141] width 24 height 24
checkbox input "true"
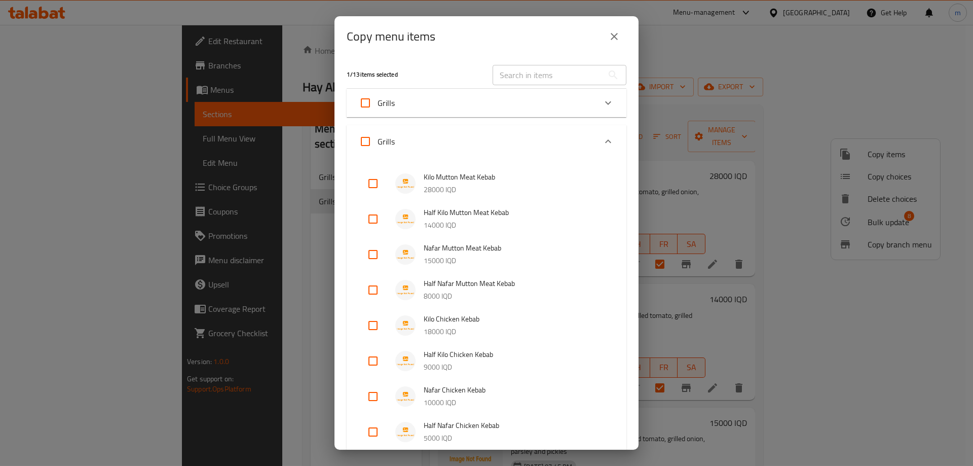
checkbox input "true"
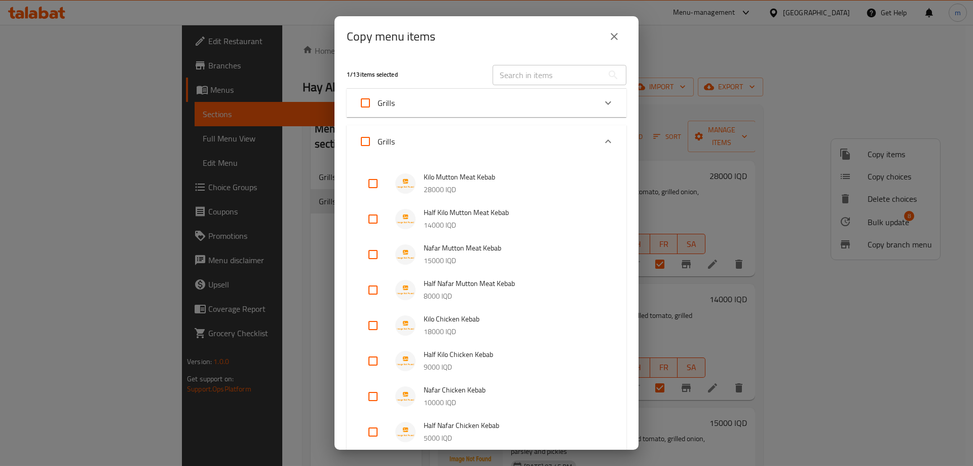
checkbox input "true"
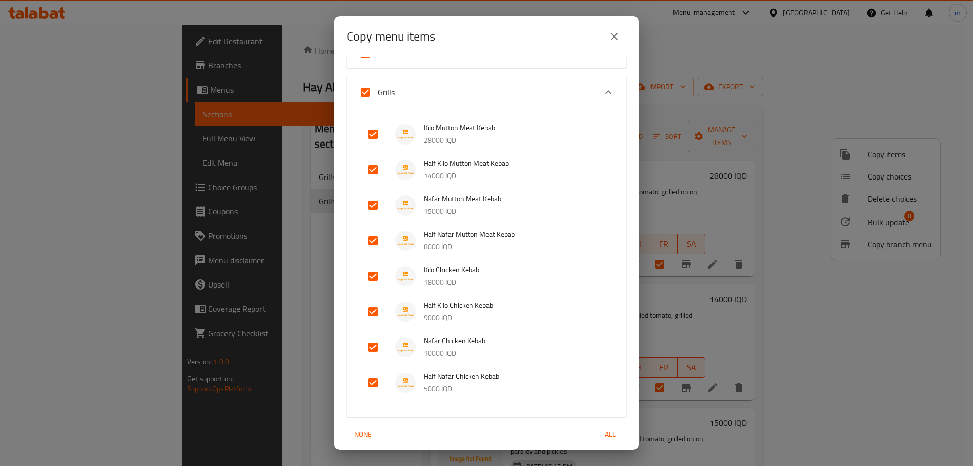
scroll to position [162, 0]
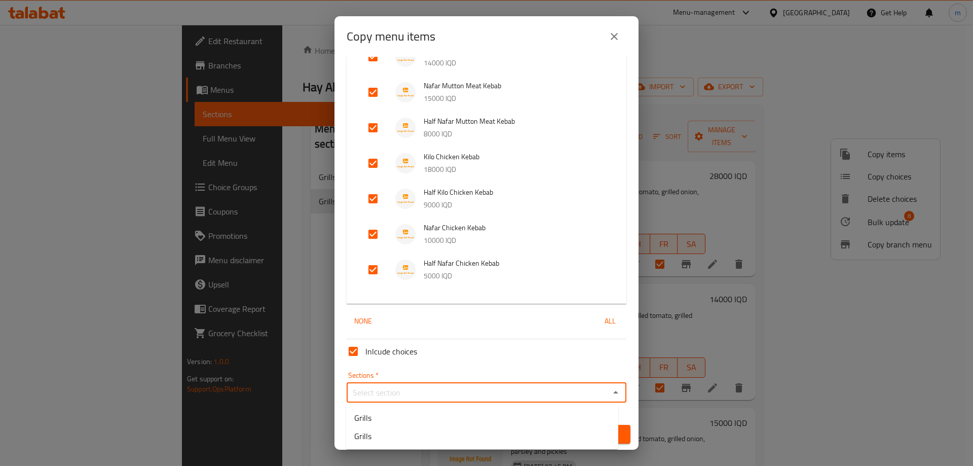
click at [379, 395] on input "Sections   *" at bounding box center [478, 392] width 257 height 14
click at [370, 416] on span "Grills" at bounding box center [362, 418] width 17 height 12
type input "Grills"
click at [587, 433] on span "Copy" at bounding box center [562, 434] width 122 height 13
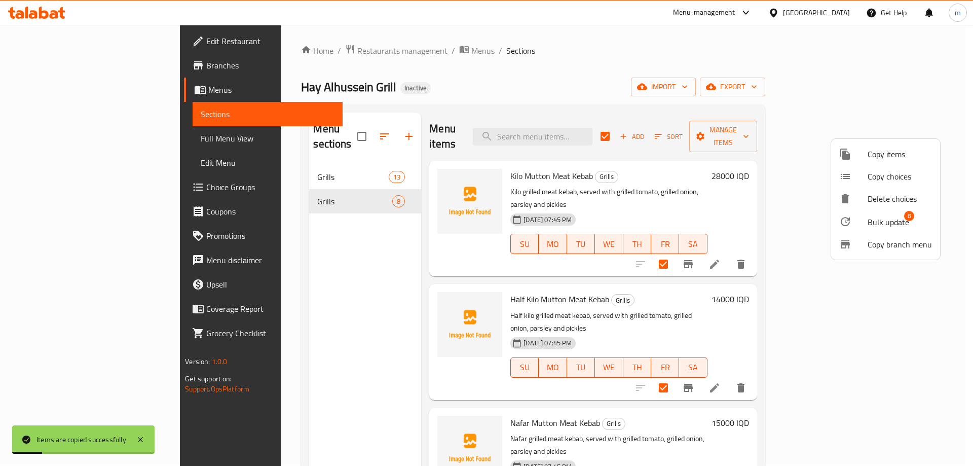
click at [281, 192] on div at bounding box center [486, 233] width 973 height 466
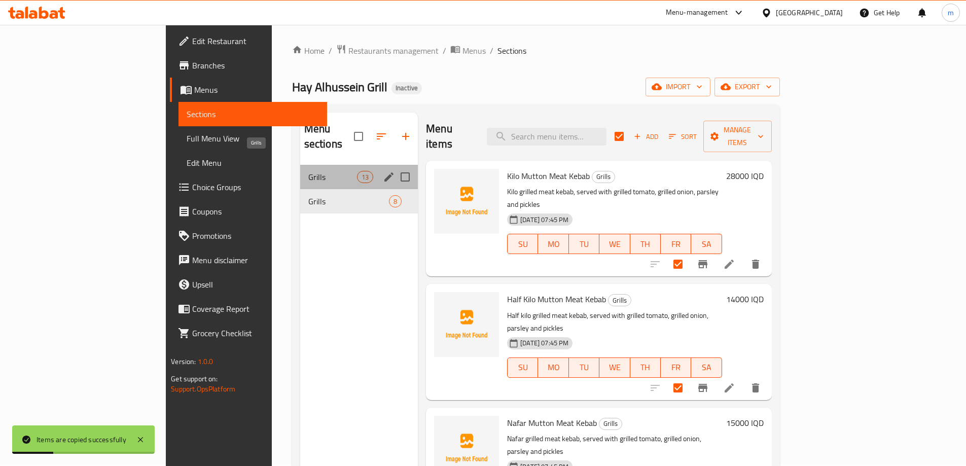
click at [308, 171] on span "Grills" at bounding box center [332, 177] width 49 height 12
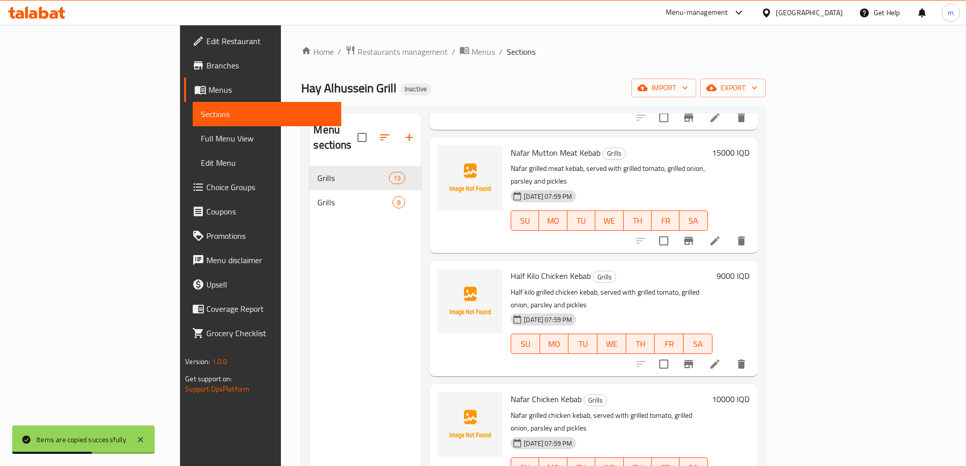
click at [309, 194] on div "Grills 8" at bounding box center [365, 202] width 112 height 24
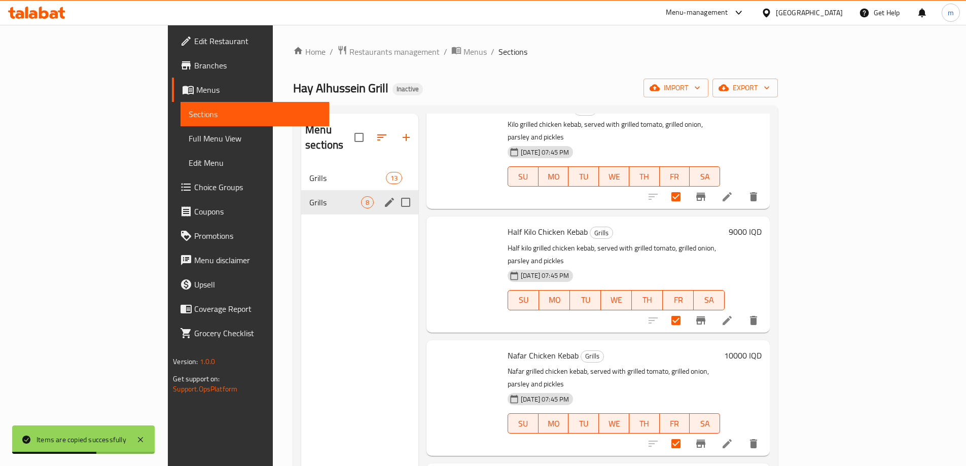
checkbox input "true"
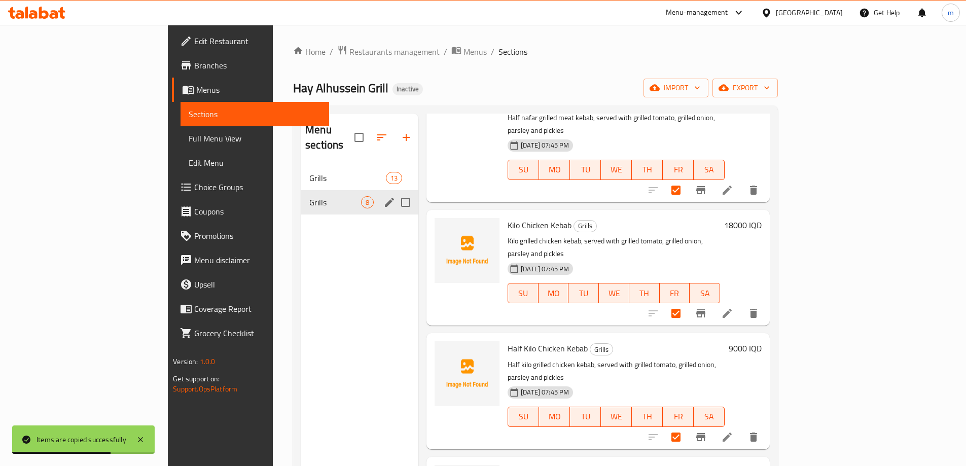
click at [395, 192] on input "Menu sections" at bounding box center [405, 202] width 21 height 21
checkbox input "true"
click at [364, 131] on icon "button" at bounding box center [370, 137] width 12 height 12
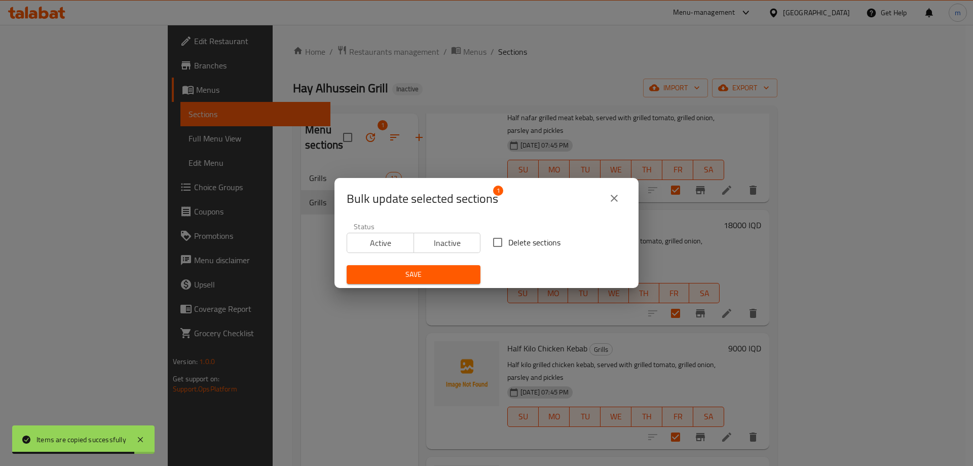
click at [520, 247] on span "Delete sections" at bounding box center [534, 242] width 52 height 12
click at [508, 247] on input "Delete sections" at bounding box center [497, 242] width 21 height 21
checkbox input "true"
click at [435, 263] on div "Save" at bounding box center [414, 274] width 146 height 31
click at [434, 271] on span "Save" at bounding box center [414, 274] width 118 height 13
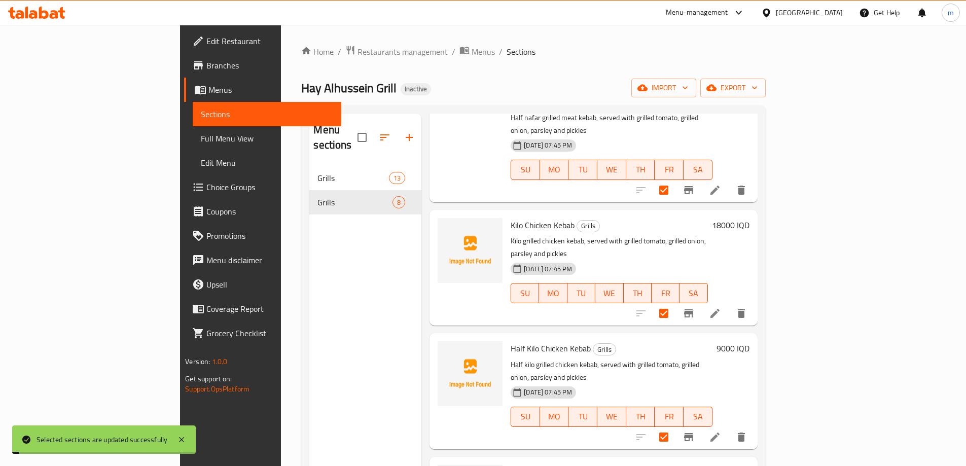
click at [309, 283] on div "Menu sections Grills 13 Grills 8" at bounding box center [365, 347] width 112 height 466
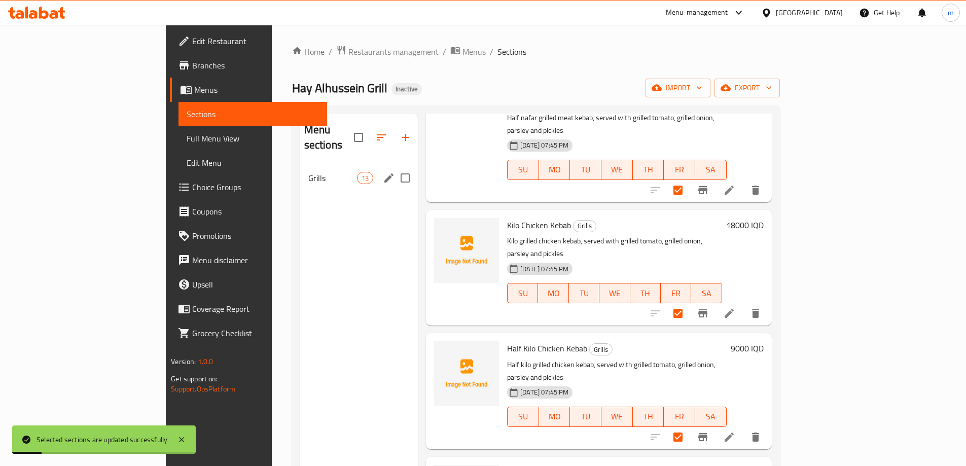
click at [300, 170] on div "Grills 13" at bounding box center [359, 178] width 118 height 24
checkbox input "false"
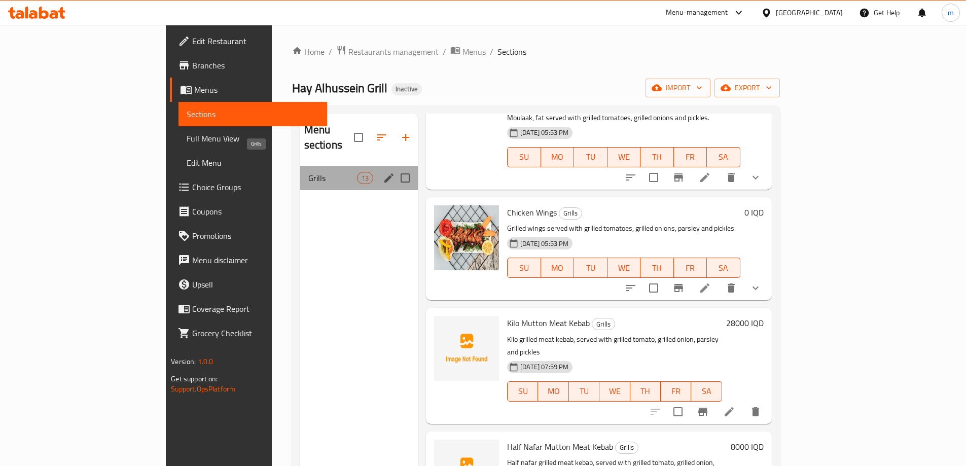
click at [308, 172] on span "Grills" at bounding box center [332, 178] width 49 height 12
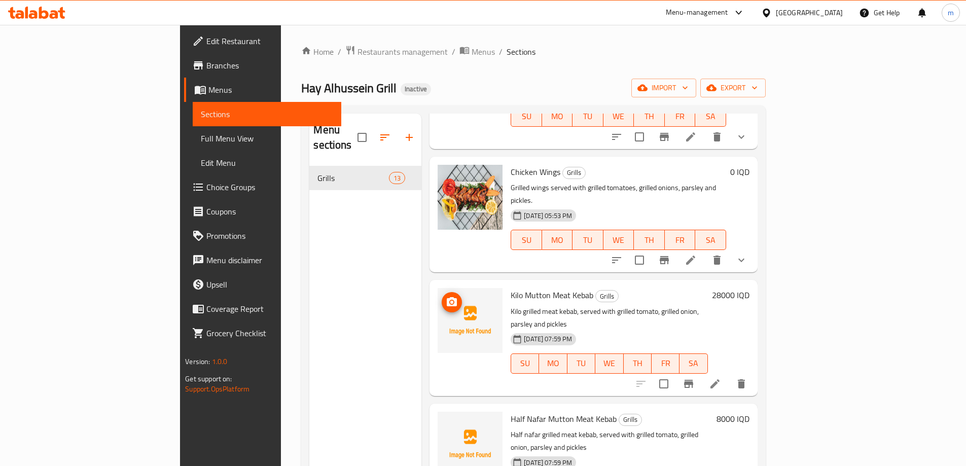
scroll to position [480, 0]
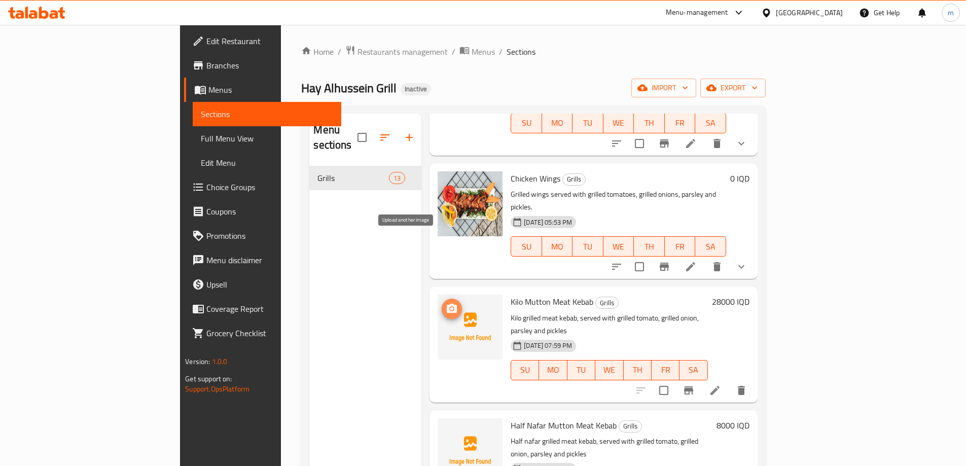
click at [446, 303] on icon "upload picture" at bounding box center [452, 309] width 12 height 12
click at [447, 304] on icon "upload picture" at bounding box center [452, 308] width 10 height 9
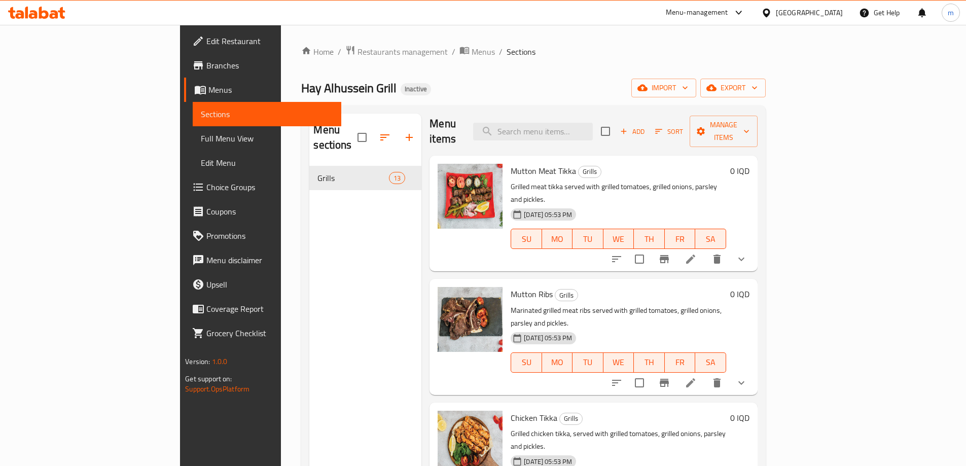
scroll to position [0, 0]
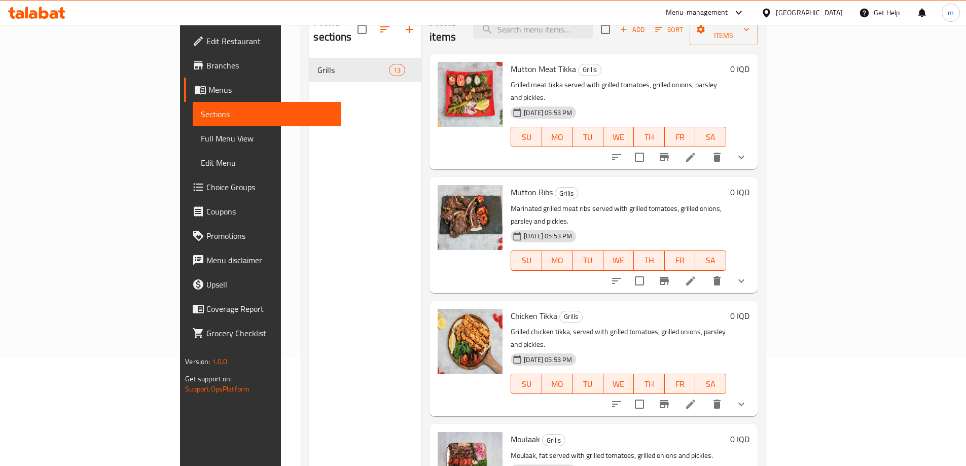
click at [349, 208] on div "Menu sections Grills 13" at bounding box center [365, 239] width 112 height 466
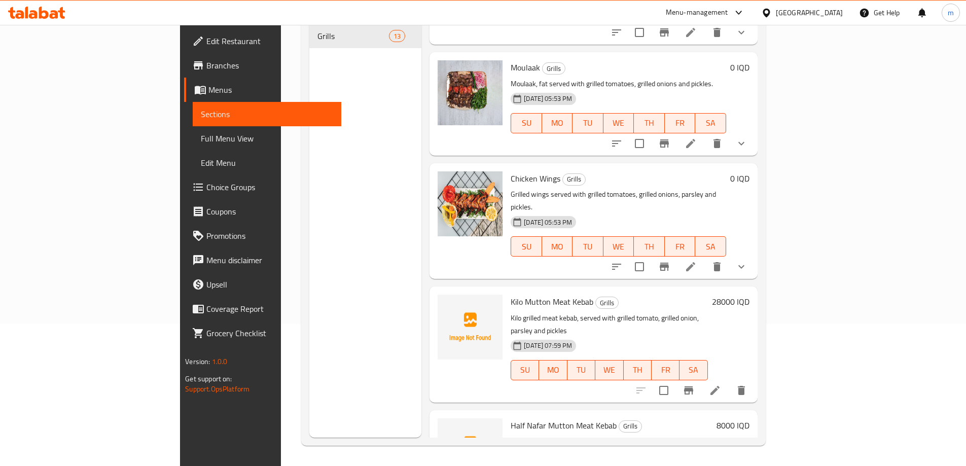
scroll to position [338, 0]
click at [447, 303] on icon "upload picture" at bounding box center [452, 307] width 10 height 9
click at [442, 298] on button "upload picture" at bounding box center [452, 308] width 20 height 20
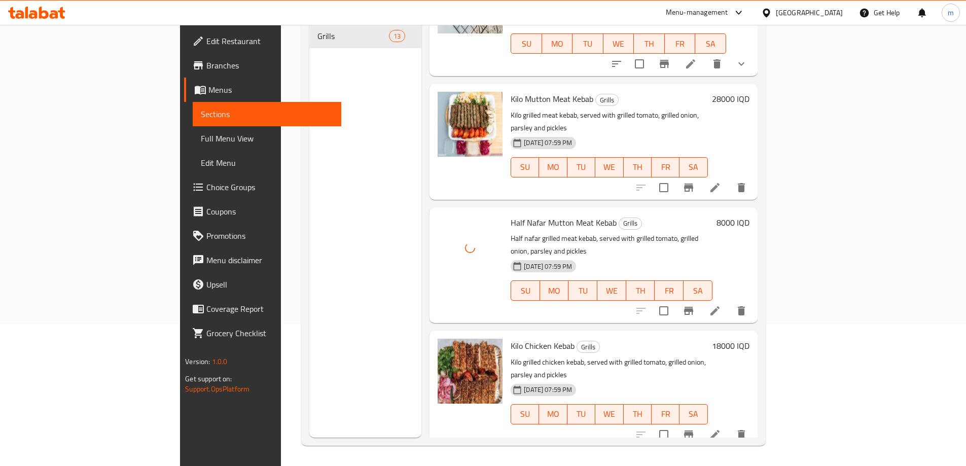
scroll to position [492, 0]
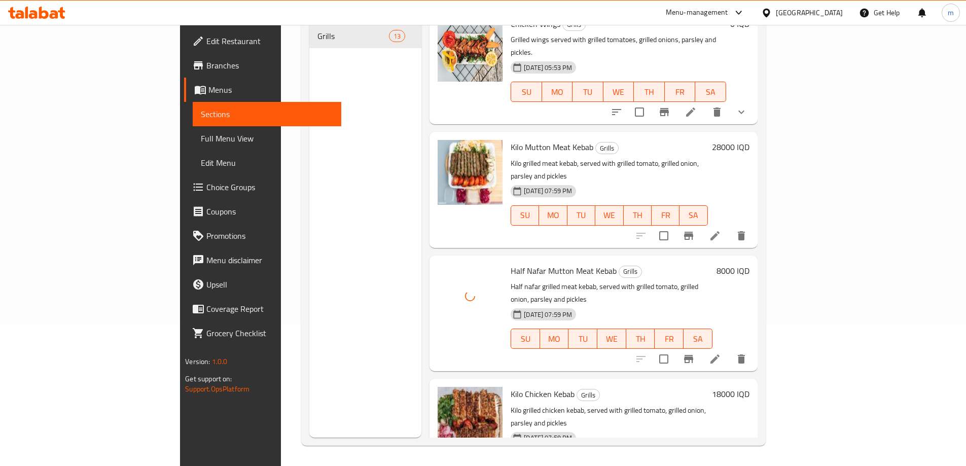
click at [201, 144] on span "Full Menu View" at bounding box center [267, 138] width 132 height 12
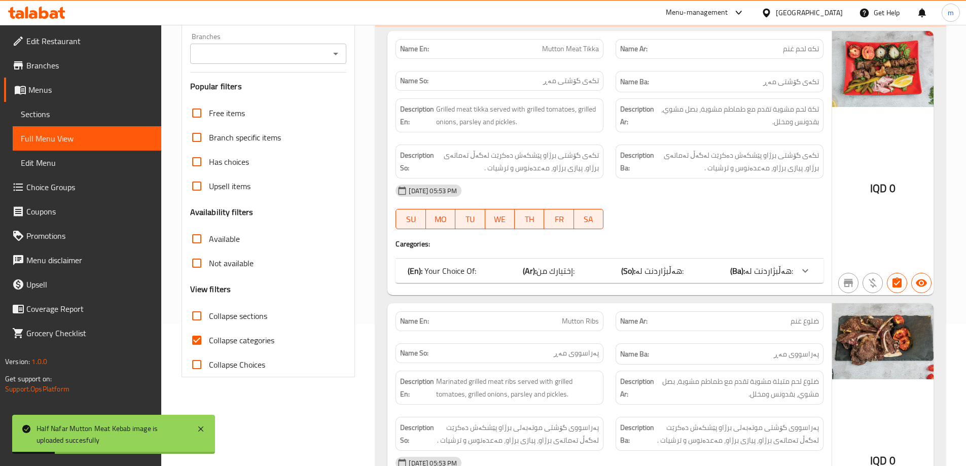
click at [192, 342] on input "Collapse categories" at bounding box center [197, 340] width 24 height 24
checkbox input "false"
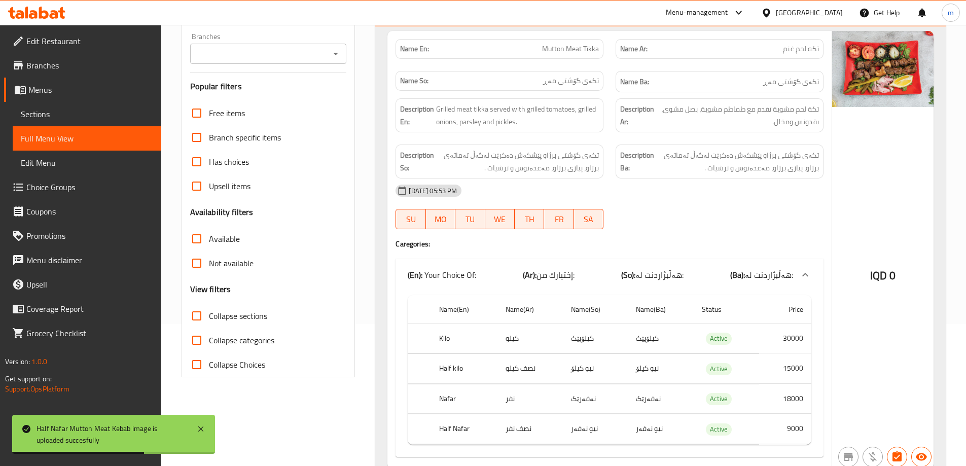
click at [331, 58] on icon "Open" at bounding box center [336, 54] width 12 height 12
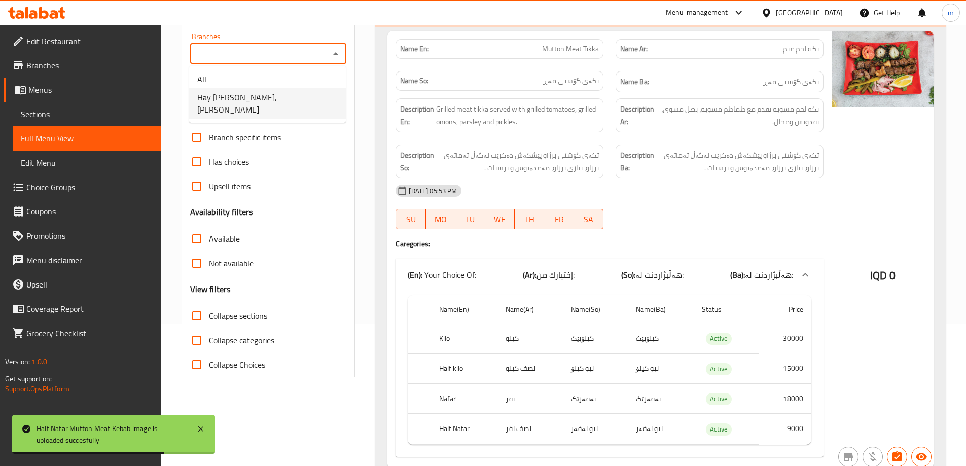
click at [269, 99] on span "Hay [PERSON_NAME], [PERSON_NAME]" at bounding box center [267, 103] width 140 height 24
type input "Hay [PERSON_NAME], [PERSON_NAME]"
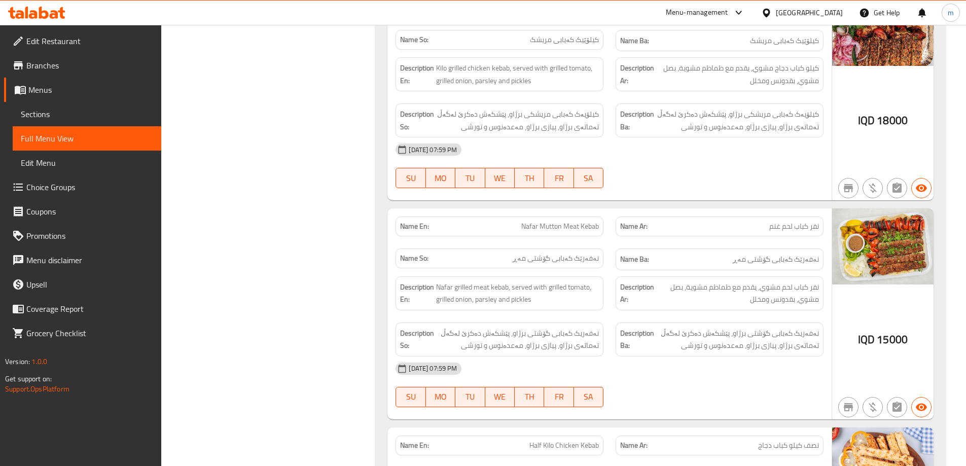
scroll to position [2677, 0]
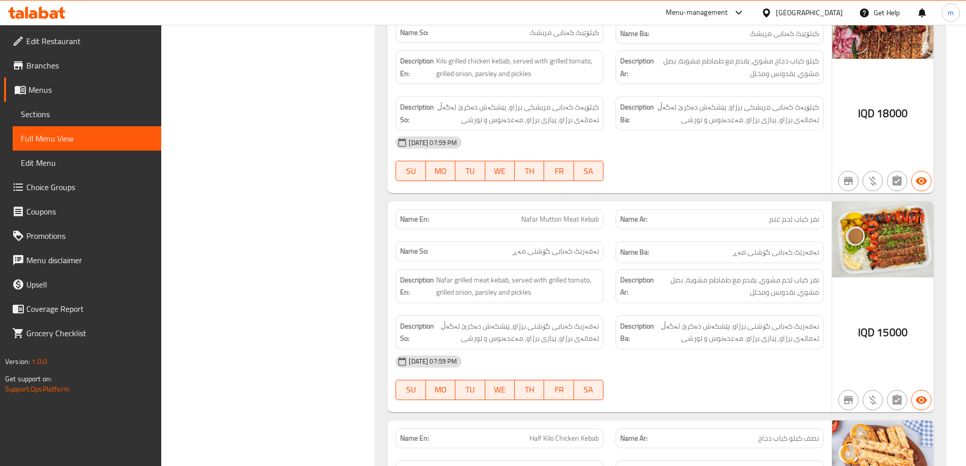
click at [78, 111] on span "Sections" at bounding box center [87, 114] width 132 height 12
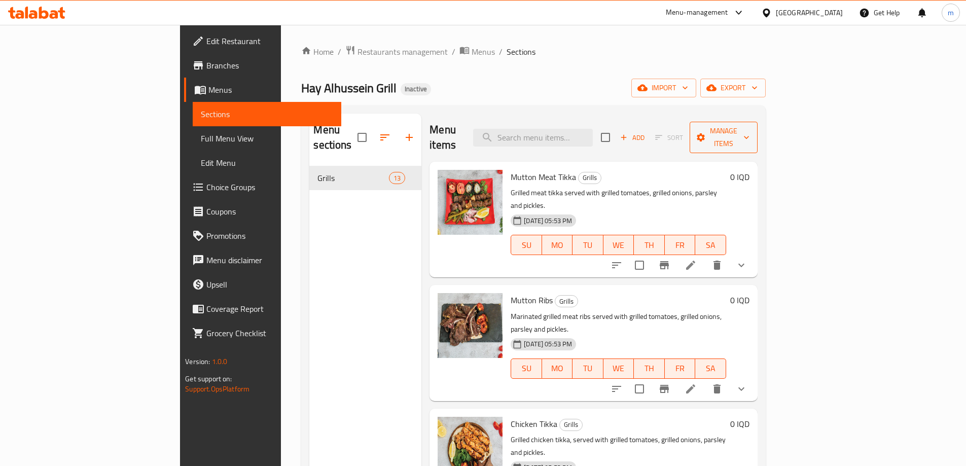
click at [749, 133] on span "Manage items" at bounding box center [724, 137] width 52 height 25
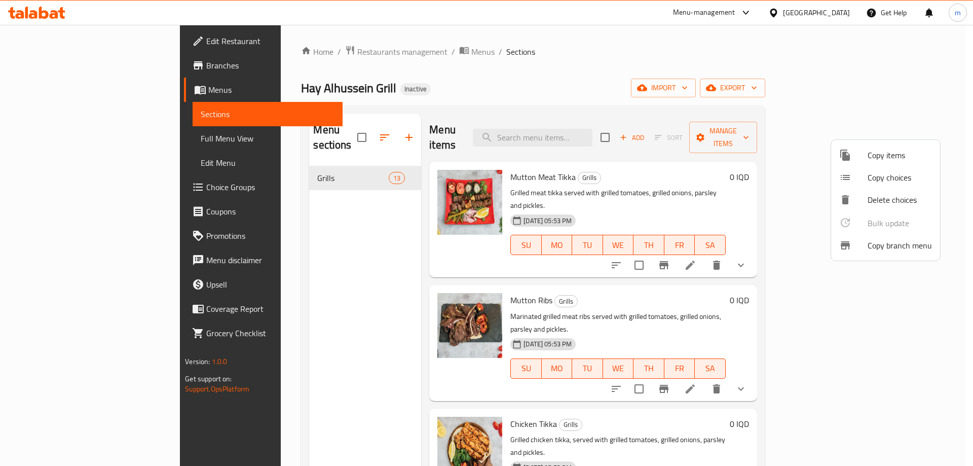
click at [744, 157] on div at bounding box center [486, 233] width 973 height 466
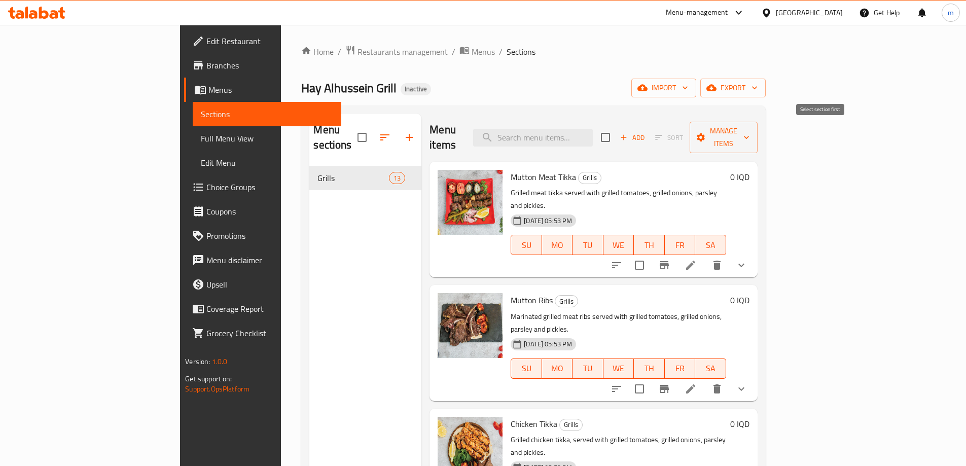
click at [689, 131] on span "Sort" at bounding box center [668, 138] width 41 height 16
click at [616, 133] on input "checkbox" at bounding box center [605, 137] width 21 height 21
checkbox input "true"
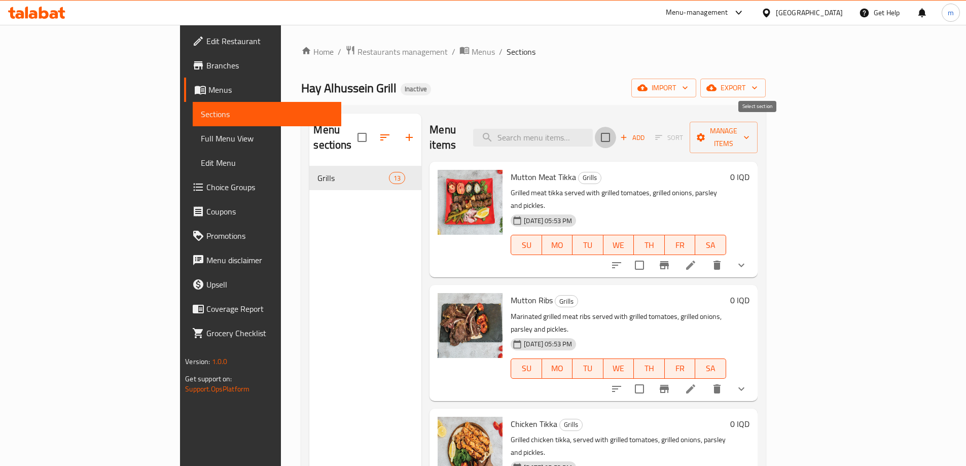
checkbox input "true"
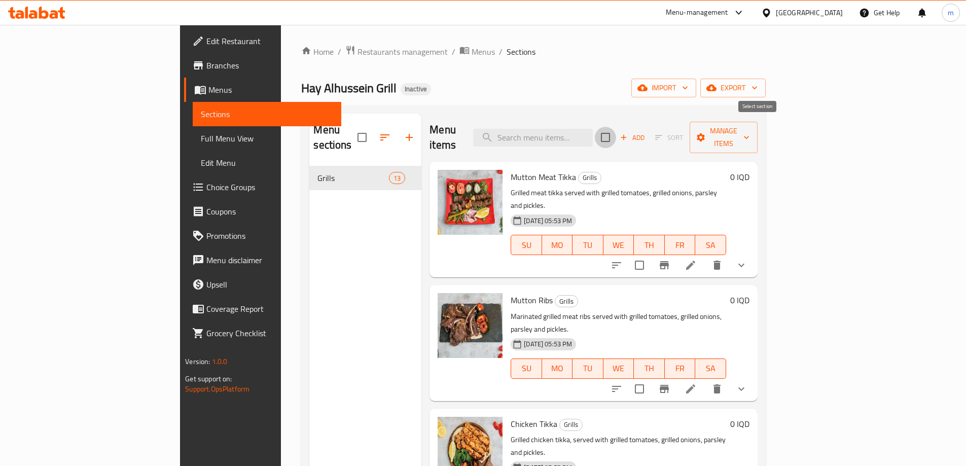
checkbox input "true"
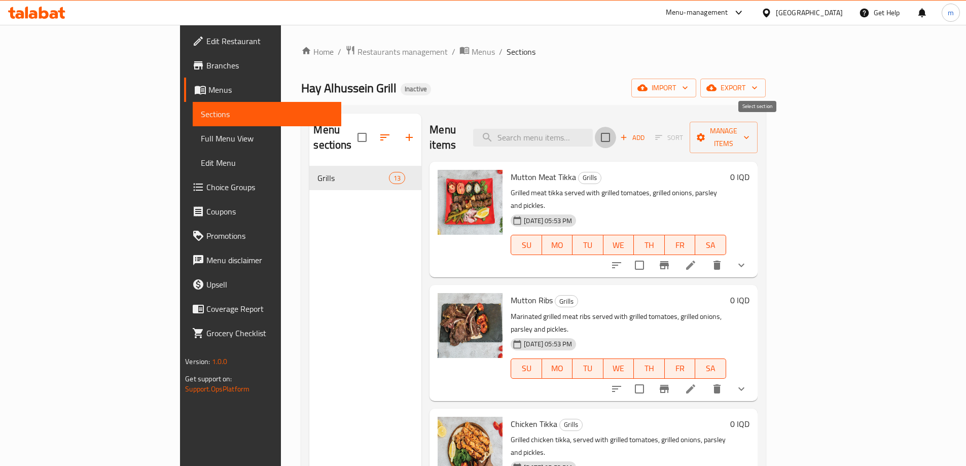
checkbox input "true"
click at [689, 130] on span "Sort" at bounding box center [668, 138] width 41 height 16
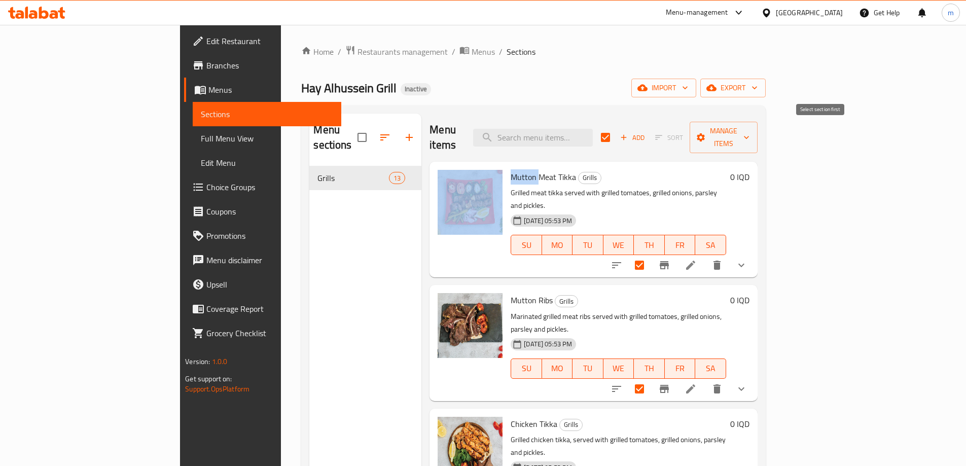
click at [689, 130] on span "Sort" at bounding box center [668, 138] width 41 height 16
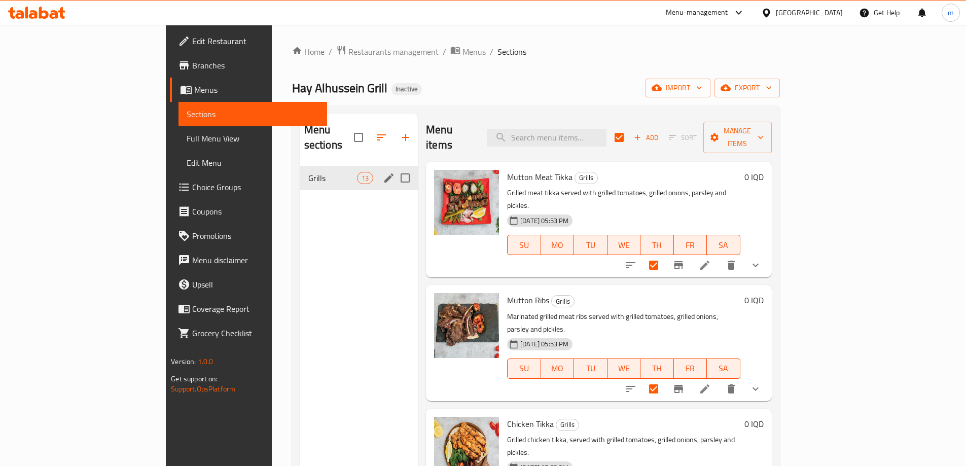
click at [394, 167] on input "Menu sections" at bounding box center [404, 177] width 21 height 21
checkbox input "true"
click at [697, 133] on span "Sort" at bounding box center [683, 138] width 28 height 12
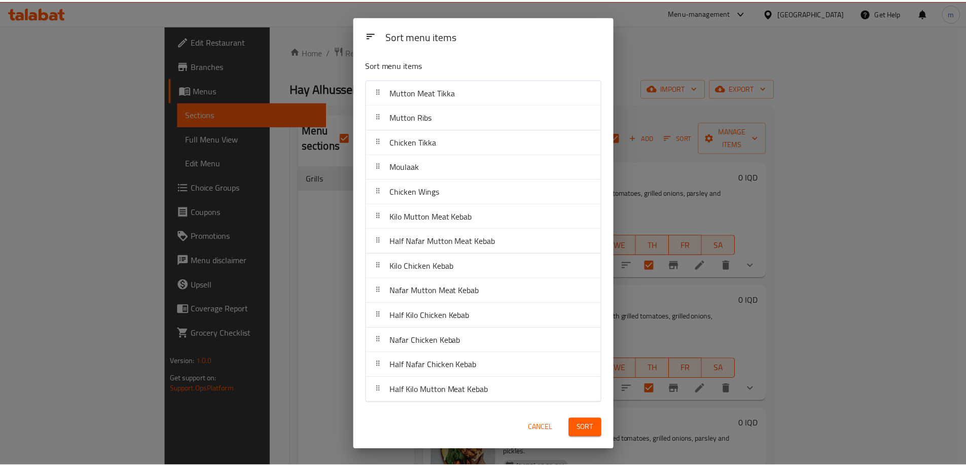
scroll to position [3, 0]
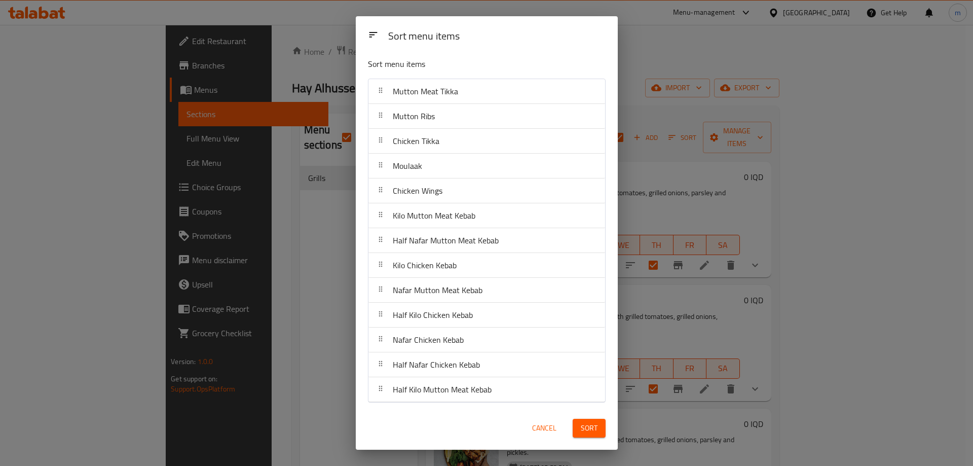
click at [585, 53] on div "Sort menu items" at bounding box center [487, 66] width 246 height 33
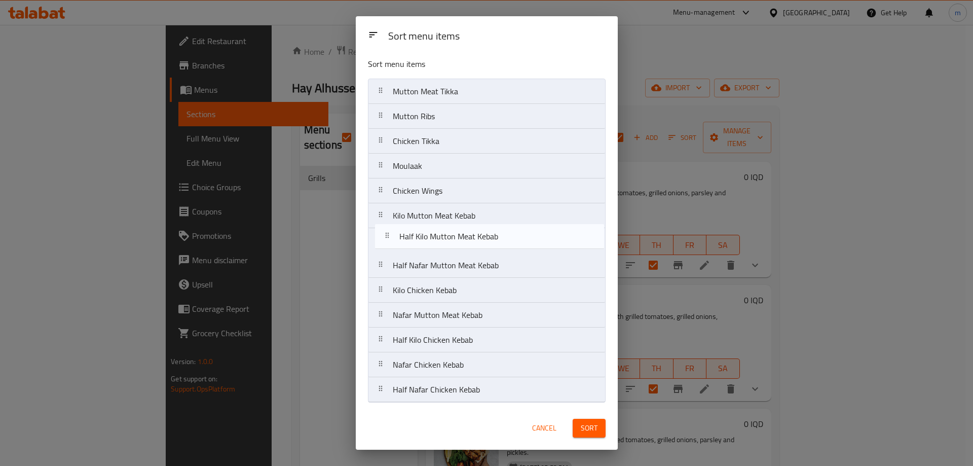
drag, startPoint x: 439, startPoint y: 395, endPoint x: 446, endPoint y: 239, distance: 156.8
click at [446, 239] on nav "Mutton Meat Tikka Mutton Ribs Chicken Tikka Moulaak Chicken Wings Kilo Mutton M…" at bounding box center [487, 241] width 238 height 324
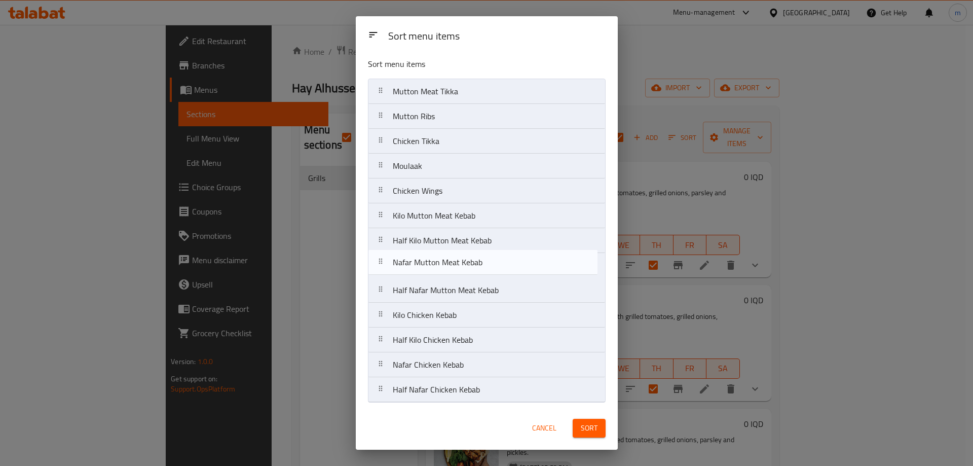
drag, startPoint x: 445, startPoint y: 320, endPoint x: 445, endPoint y: 265, distance: 55.3
click at [445, 265] on nav "Mutton Meat Tikka Mutton Ribs Chicken Tikka Moulaak Chicken Wings Kilo Mutton M…" at bounding box center [487, 241] width 238 height 324
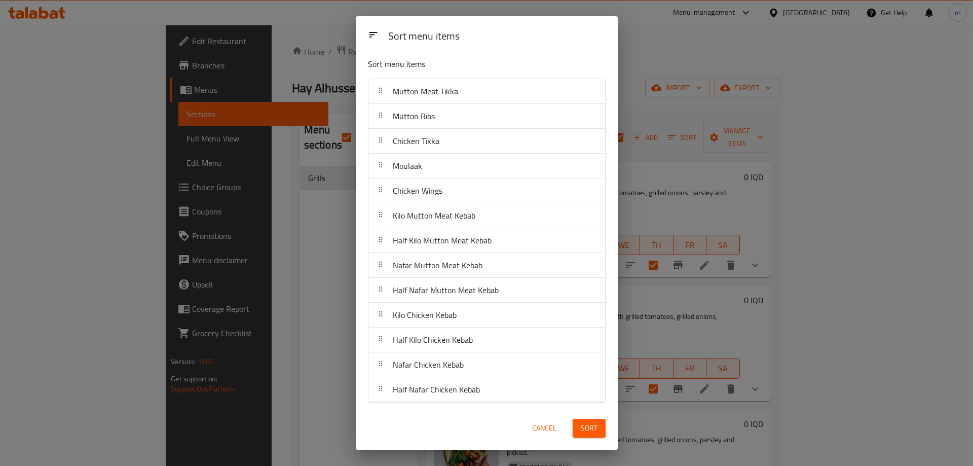
click at [589, 427] on span "Sort" at bounding box center [589, 428] width 17 height 13
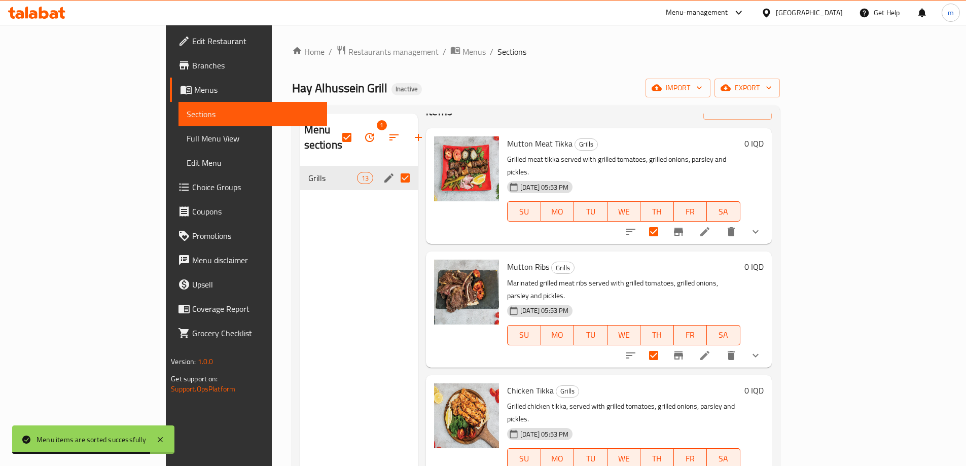
scroll to position [0, 0]
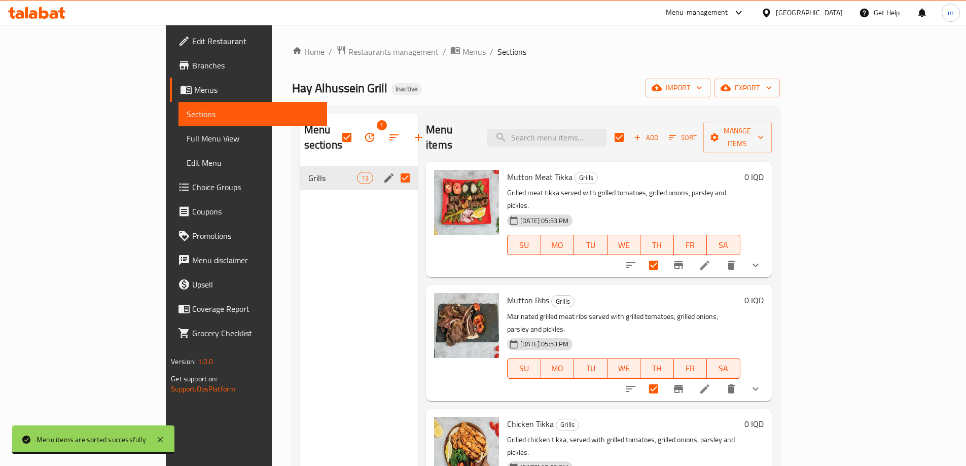
click at [300, 233] on div "Menu sections 1 Grills 13" at bounding box center [359, 347] width 118 height 466
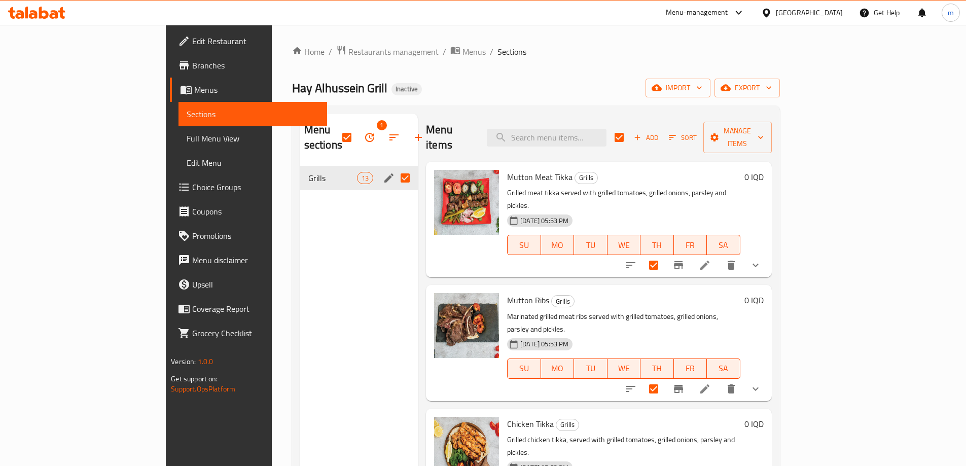
click at [167, 122] on div "Sections" at bounding box center [247, 114] width 160 height 24
click at [178, 128] on link "Full Menu View" at bounding box center [252, 138] width 149 height 24
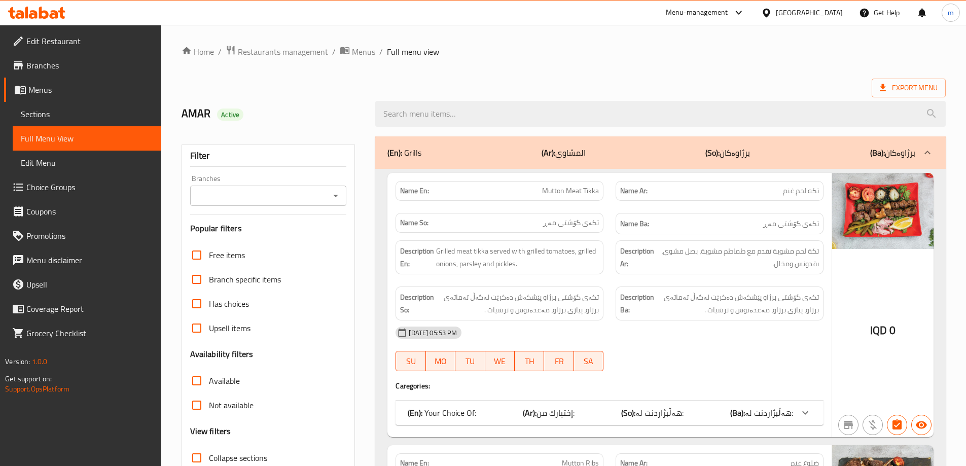
click at [326, 194] on input "Branches" at bounding box center [260, 196] width 134 height 14
drag, startPoint x: 329, startPoint y: 195, endPoint x: 333, endPoint y: 201, distance: 6.6
click at [330, 195] on button "Close" at bounding box center [336, 196] width 14 height 14
click at [331, 203] on div "Branches" at bounding box center [268, 196] width 157 height 20
click at [330, 197] on icon "Open" at bounding box center [336, 196] width 12 height 12
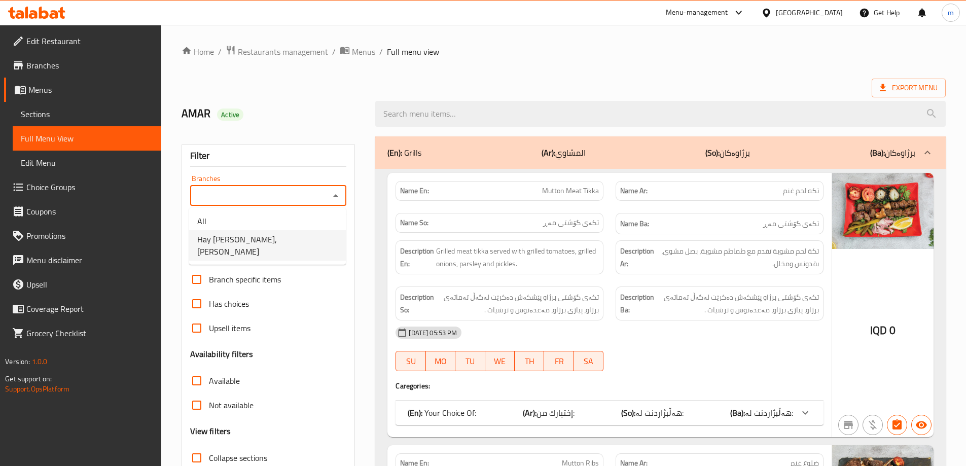
click at [303, 238] on span "Hay [PERSON_NAME], [PERSON_NAME]" at bounding box center [267, 245] width 140 height 24
type input "Hay [PERSON_NAME], [PERSON_NAME]"
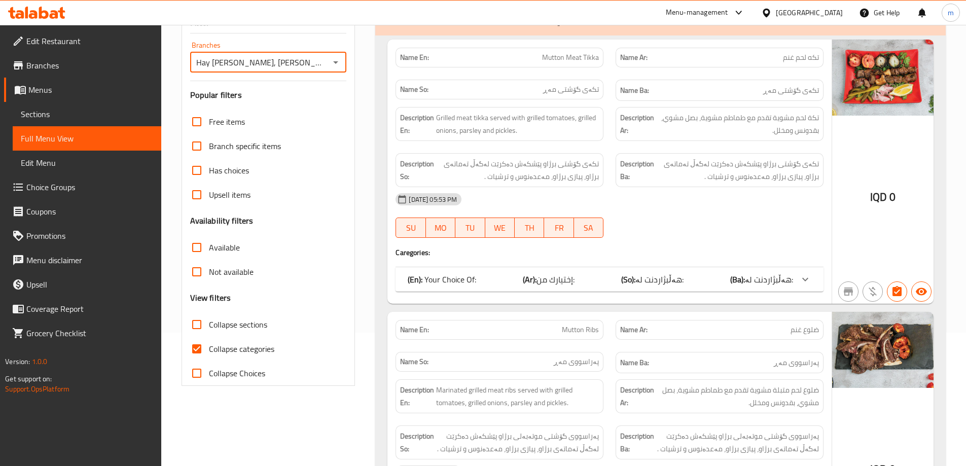
scroll to position [135, 0]
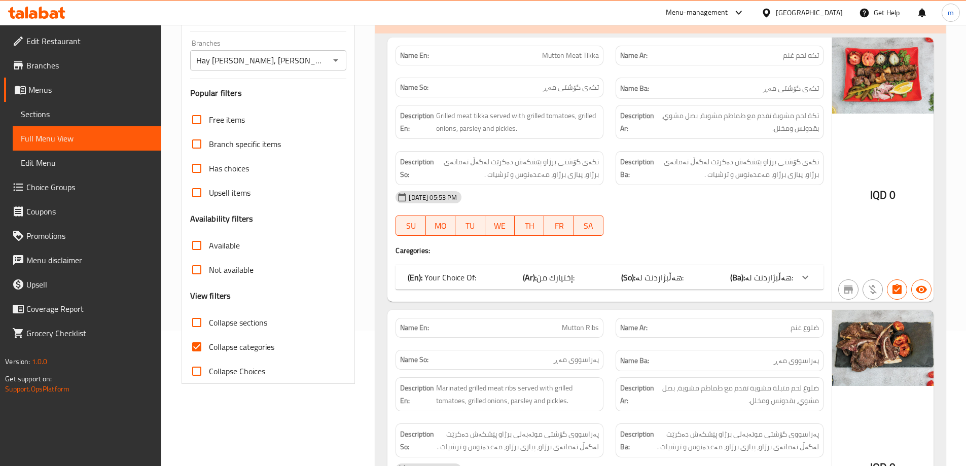
click at [211, 346] on span "Collapse categories" at bounding box center [241, 347] width 65 height 12
click at [209, 346] on input "Collapse categories" at bounding box center [197, 347] width 24 height 24
checkbox input "false"
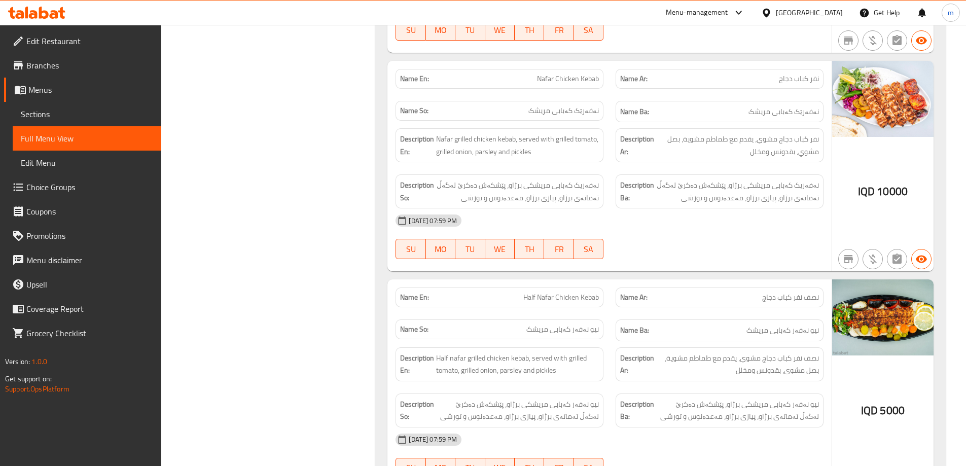
scroll to position [3336, 0]
